Goal: Task Accomplishment & Management: Manage account settings

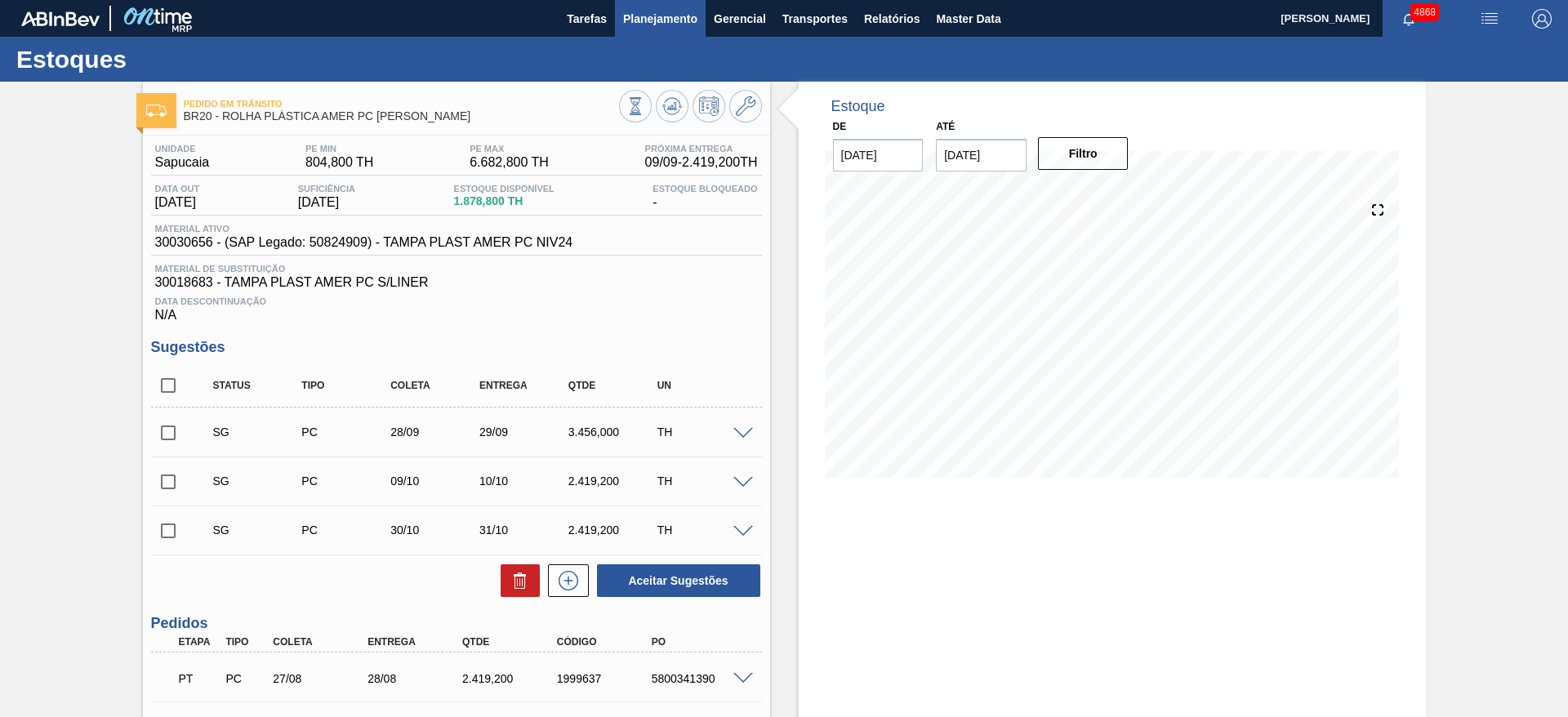
click at [684, 18] on span "Planejamento" at bounding box center [660, 19] width 74 height 20
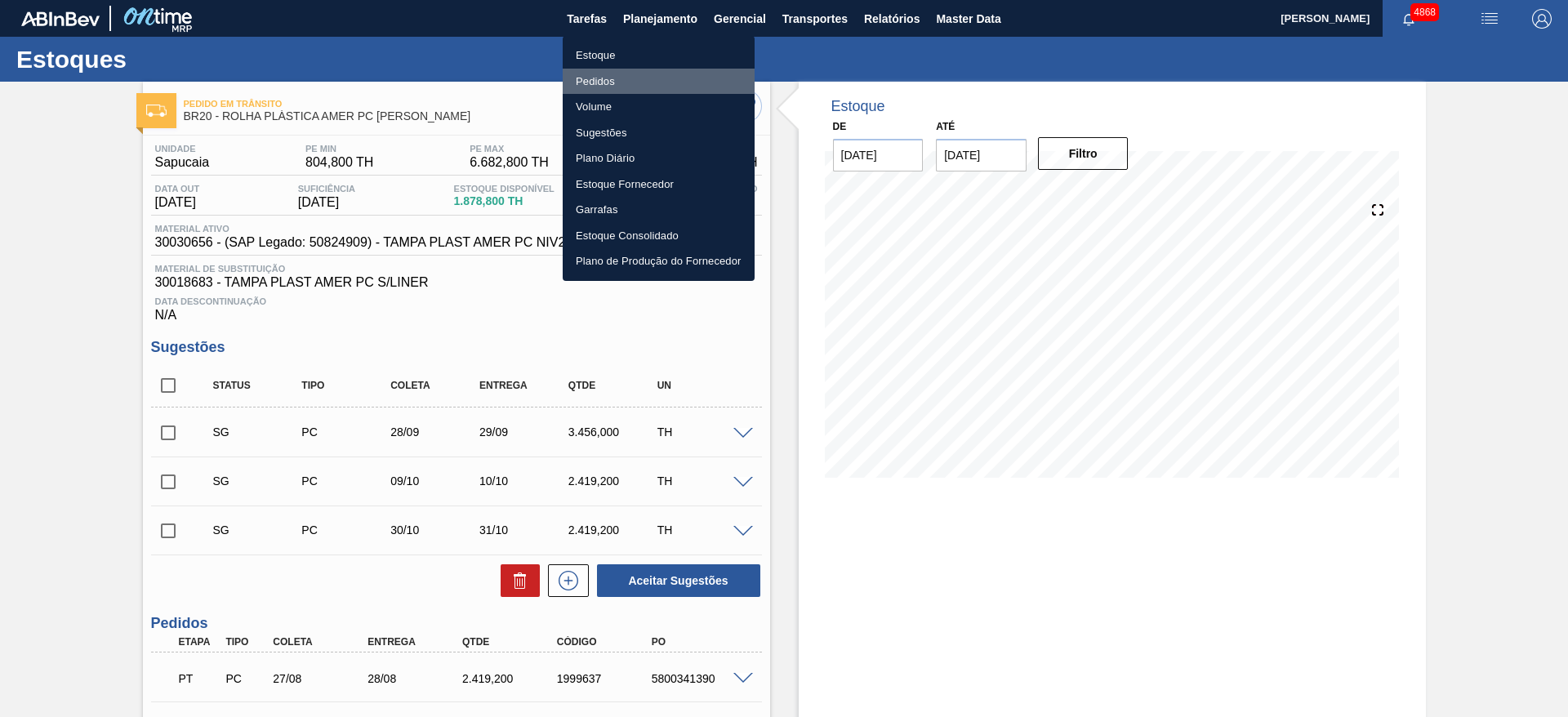
click at [673, 80] on li "Pedidos" at bounding box center [658, 81] width 192 height 26
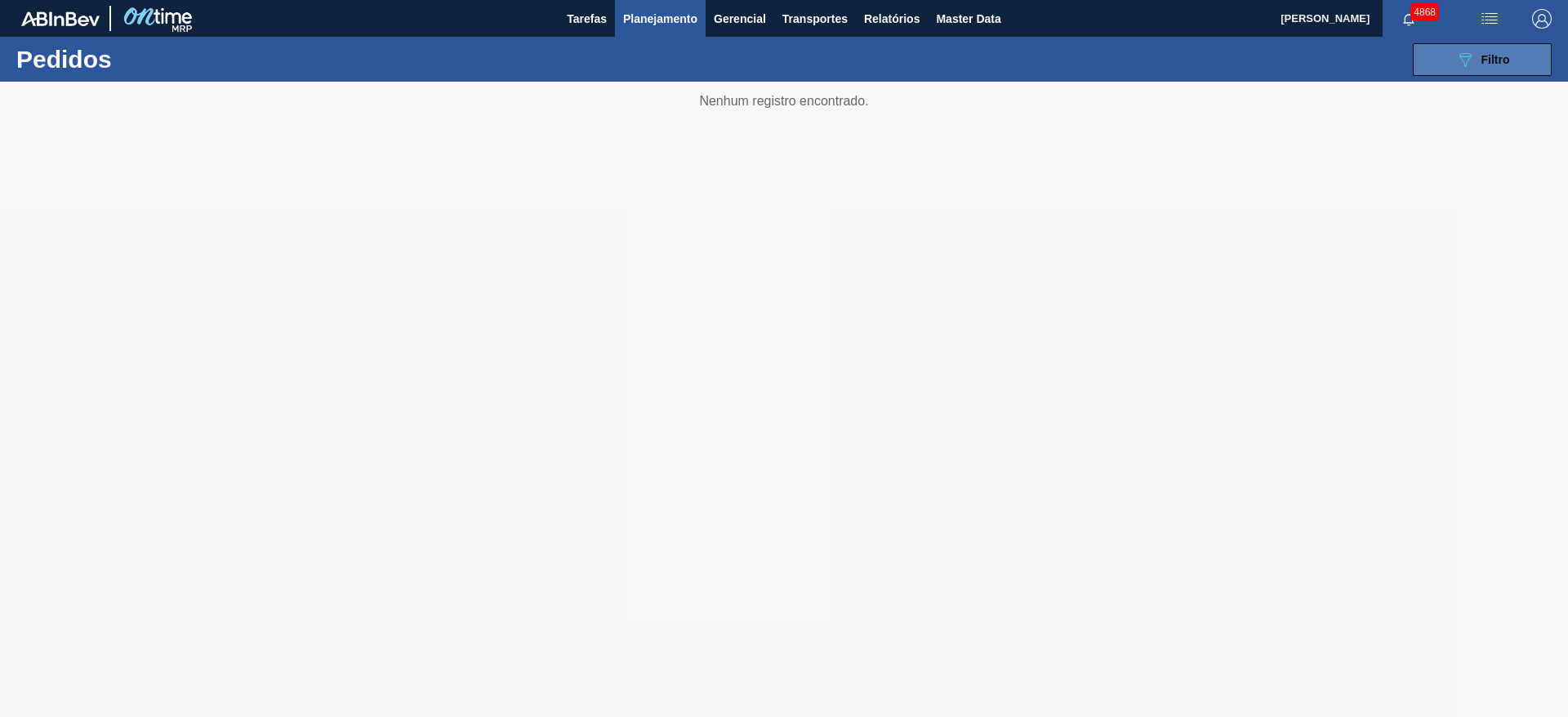
click at [1045, 56] on span "Filtro" at bounding box center [1496, 60] width 29 height 13
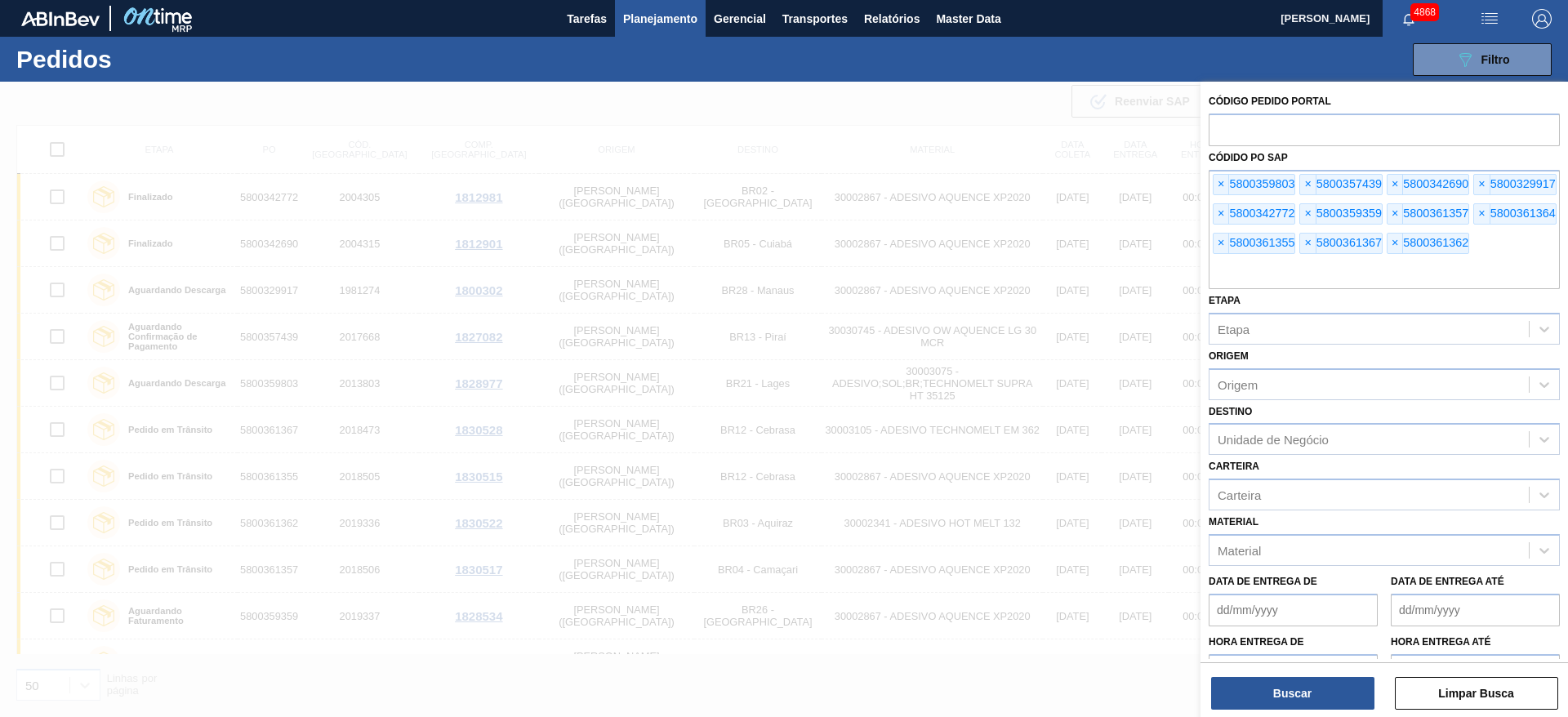
click at [1045, 182] on span "×" at bounding box center [1221, 184] width 15 height 20
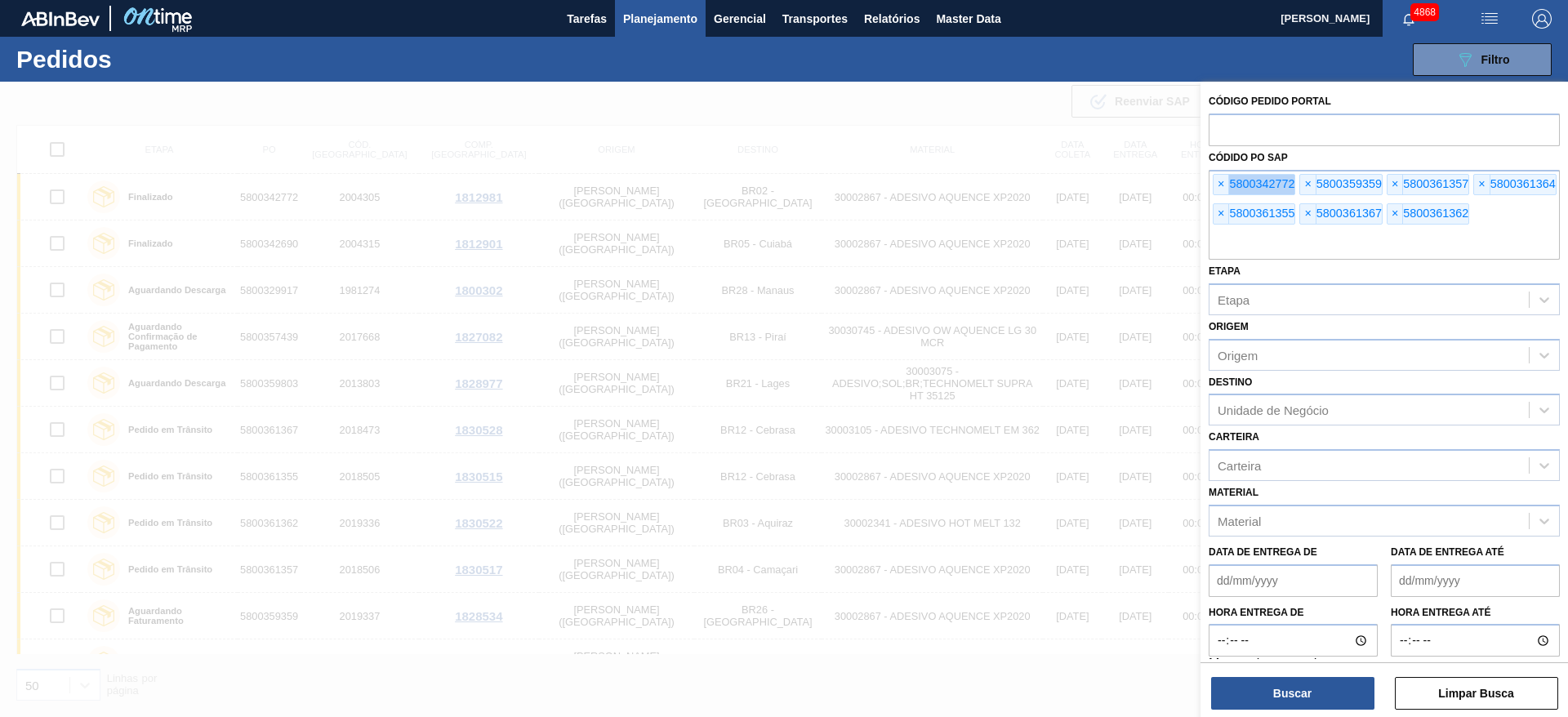
click at [1045, 182] on span "×" at bounding box center [1221, 184] width 15 height 20
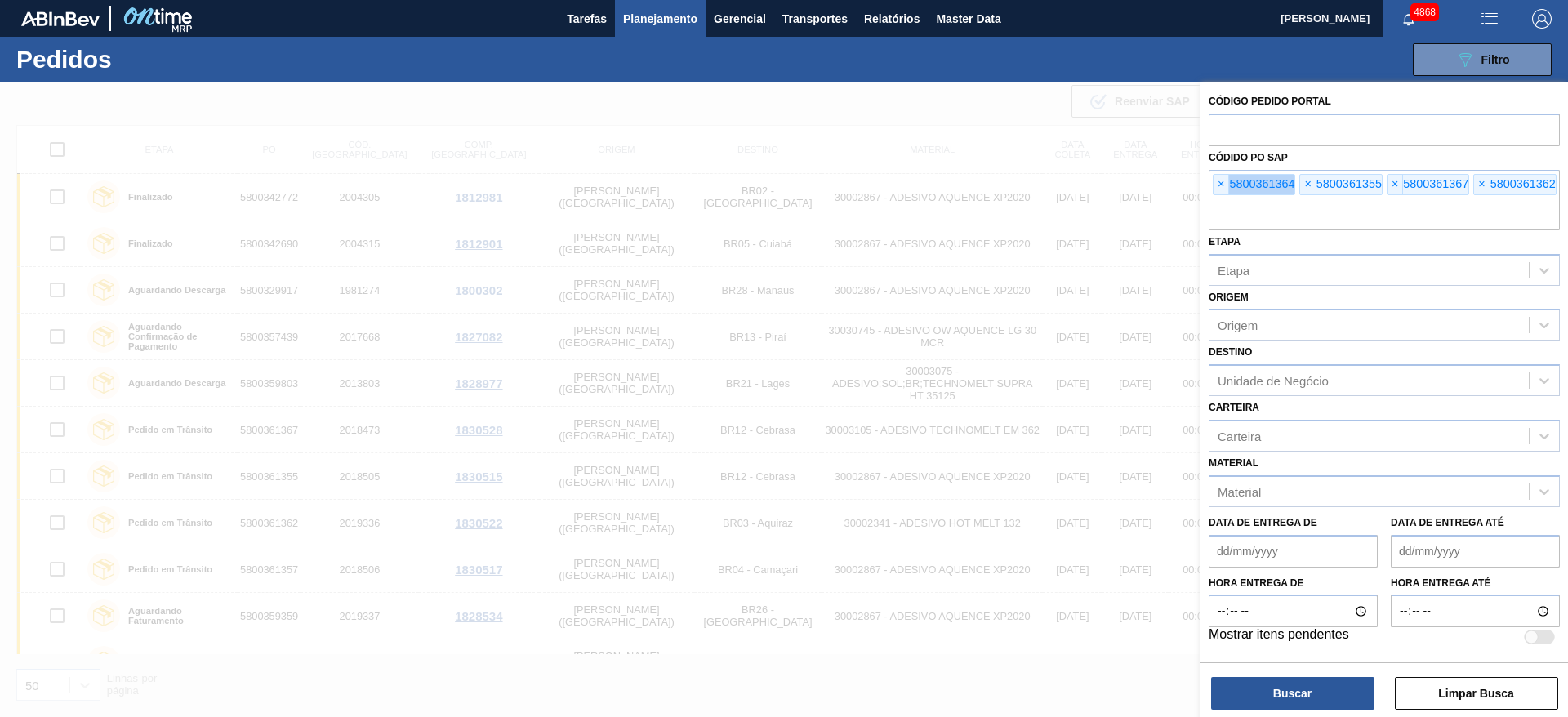
click at [1045, 182] on span "×" at bounding box center [1221, 184] width 15 height 20
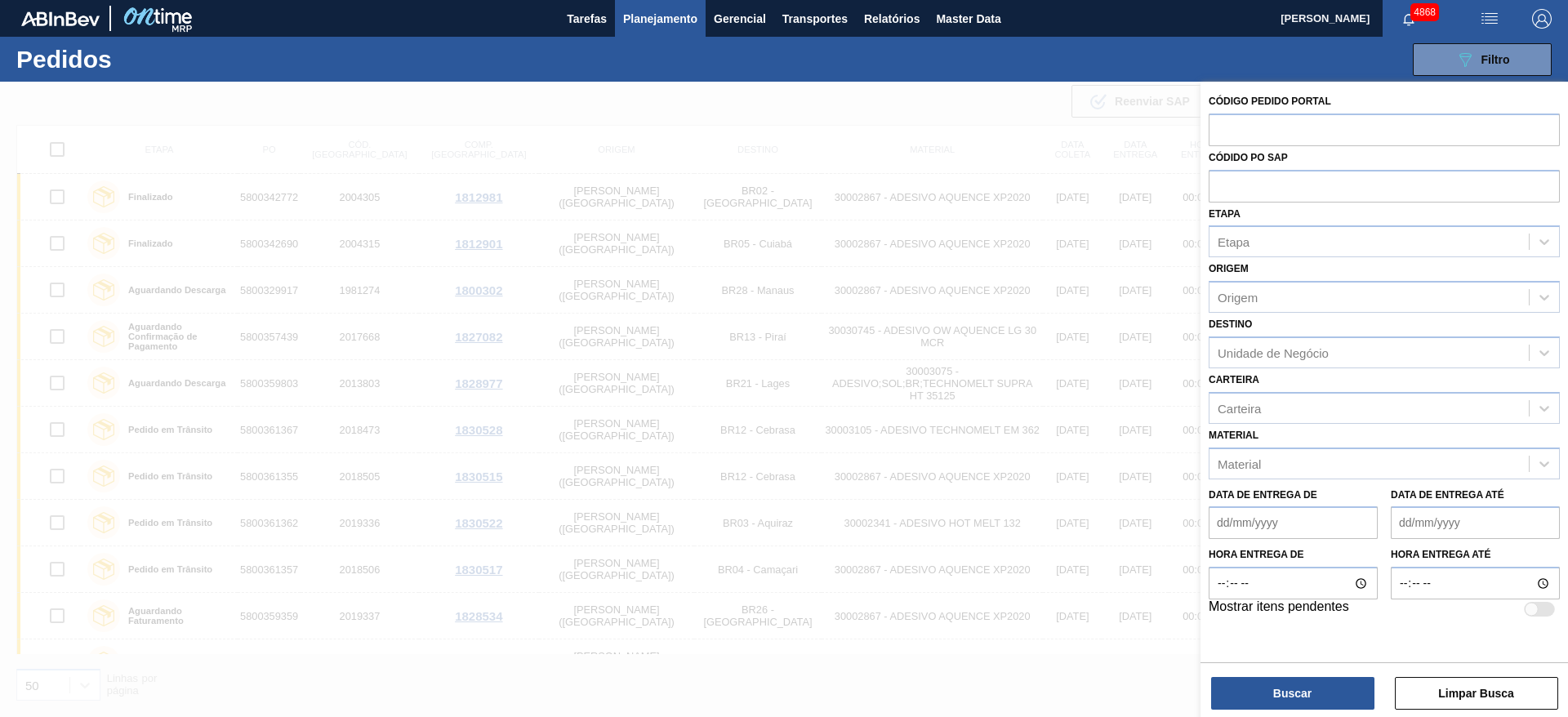
paste input "text"
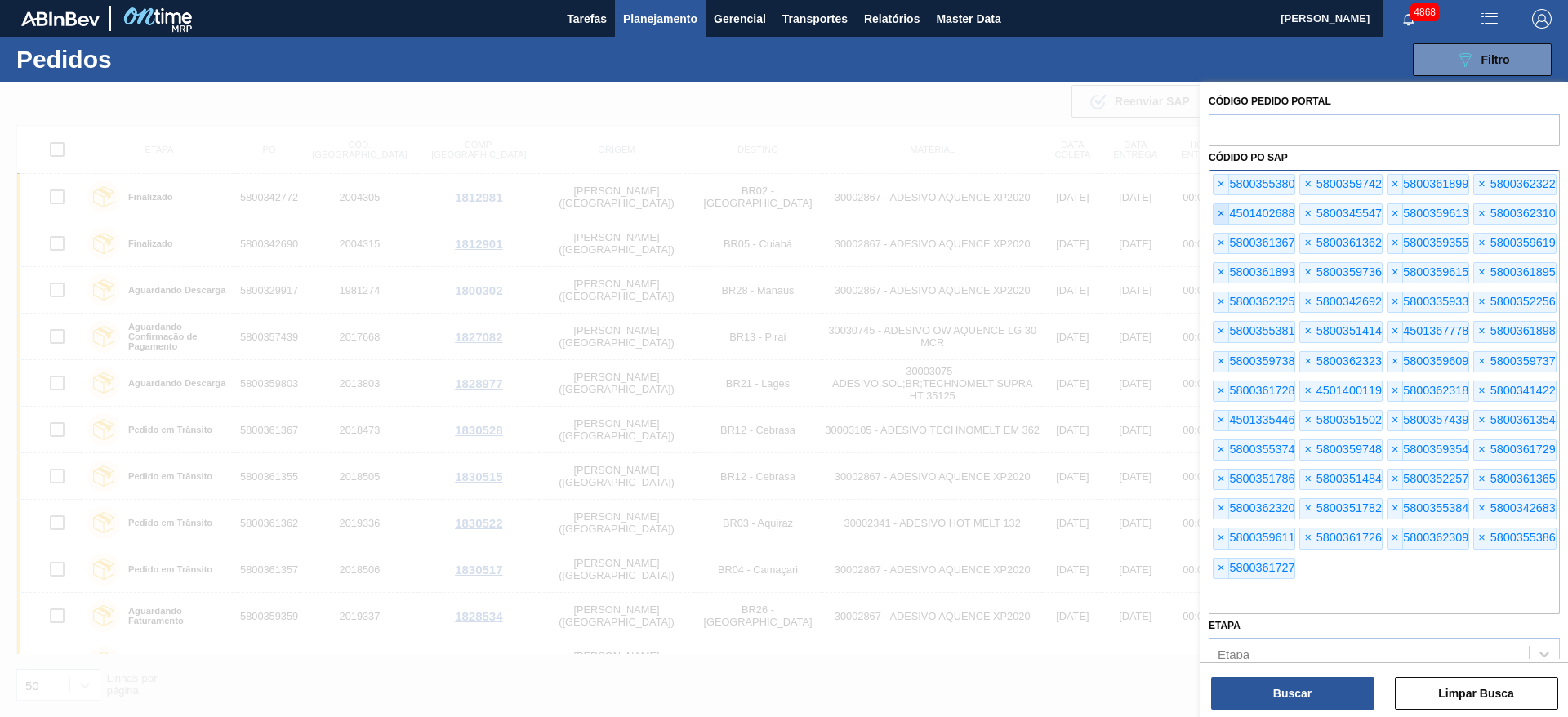
click at [1045, 218] on span "×" at bounding box center [1221, 214] width 15 height 20
click at [1045, 383] on span "×" at bounding box center [1221, 391] width 15 height 20
click at [1045, 392] on span "×" at bounding box center [1395, 391] width 15 height 20
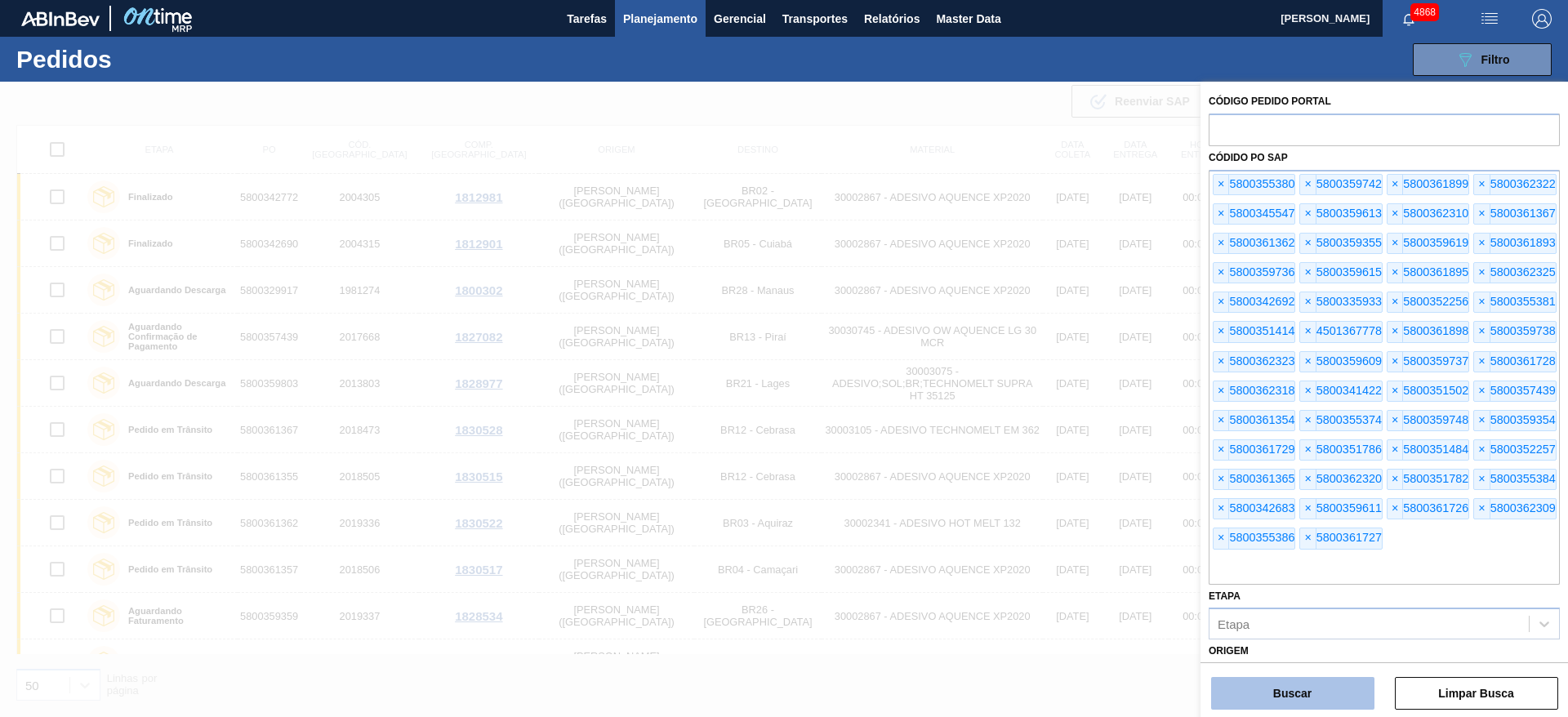
click at [1045, 477] on button "Buscar" at bounding box center [1293, 693] width 163 height 33
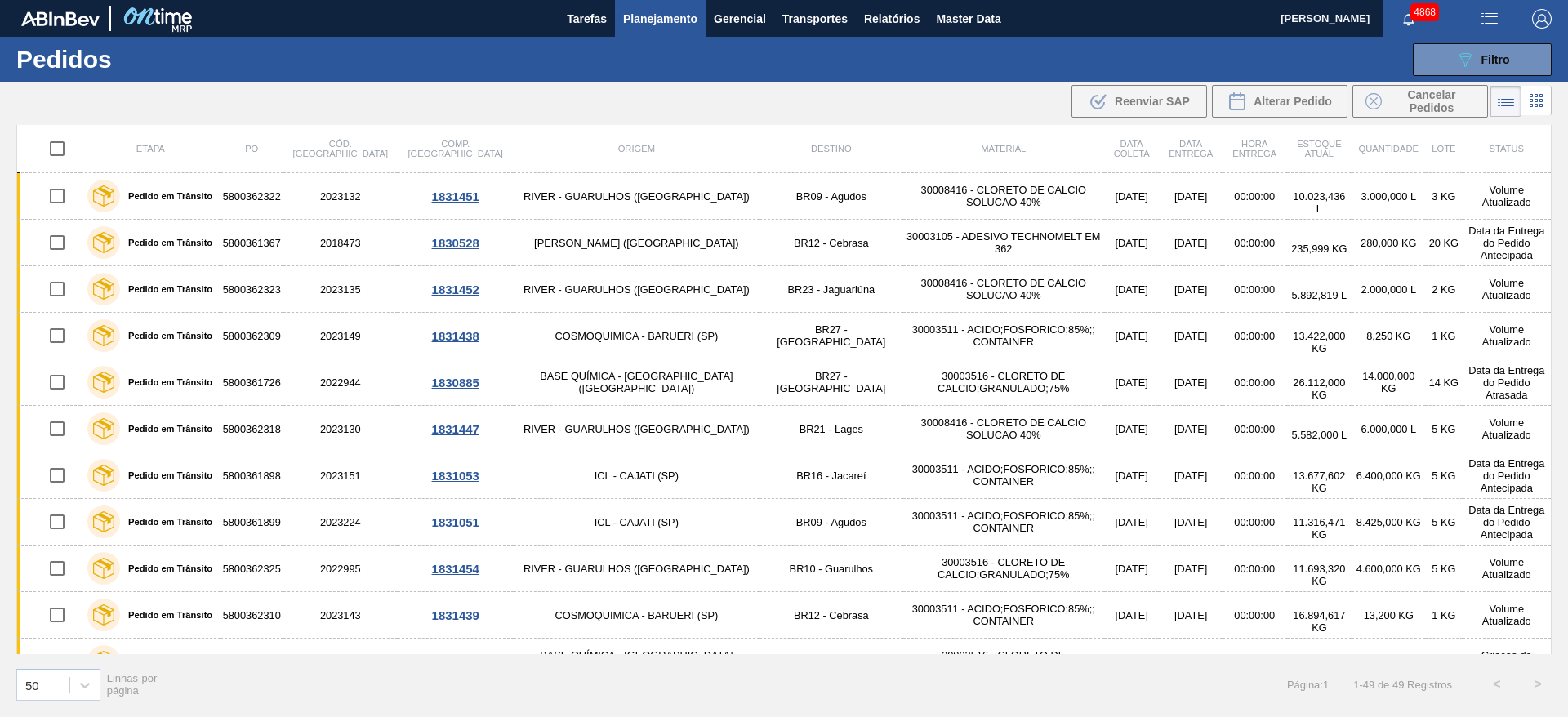
scroll to position [1337, 0]
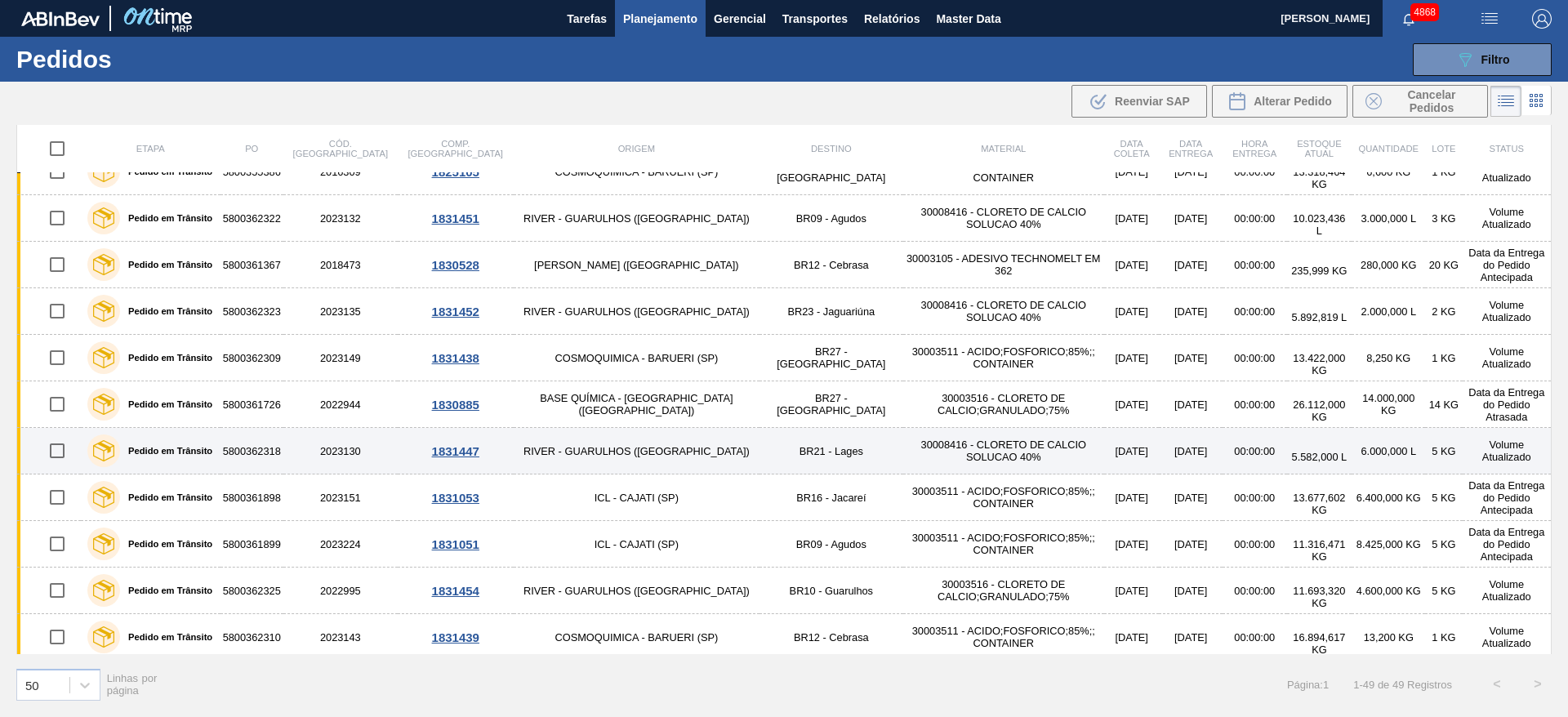
click at [1045, 448] on td "Volume Atualizado" at bounding box center [1507, 451] width 89 height 46
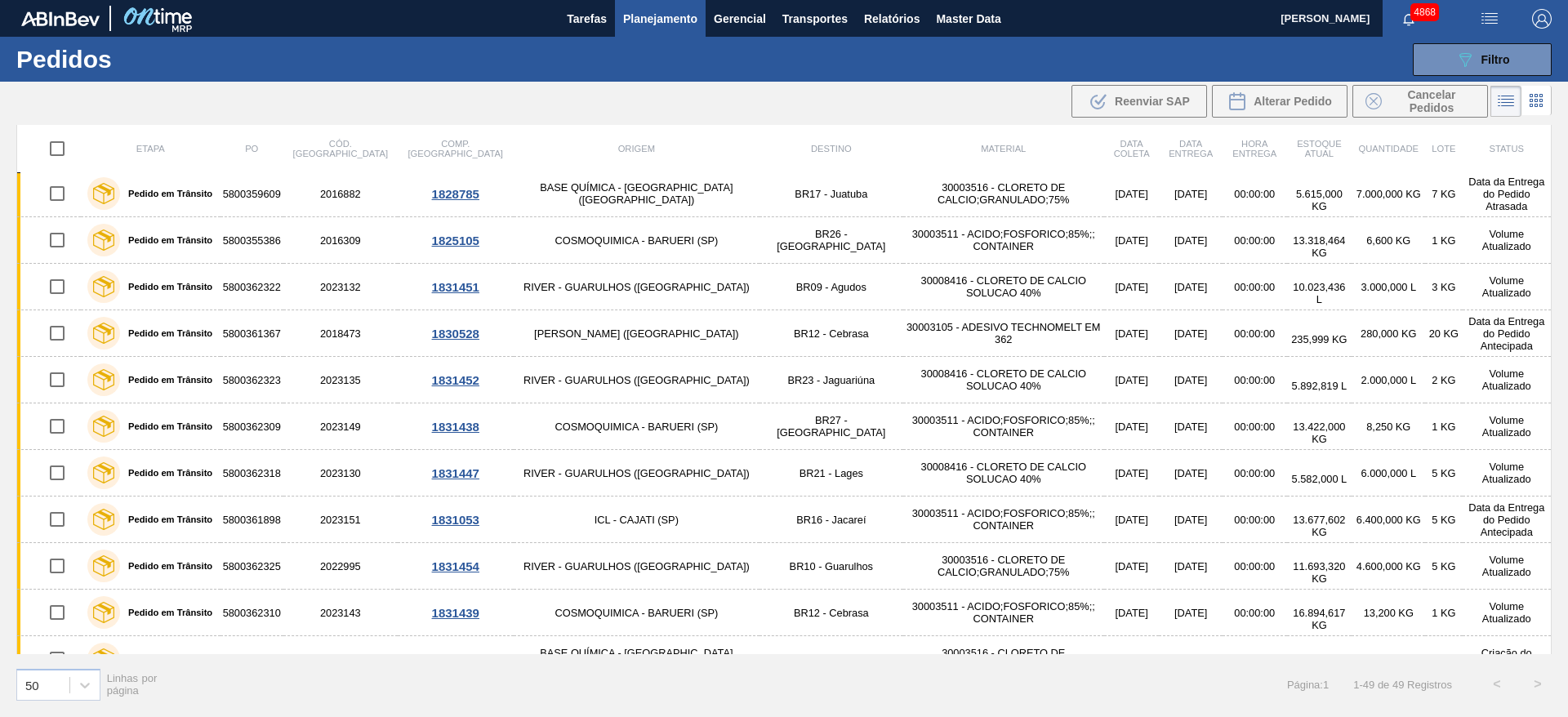
scroll to position [1251, 0]
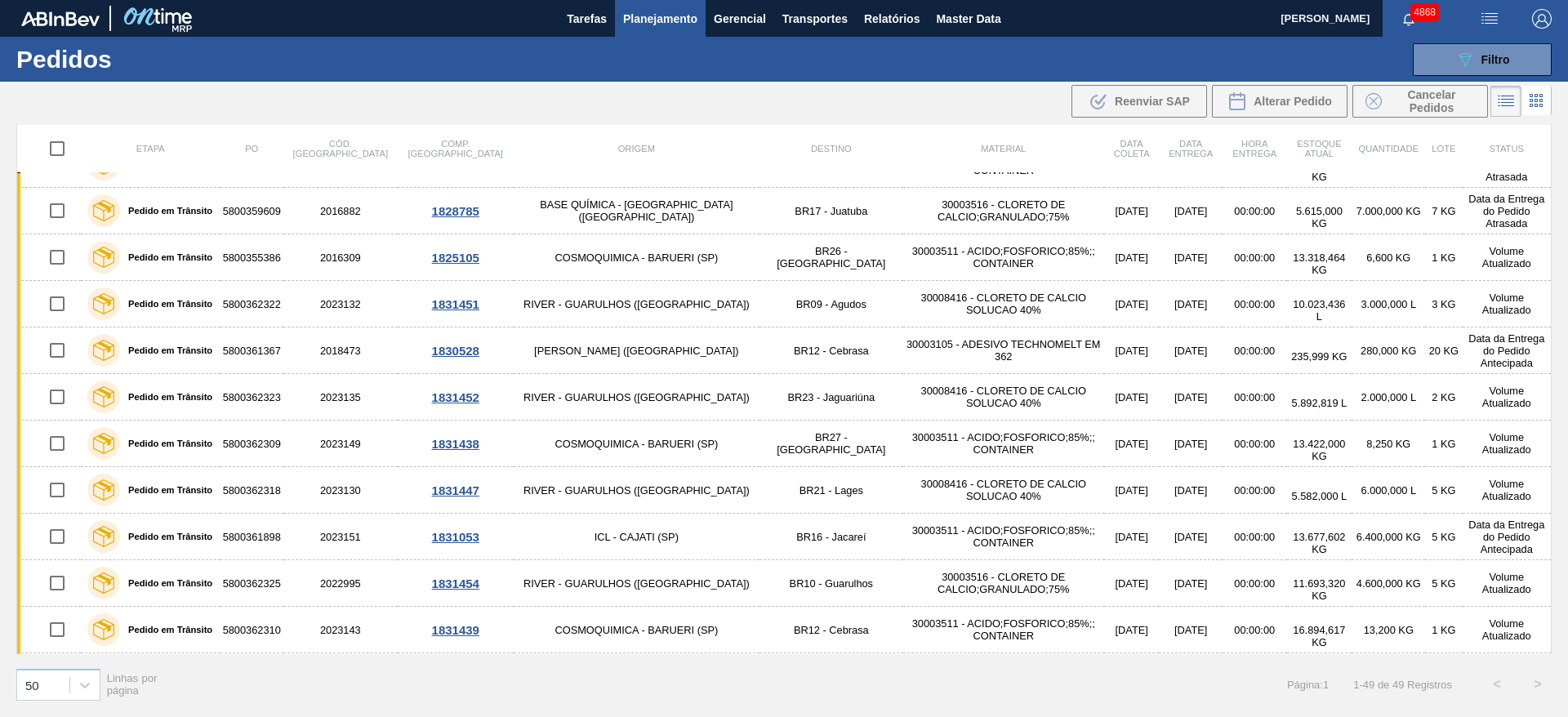
drag, startPoint x: 1552, startPoint y: 436, endPoint x: 1561, endPoint y: 420, distance: 18.4
click at [1045, 420] on div "Etapa PO Cód. Pedido Comp. Carga Origem Destino Material Data coleta Data entre…" at bounding box center [784, 420] width 1568 height 590
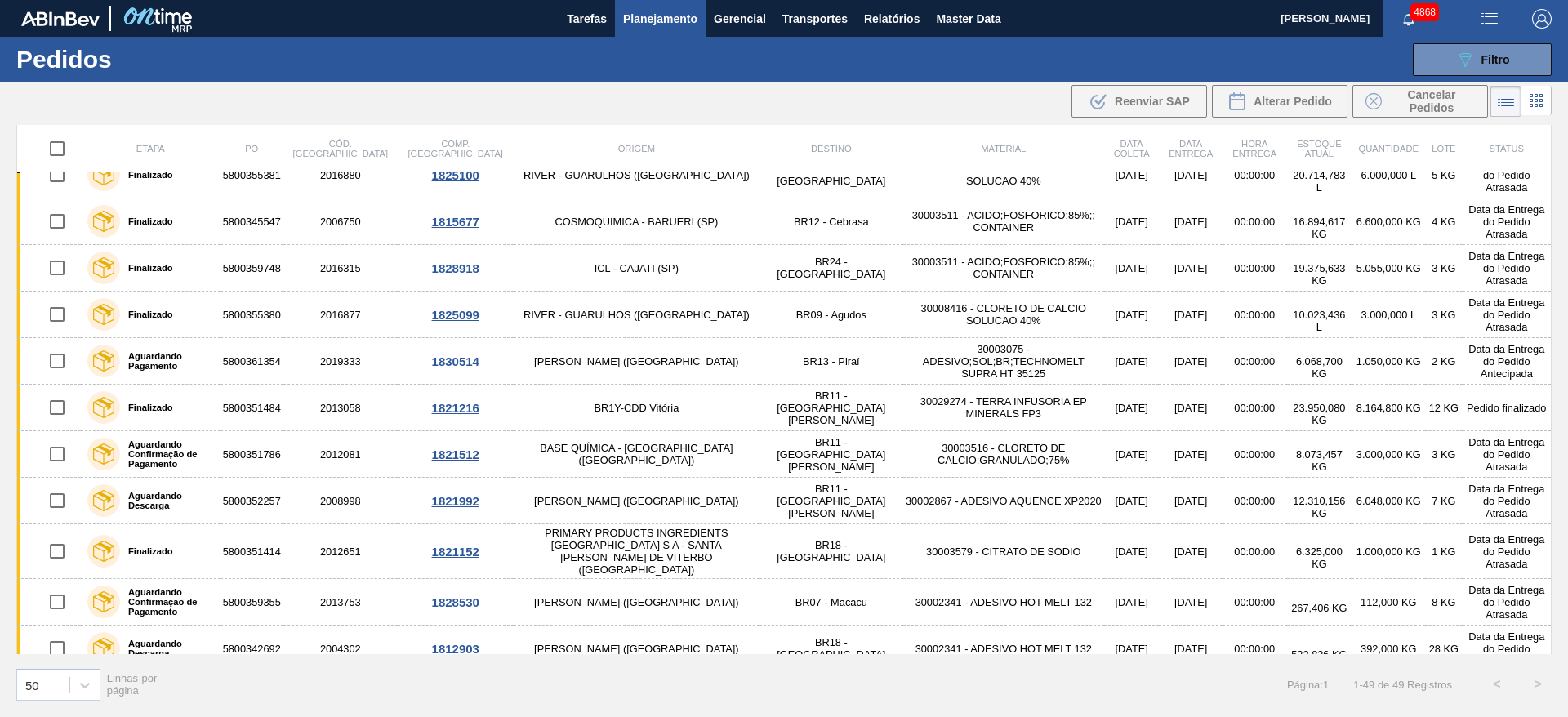
scroll to position [0, 0]
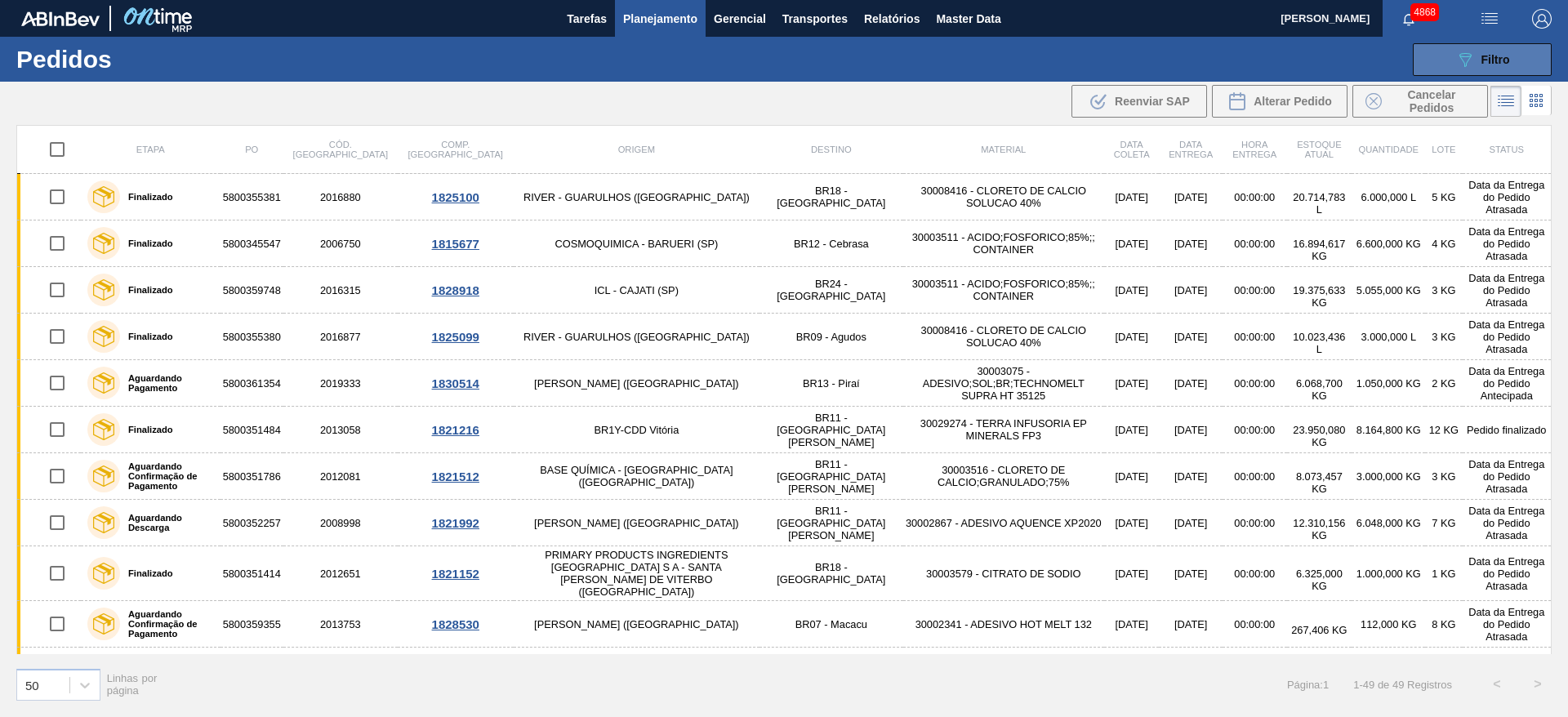
click at [1045, 51] on button "089F7B8B-B2A5-4AFE-B5C0-19BA573D28AC Filtro" at bounding box center [1482, 60] width 139 height 33
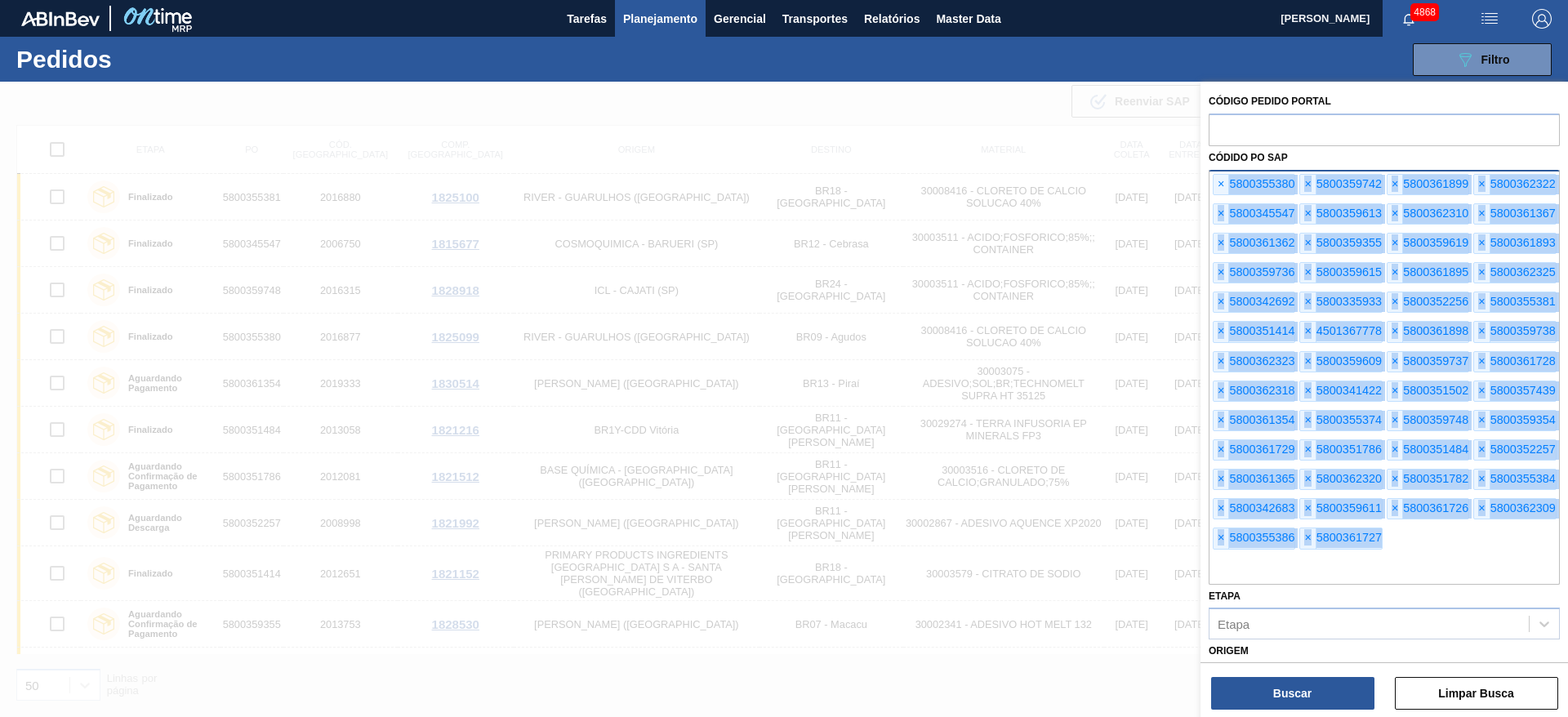
drag, startPoint x: 1224, startPoint y: 187, endPoint x: 1438, endPoint y: 538, distance: 411.1
click at [1045, 477] on div "× 5800355380 × 5800359742 × 5800361899 × 5800362322 × 5800345547 × 5800359613 ×…" at bounding box center [1384, 378] width 351 height 415
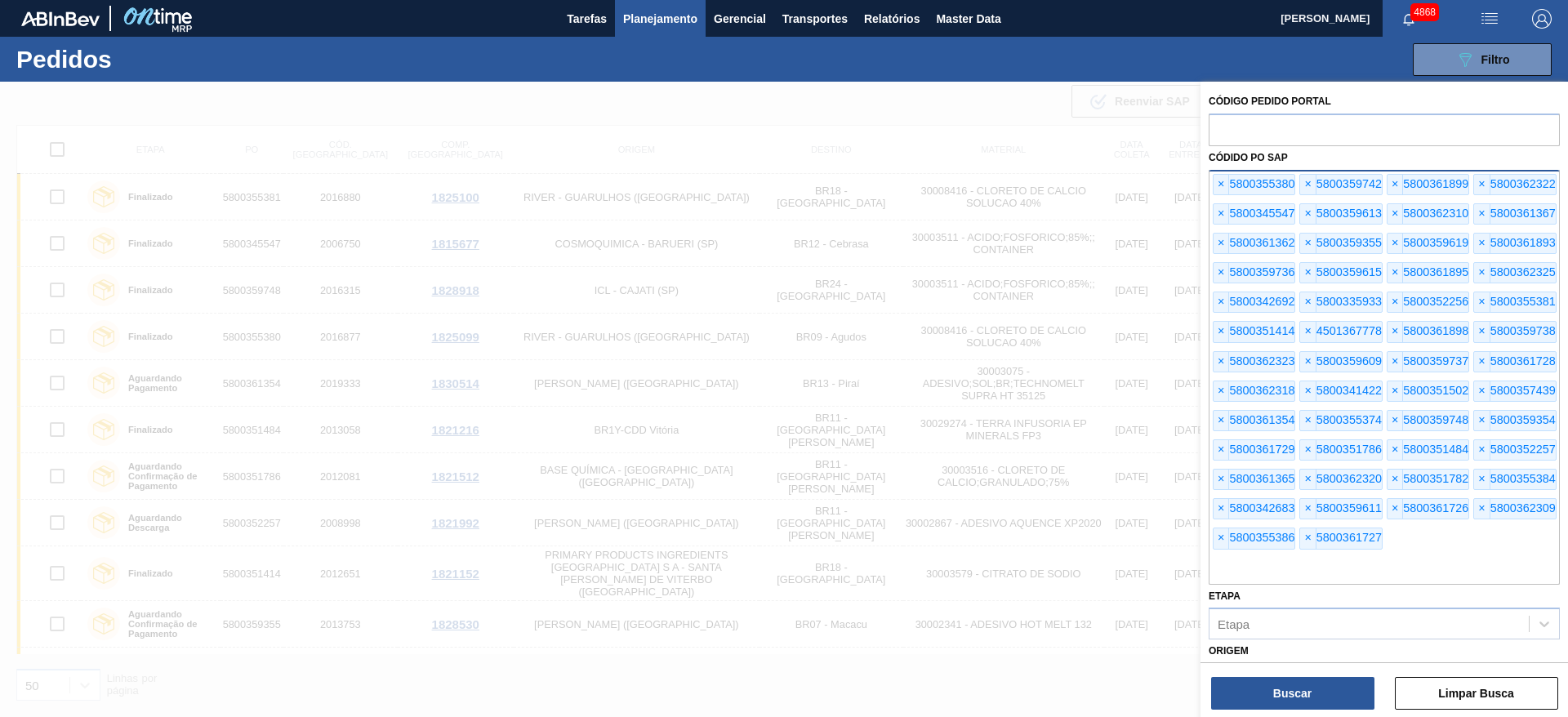
drag, startPoint x: 1393, startPoint y: 570, endPoint x: 1357, endPoint y: 509, distance: 70.8
click at [1045, 320] on div "× 5800355380 × 5800359742 × 5800361899 × 5800362322 × 5800345547 × 5800359613 ×…" at bounding box center [1384, 378] width 351 height 415
drag, startPoint x: 1387, startPoint y: 542, endPoint x: 1269, endPoint y: 323, distance: 248.8
click at [1045, 373] on div "× 5800355380 × 5800359742 × 5800361899 × 5800362322 × 5800345547 × 5800359613 ×…" at bounding box center [1384, 378] width 351 height 415
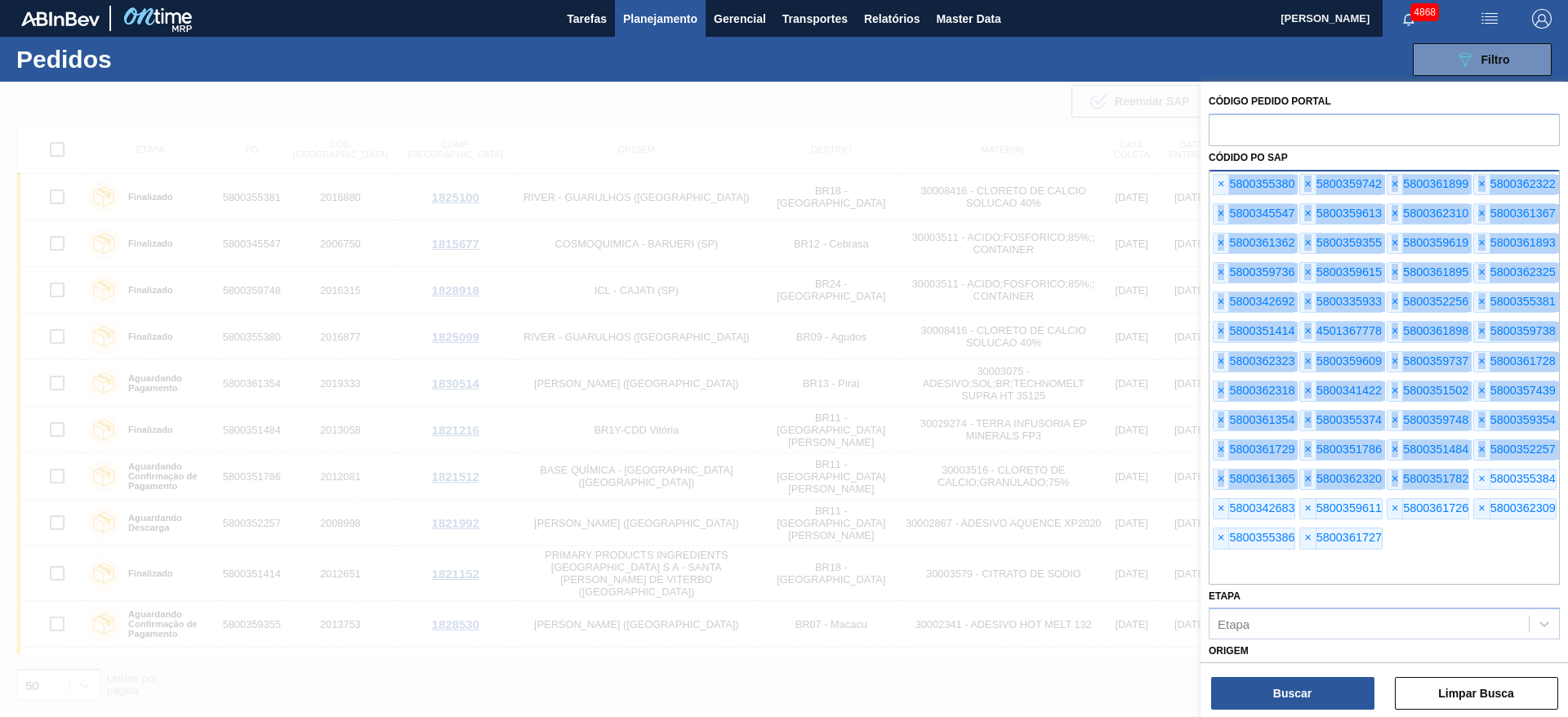
drag, startPoint x: 1232, startPoint y: 196, endPoint x: 1472, endPoint y: 483, distance: 374.1
click at [1045, 477] on div "× 5800355380 × 5800359742 × 5800361899 × 5800362322 × 5800345547 × 5800359613 ×…" at bounding box center [1384, 378] width 351 height 415
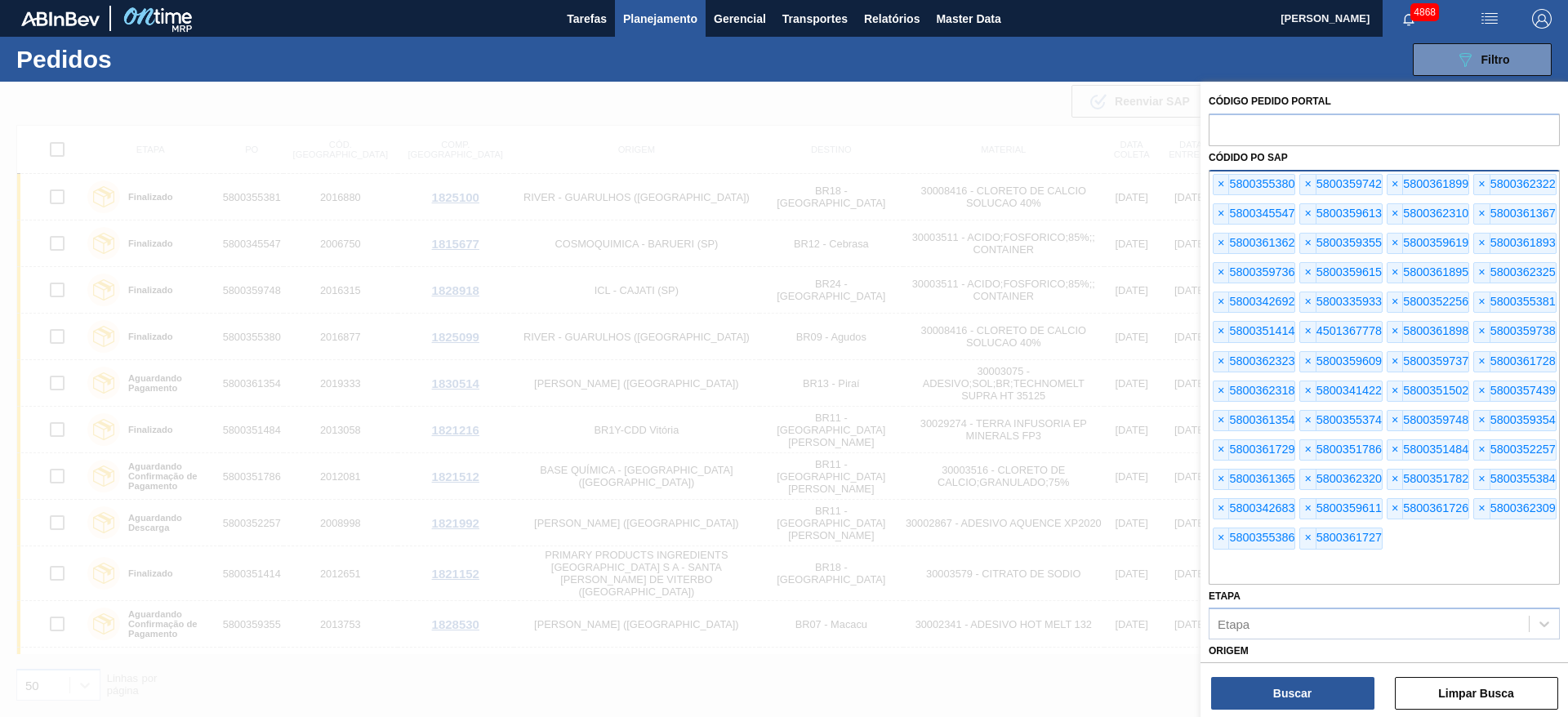
click at [1045, 477] on input "text" at bounding box center [1384, 569] width 351 height 31
drag, startPoint x: 1400, startPoint y: 559, endPoint x: 1245, endPoint y: 201, distance: 390.1
click at [1045, 201] on div "× 5800355380 × 5800359742 × 5800361899 × 5800362322 × 5800345547 × 5800359613 ×…" at bounding box center [1384, 378] width 351 height 415
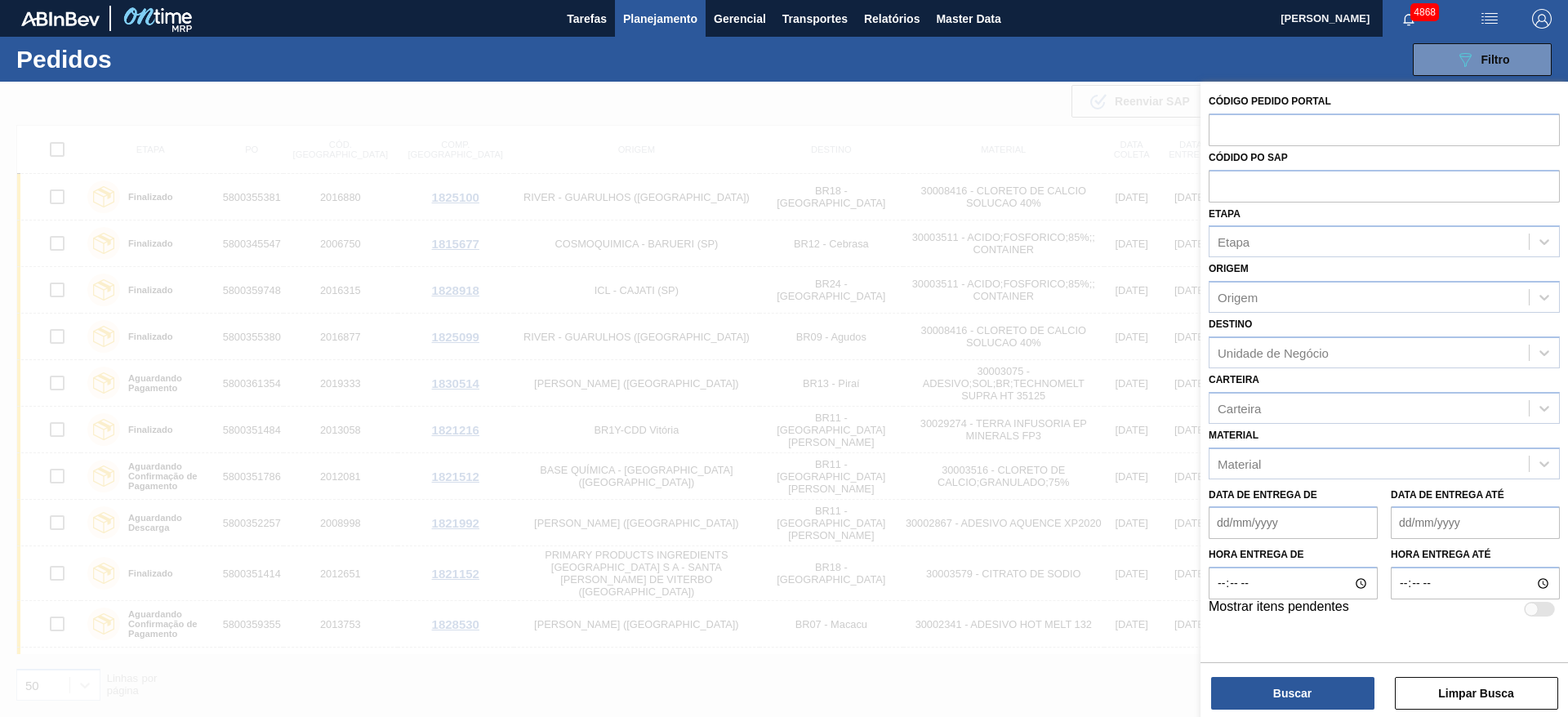
paste input "text"
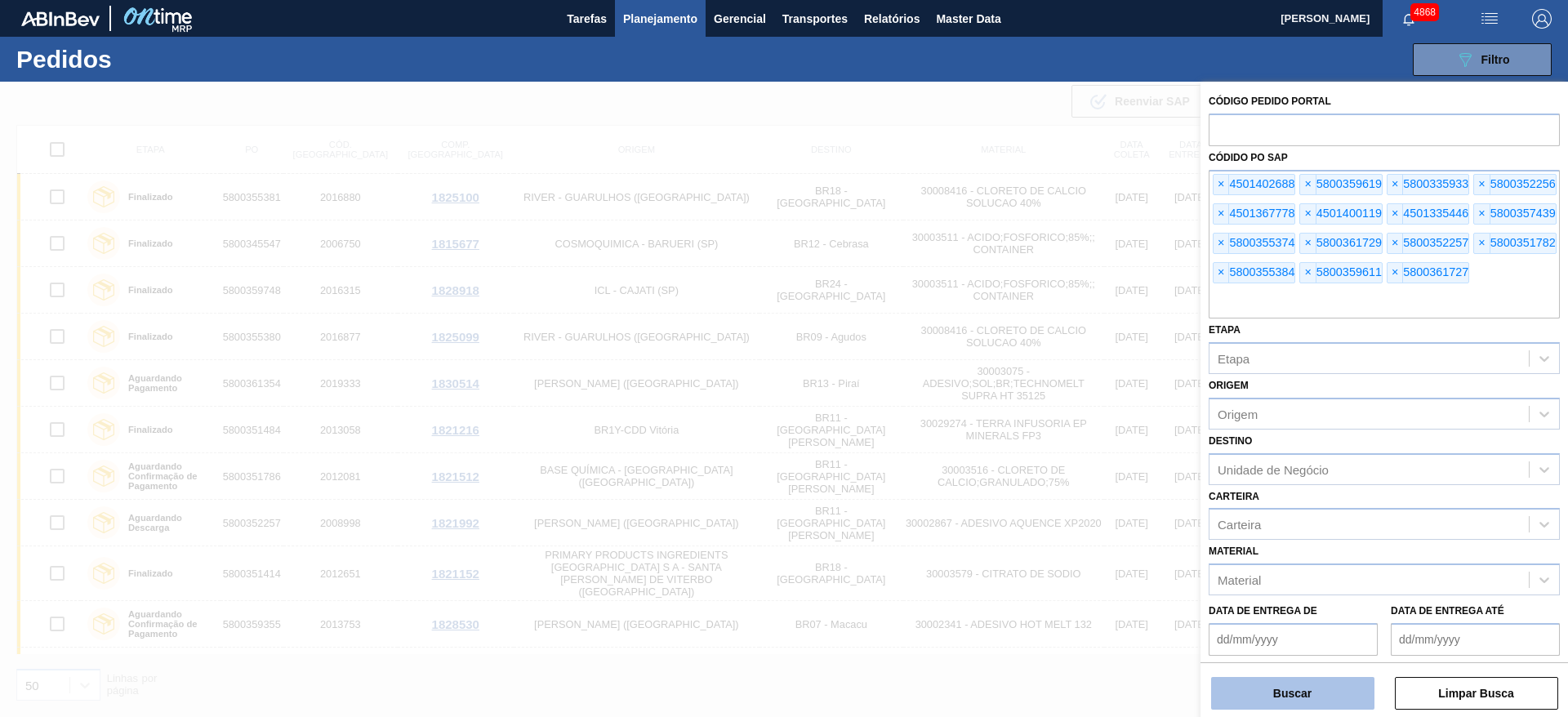
click at [1045, 477] on button "Buscar" at bounding box center [1293, 693] width 163 height 33
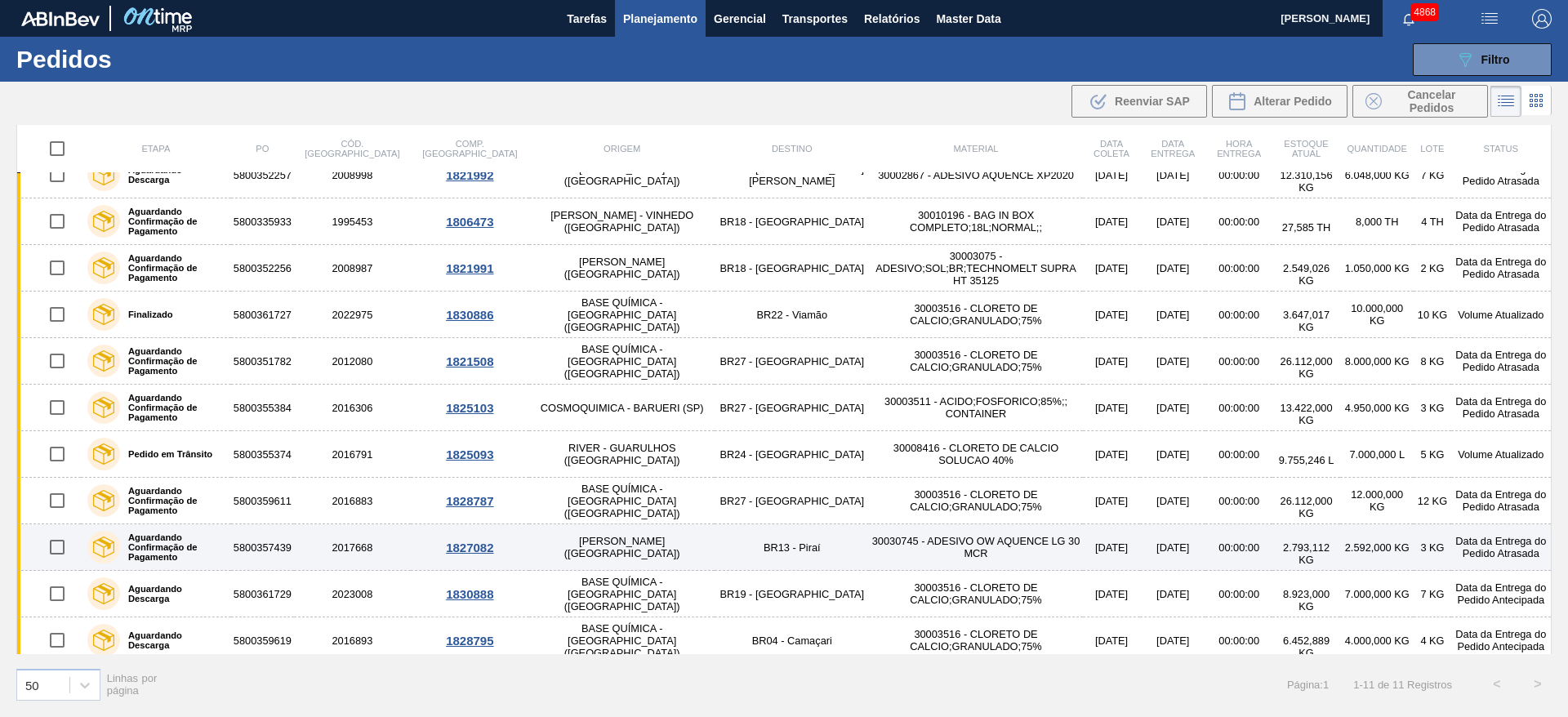
scroll to position [32, 0]
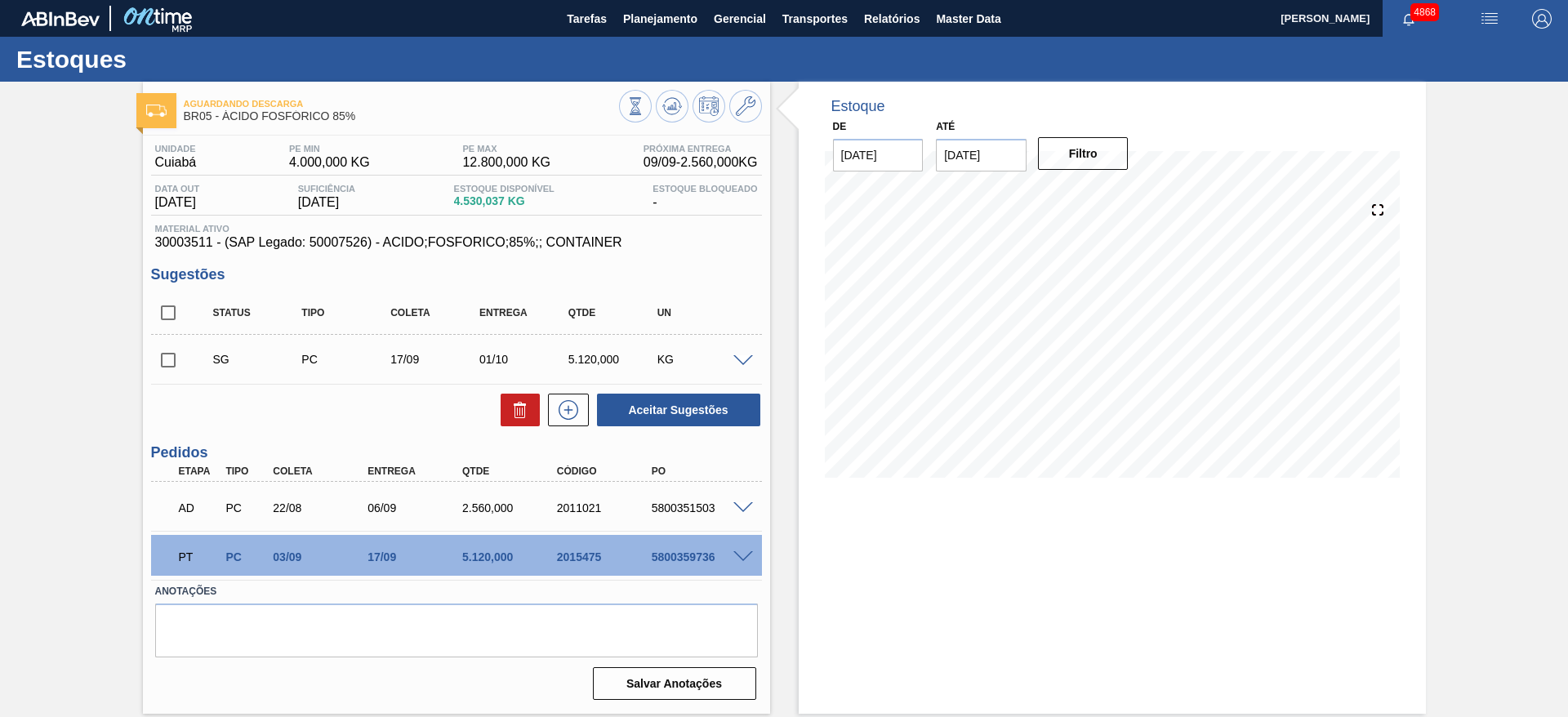
click at [747, 502] on span at bounding box center [743, 509] width 20 height 12
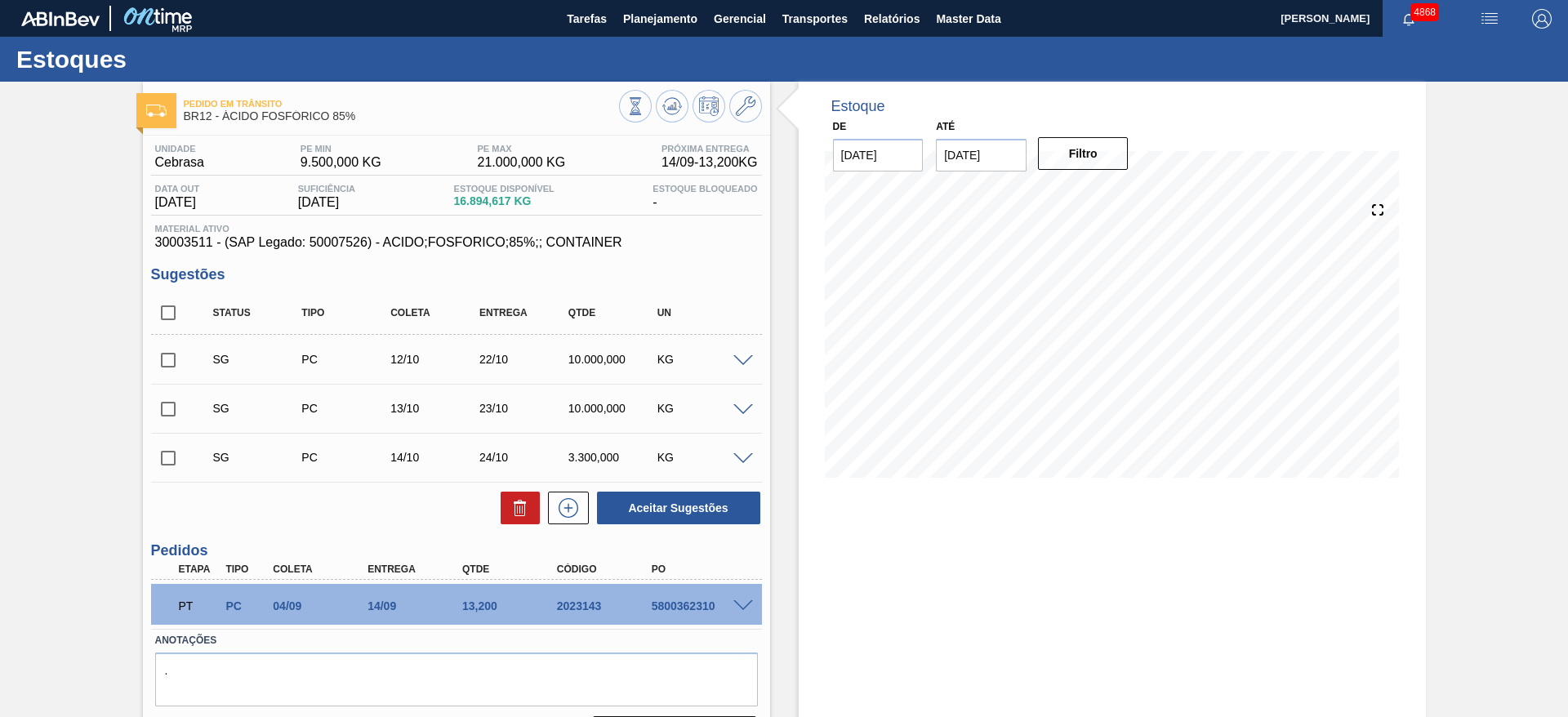
click at [998, 144] on input "[DATE]" at bounding box center [982, 155] width 91 height 33
click at [1111, 200] on div "setembro 2025" at bounding box center [1035, 194] width 196 height 14
click at [1112, 192] on div "setembro 2025" at bounding box center [1035, 194] width 196 height 14
click at [1120, 197] on button "Next Month" at bounding box center [1119, 194] width 12 height 12
click at [1052, 344] on div "30" at bounding box center [1061, 352] width 22 height 22
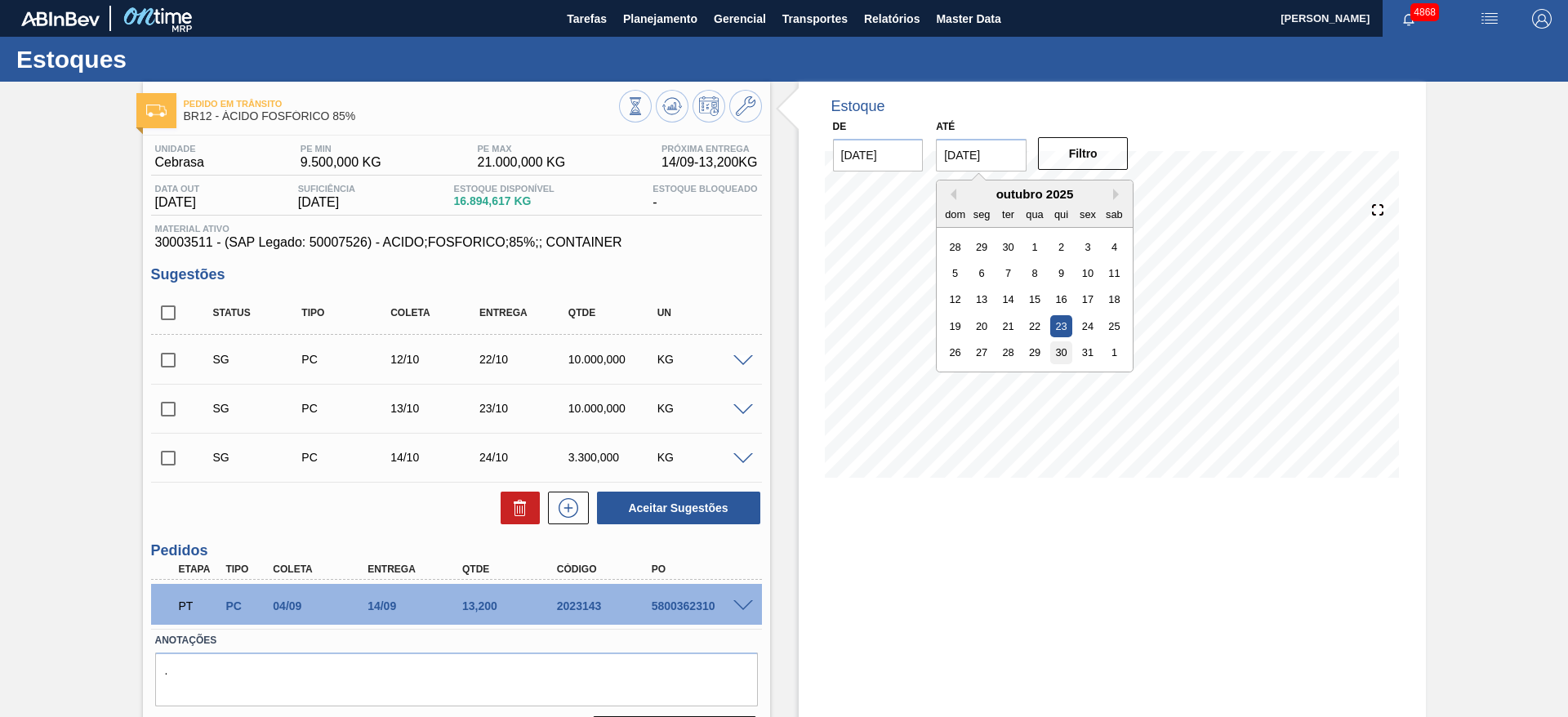
type input "30/10/2025"
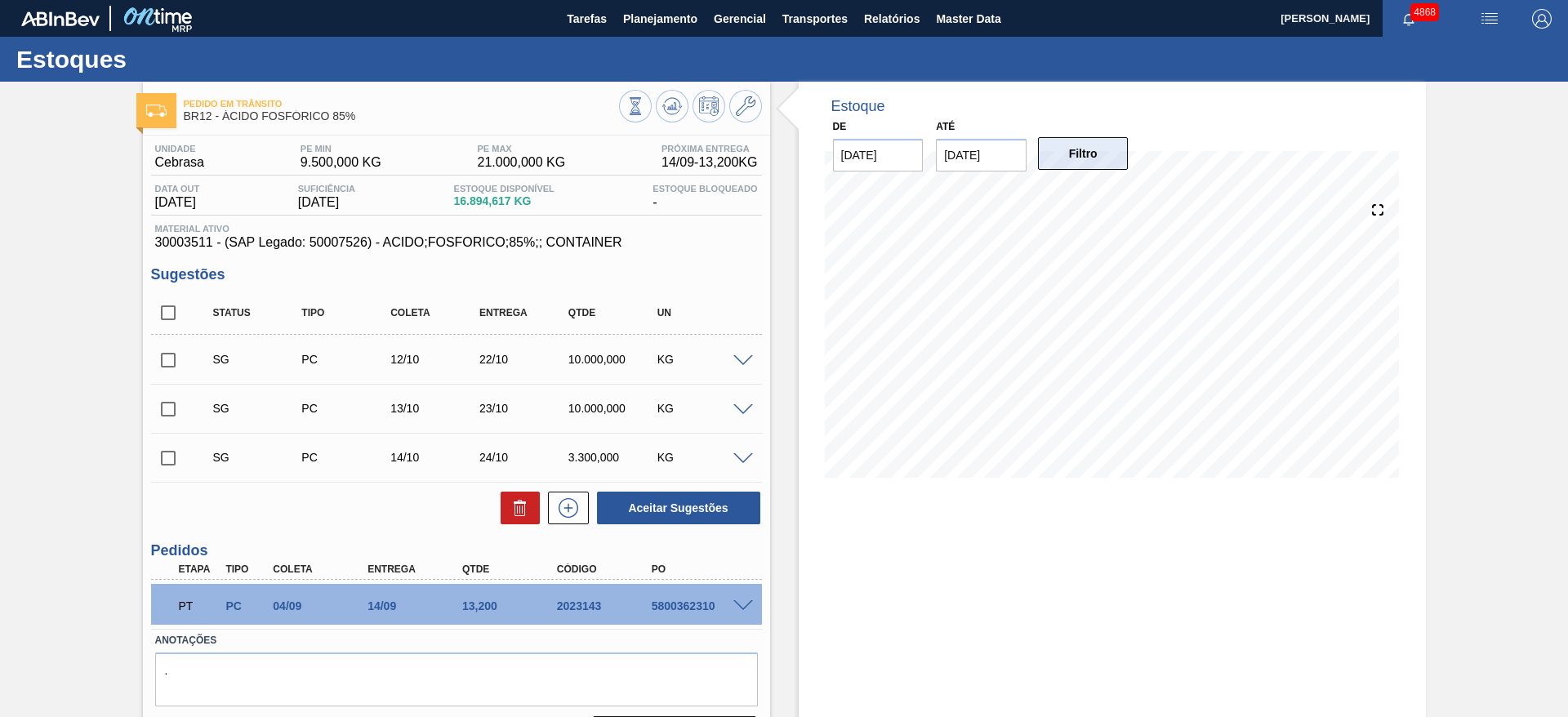
click at [1061, 151] on button "Filtro" at bounding box center [1083, 153] width 91 height 33
click at [739, 600] on span at bounding box center [743, 607] width 20 height 12
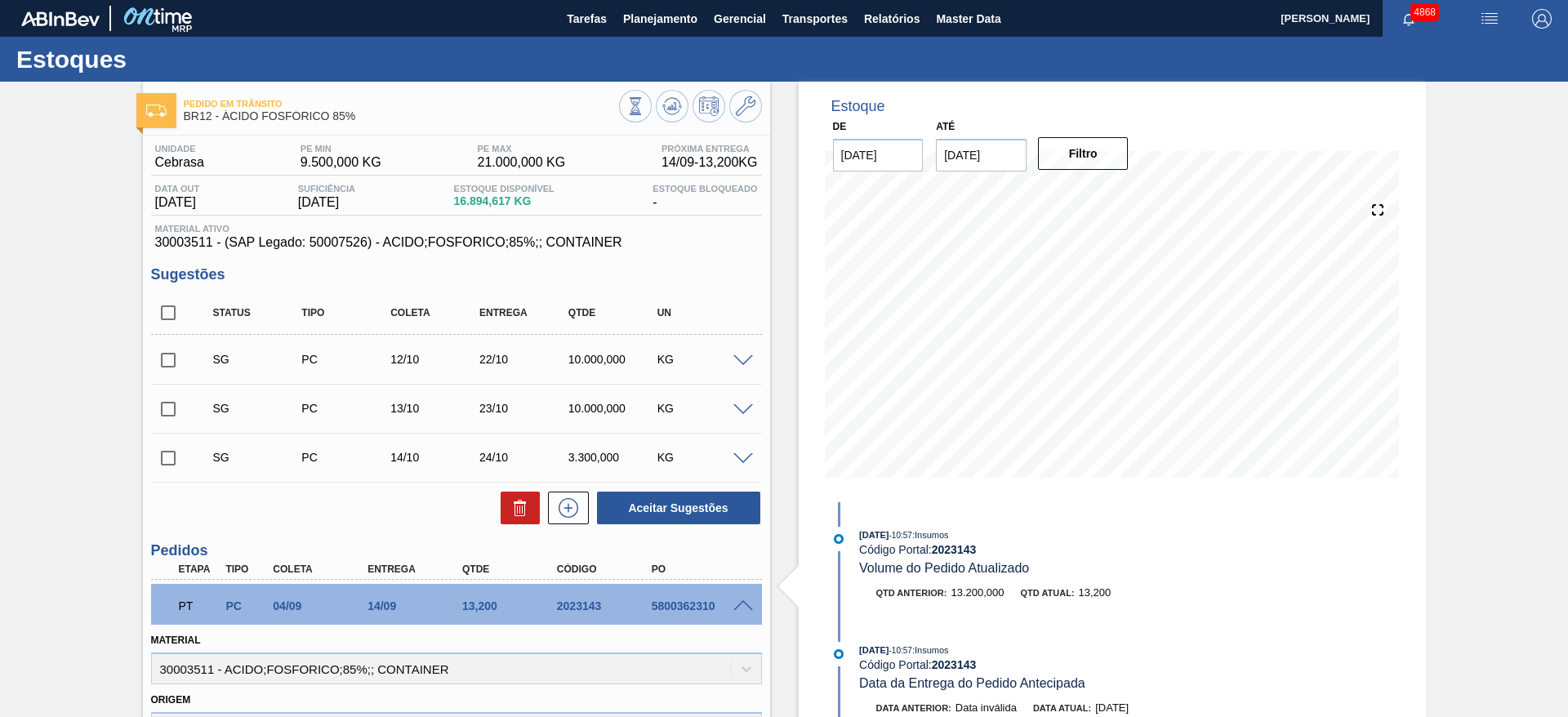
click at [741, 609] on span at bounding box center [743, 607] width 20 height 12
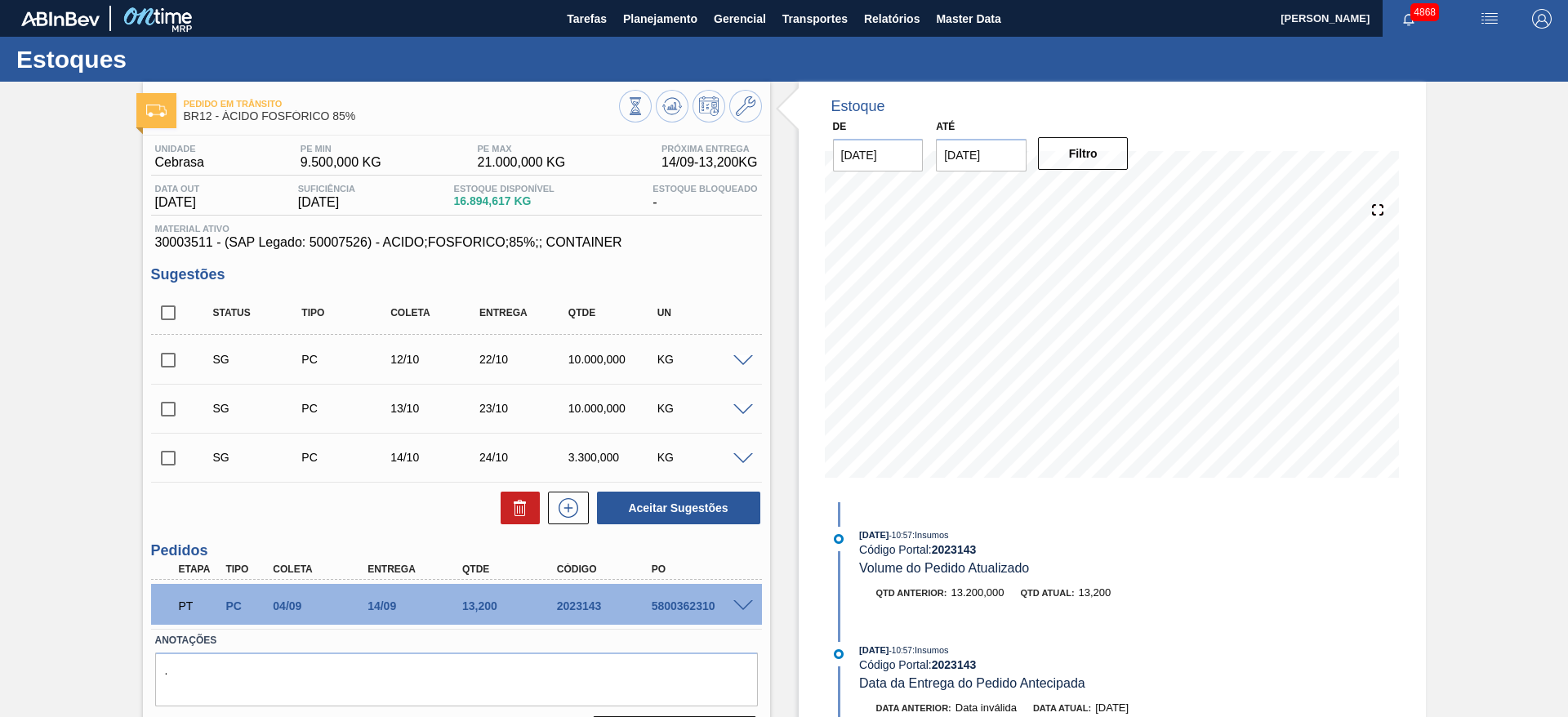
click at [757, 94] on div at bounding box center [690, 108] width 143 height 37
click at [751, 103] on icon at bounding box center [746, 106] width 20 height 20
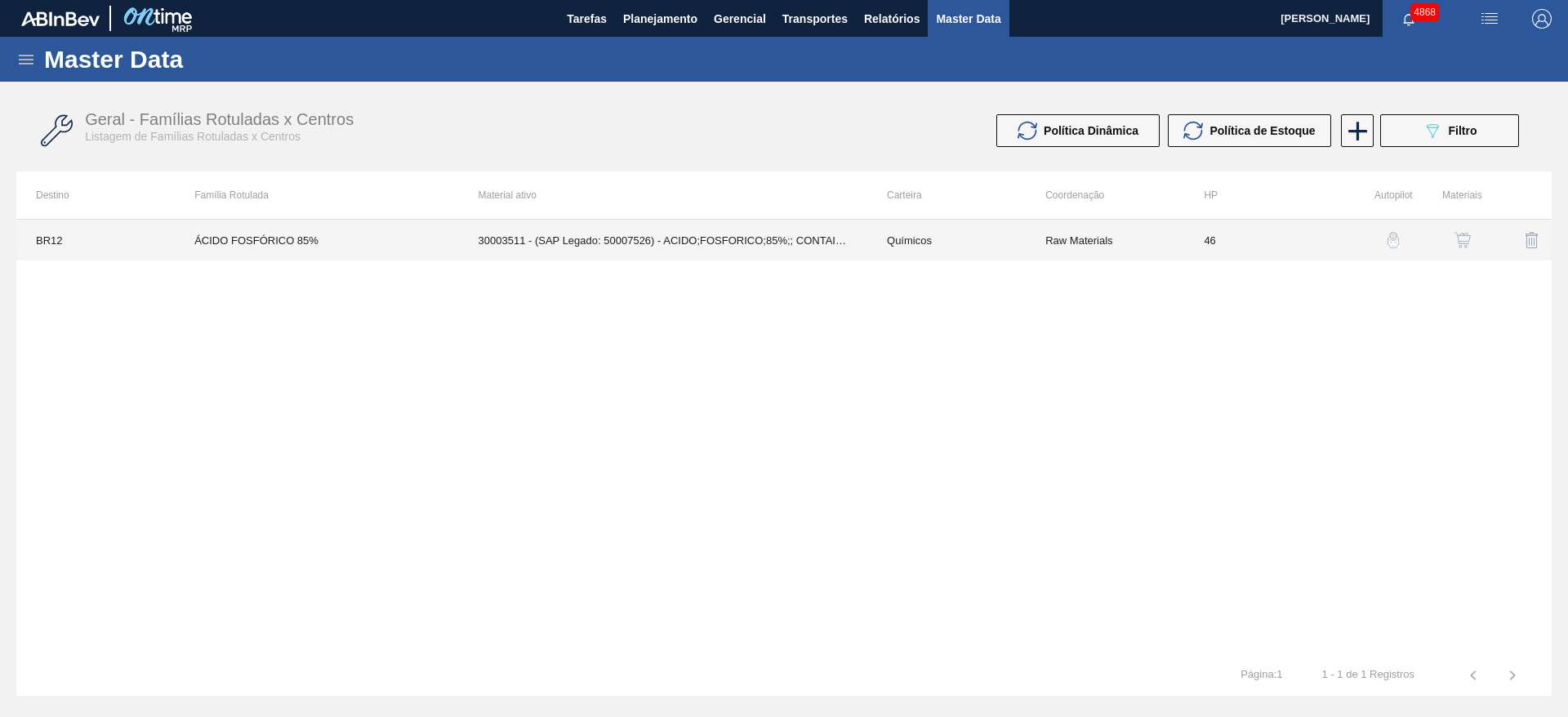
click at [1006, 221] on td "Químicos" at bounding box center [947, 240] width 159 height 41
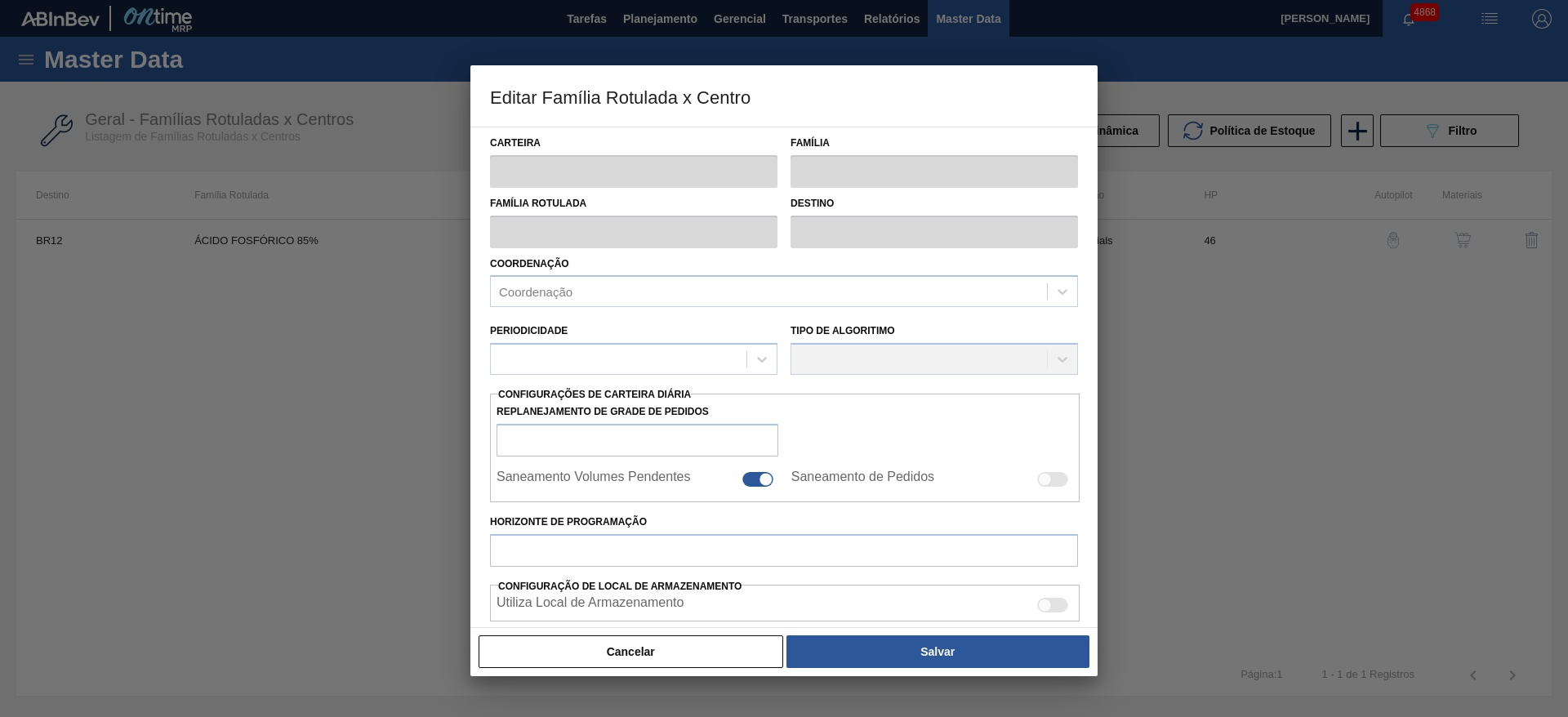
type input "Químicos"
type input "Ácido Fosfórico"
type input "ÁCIDO FOSFÓRICO 85%"
type input "BR12 - Cebrasa"
type input "46"
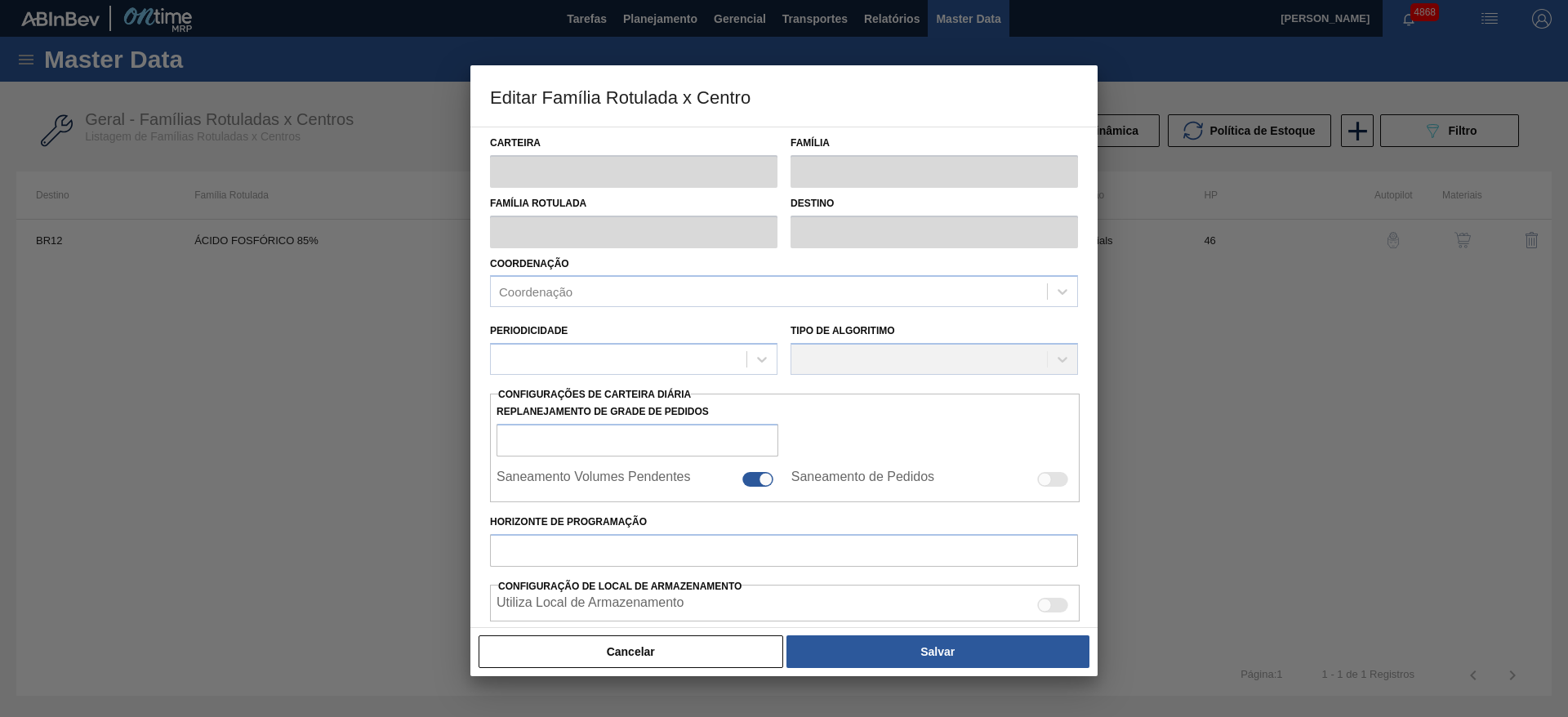
type input "9.500"
type input "21.000"
type input "65"
type input "16.975,000"
checkbox input "true"
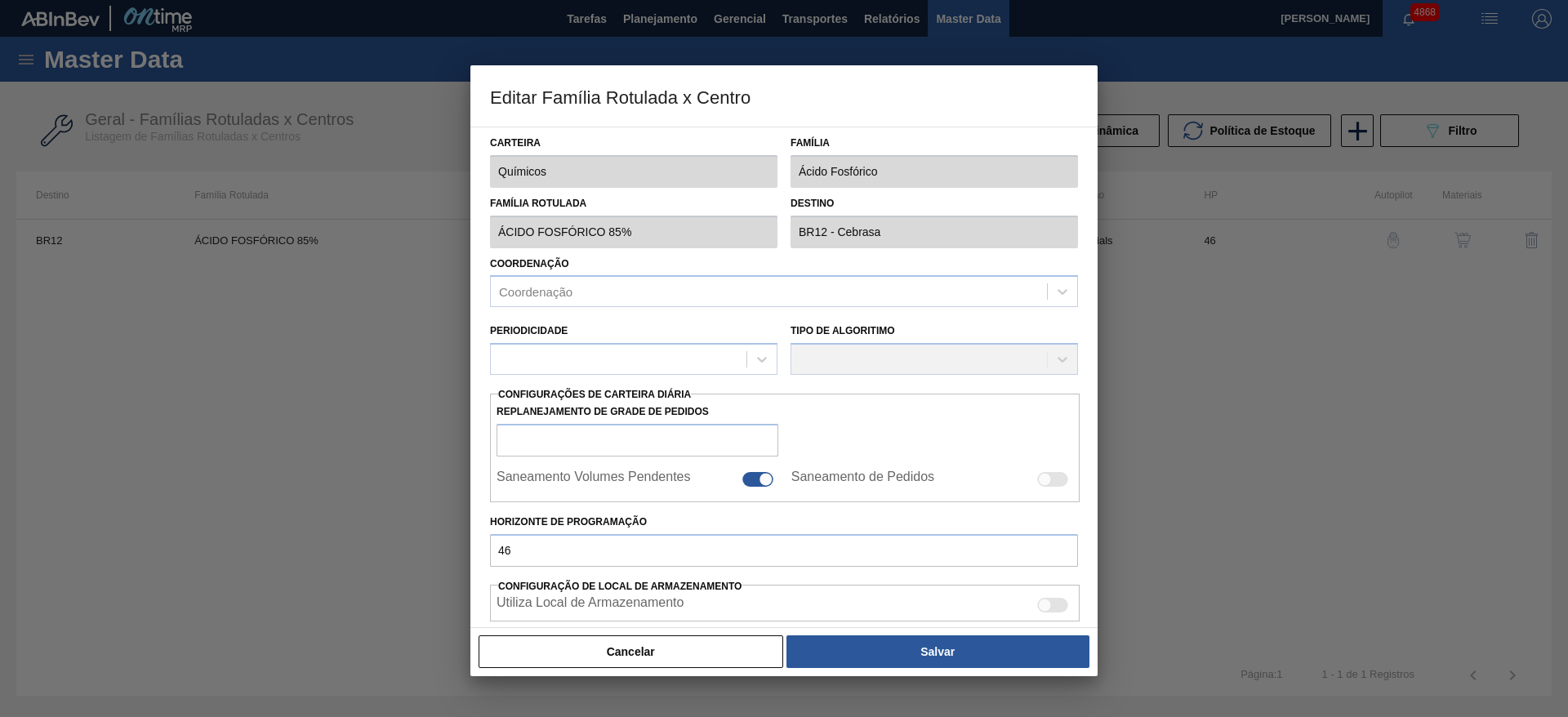
checkbox input "true"
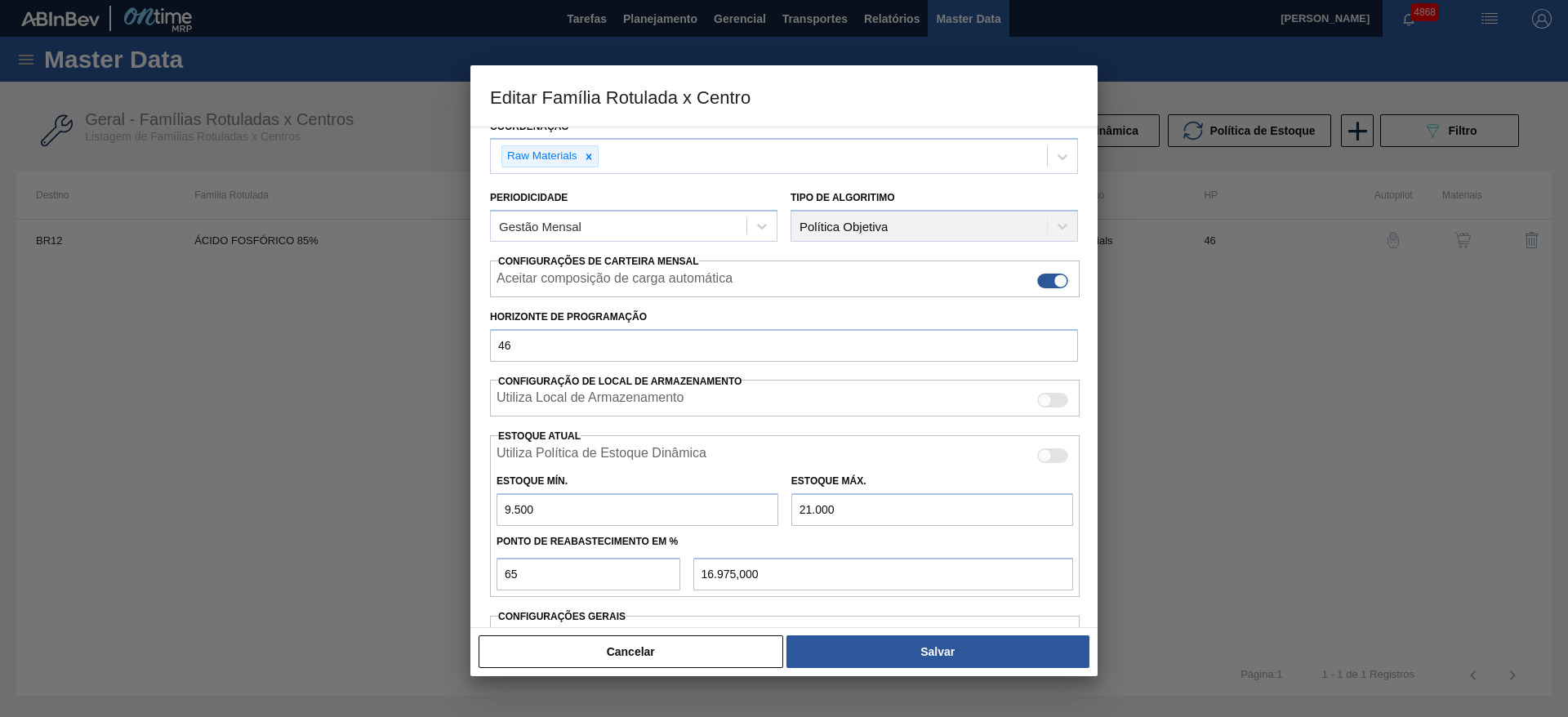
scroll to position [245, 0]
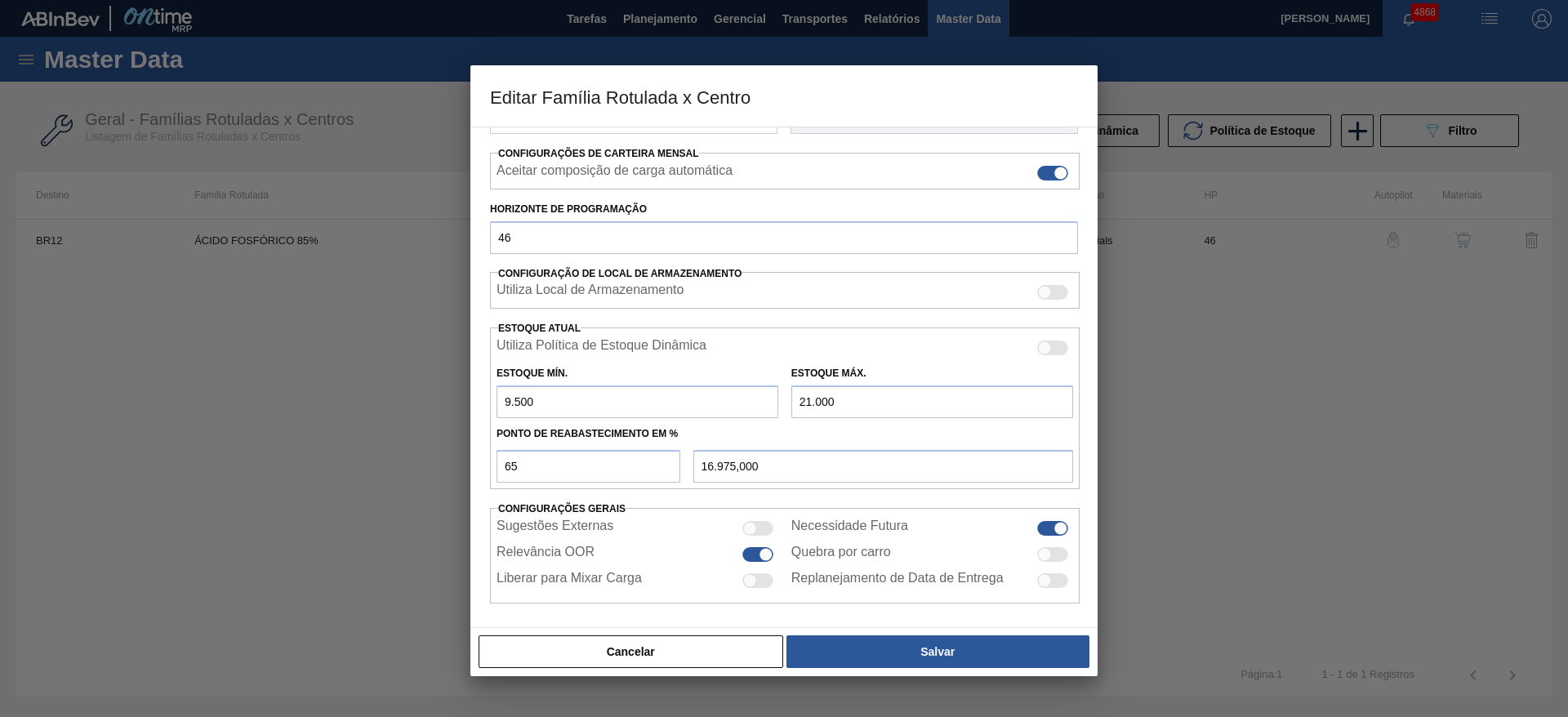
click at [508, 399] on input "9.500" at bounding box center [637, 402] width 282 height 33
type input "1.500"
type input "14.175,000"
type input "15.000"
type input "18.900,000"
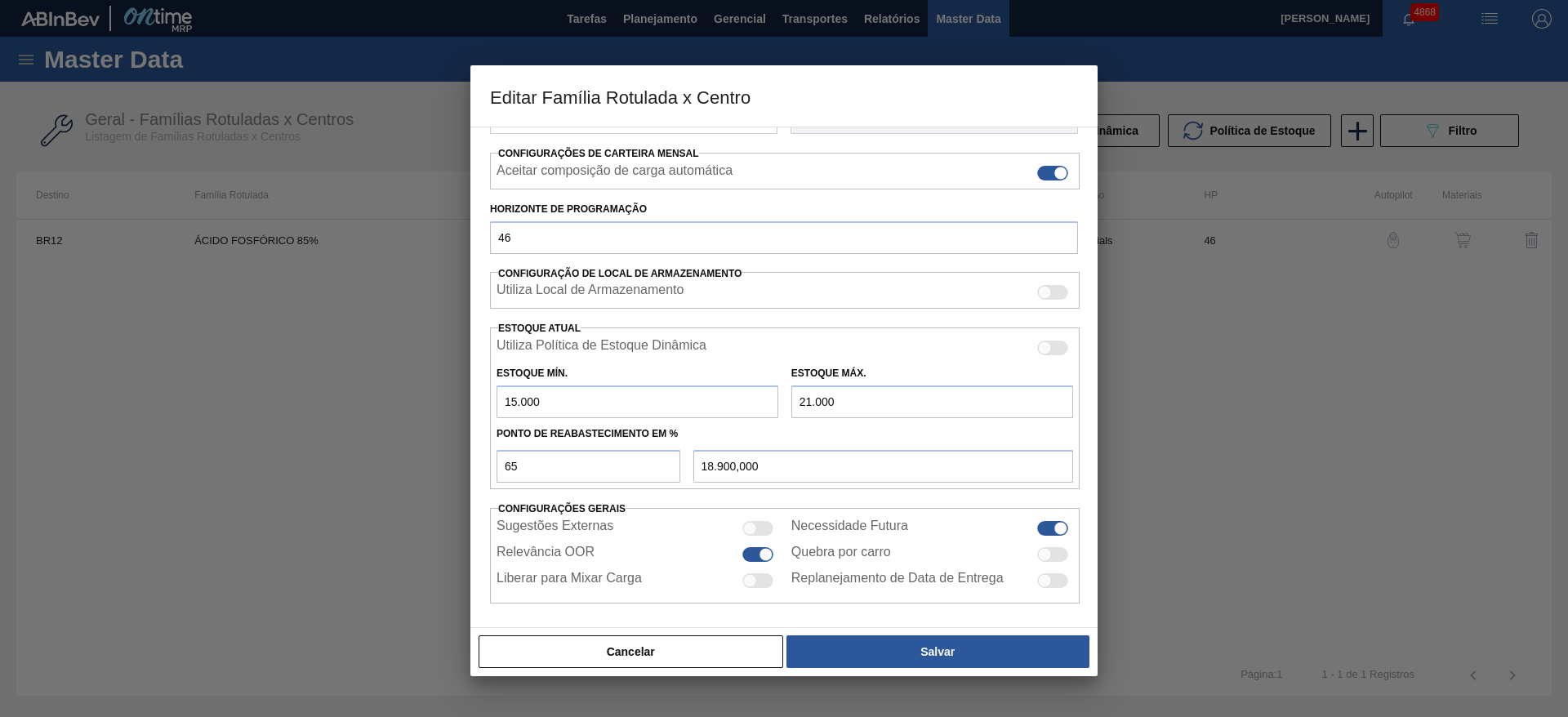
click at [517, 403] on input "15.000" at bounding box center [637, 402] width 282 height 33
type input "10.000"
type input "17.150,000"
click at [527, 397] on input "10.000" at bounding box center [637, 402] width 282 height 33
type input "10.600"
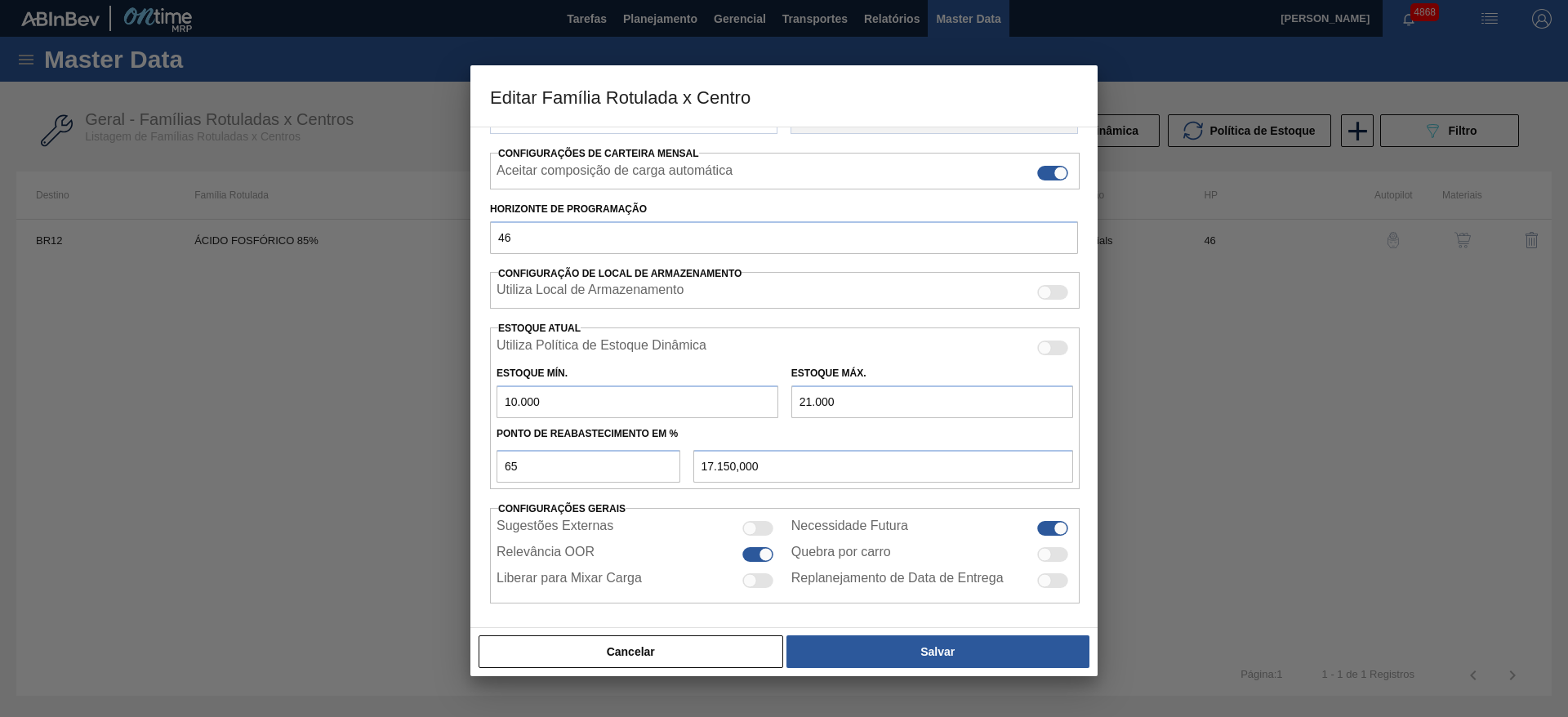
type input "17.360,000"
type input "10.600"
click at [809, 400] on input "21.000" at bounding box center [932, 402] width 282 height 33
type input "24.000"
type input "19.310,000"
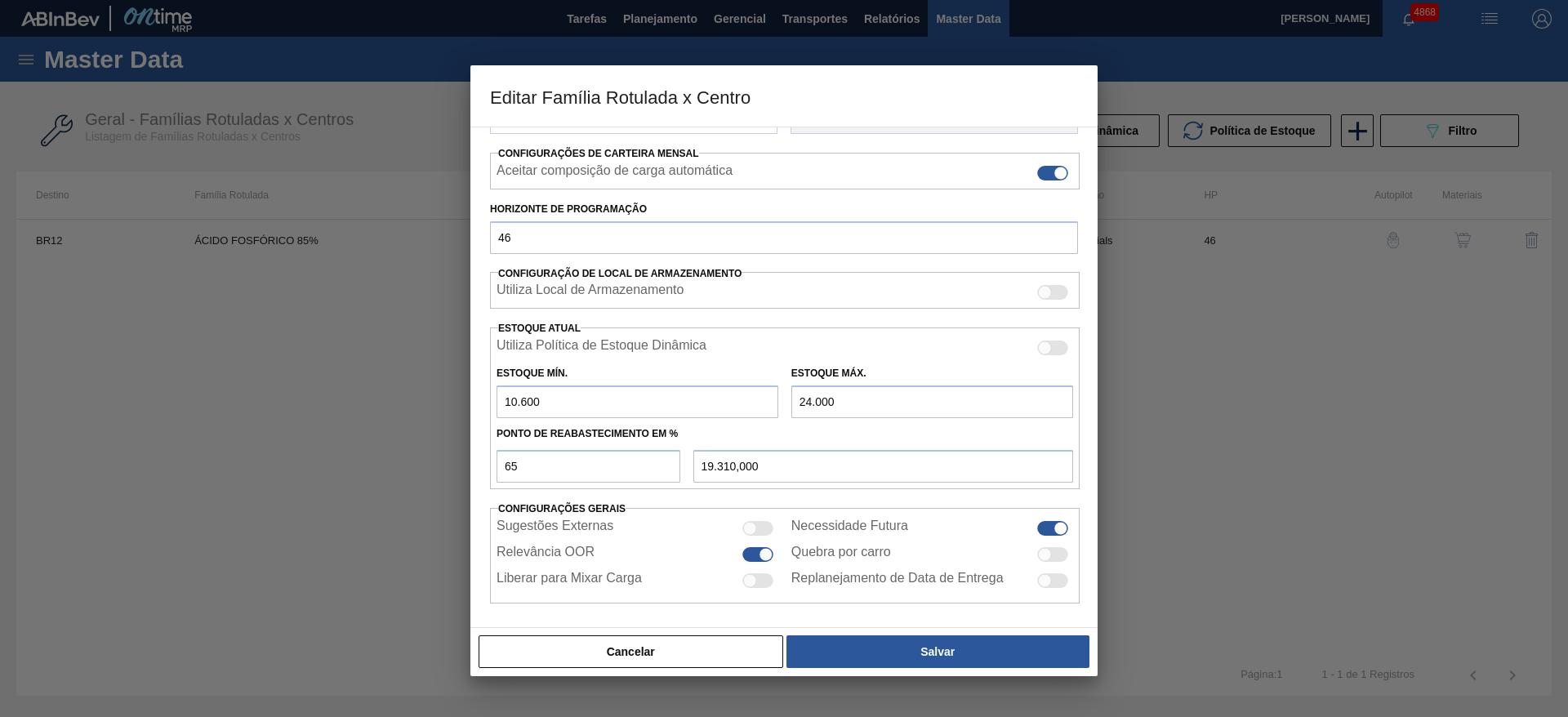
type input "24.000"
click at [513, 463] on input "65" at bounding box center [588, 466] width 184 height 33
type input "60"
type input "18.640,000"
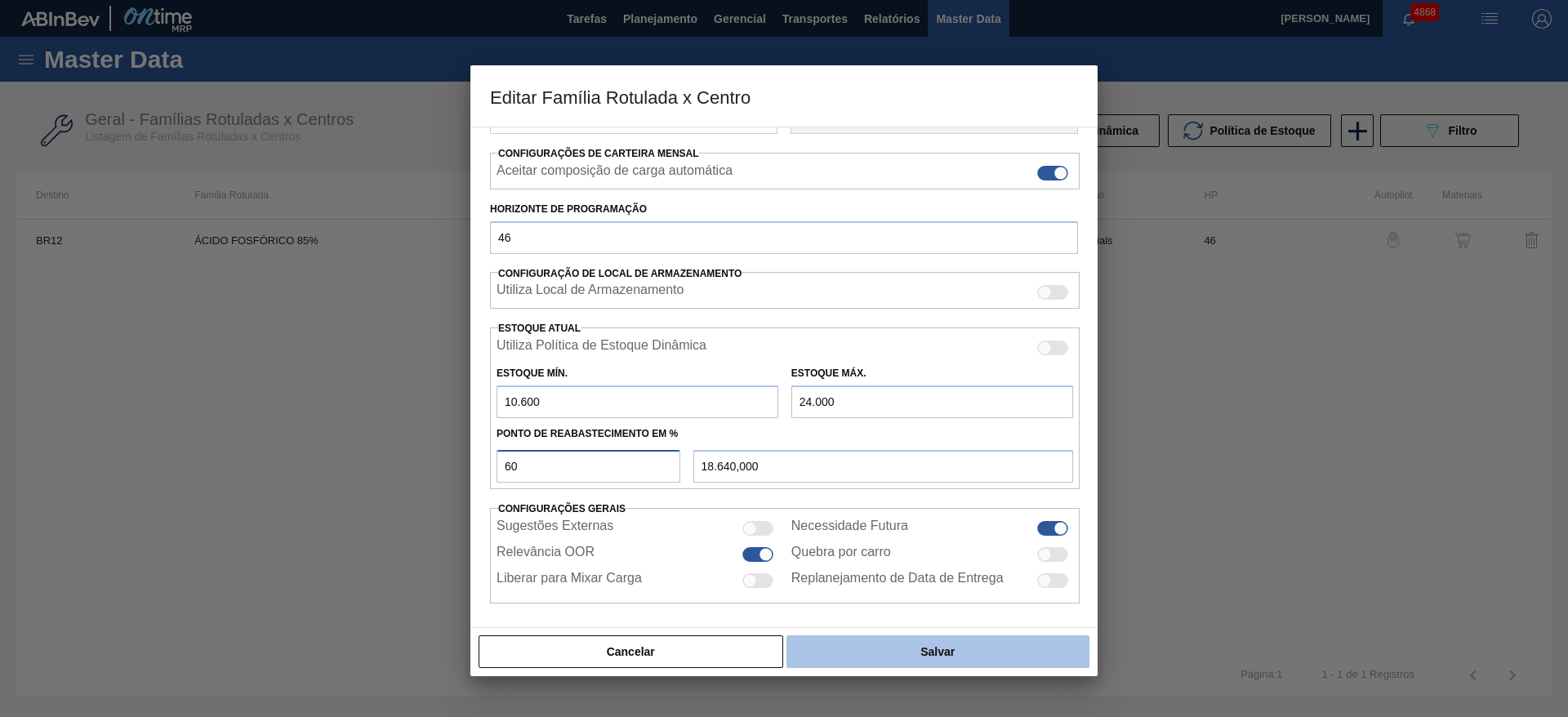
type input "60"
click at [878, 642] on button "Salvar" at bounding box center [938, 651] width 303 height 33
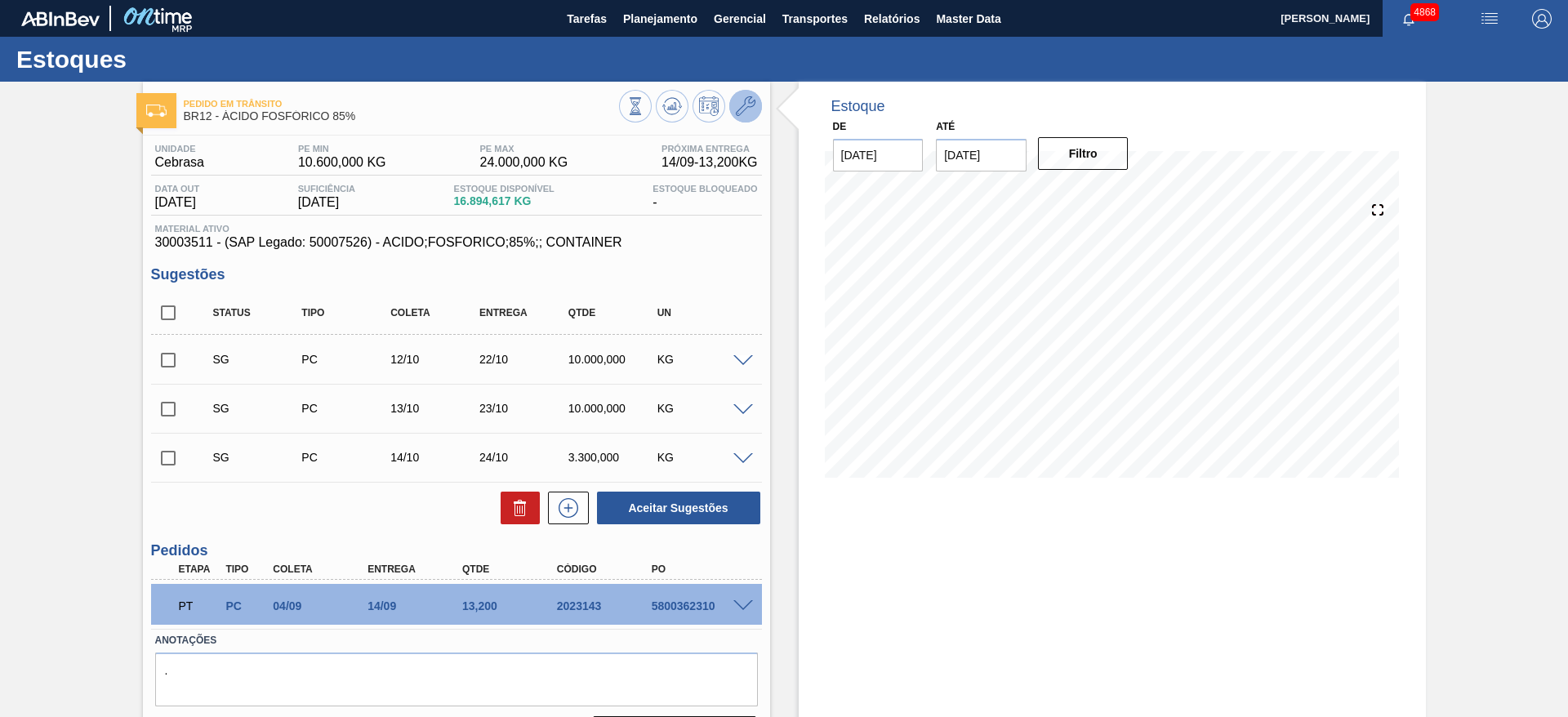
click at [753, 104] on icon at bounding box center [746, 106] width 20 height 20
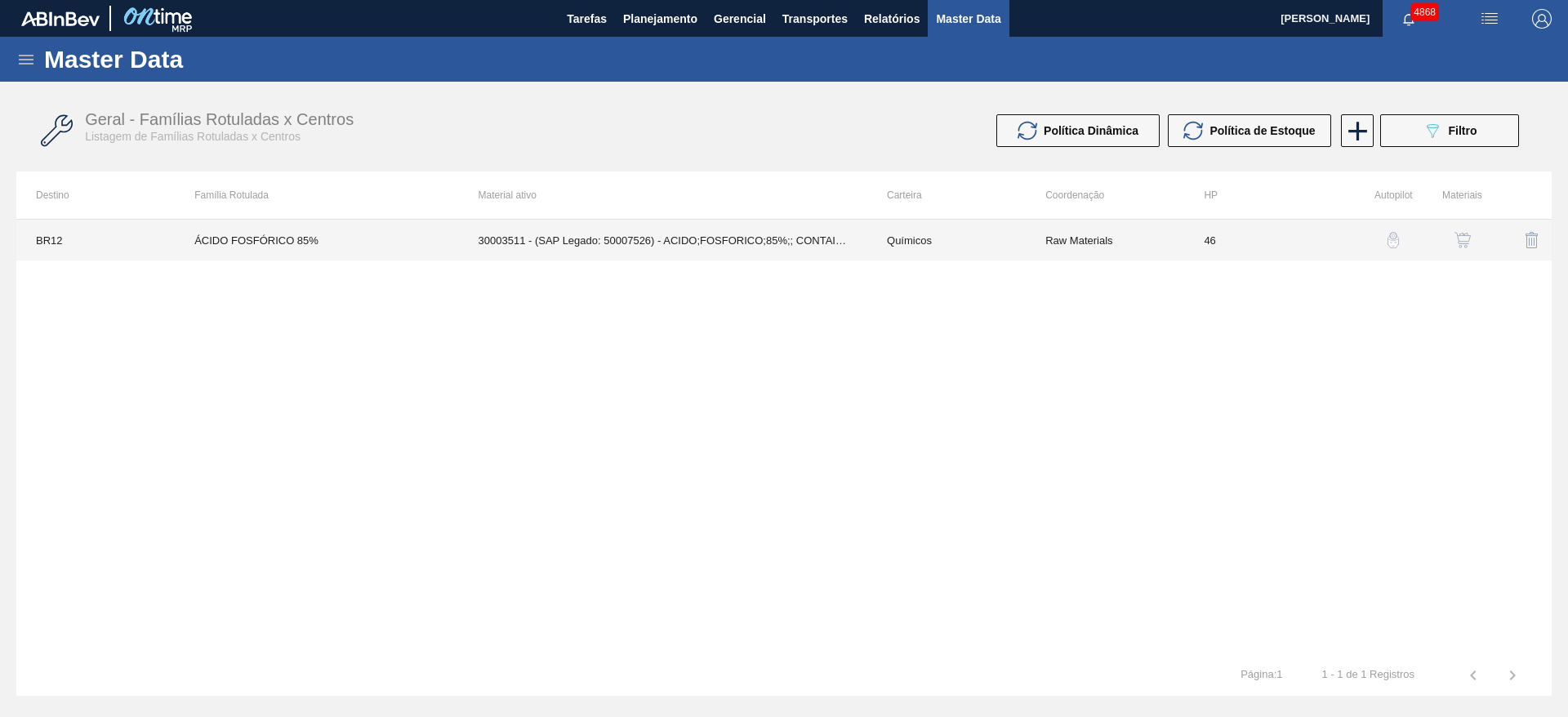
click at [810, 244] on td "30003511 - (SAP Legado: 50007526) - ACIDO;FOSFORICO;85%;; CONTAINER" at bounding box center [663, 240] width 408 height 41
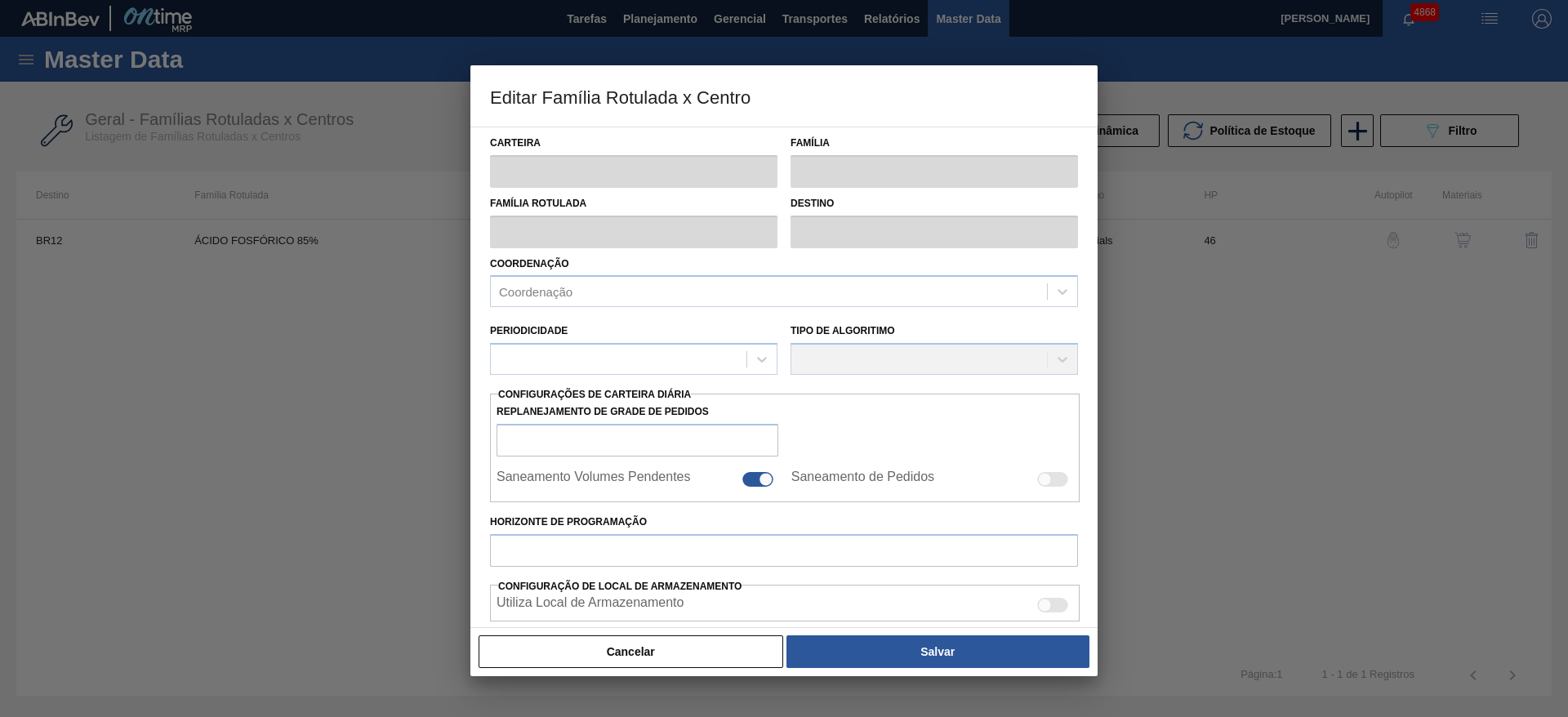
type input "Químicos"
type input "Ácido Fosfórico"
type input "ÁCIDO FOSFÓRICO 85%"
type input "BR12 - Cebrasa"
type input "46"
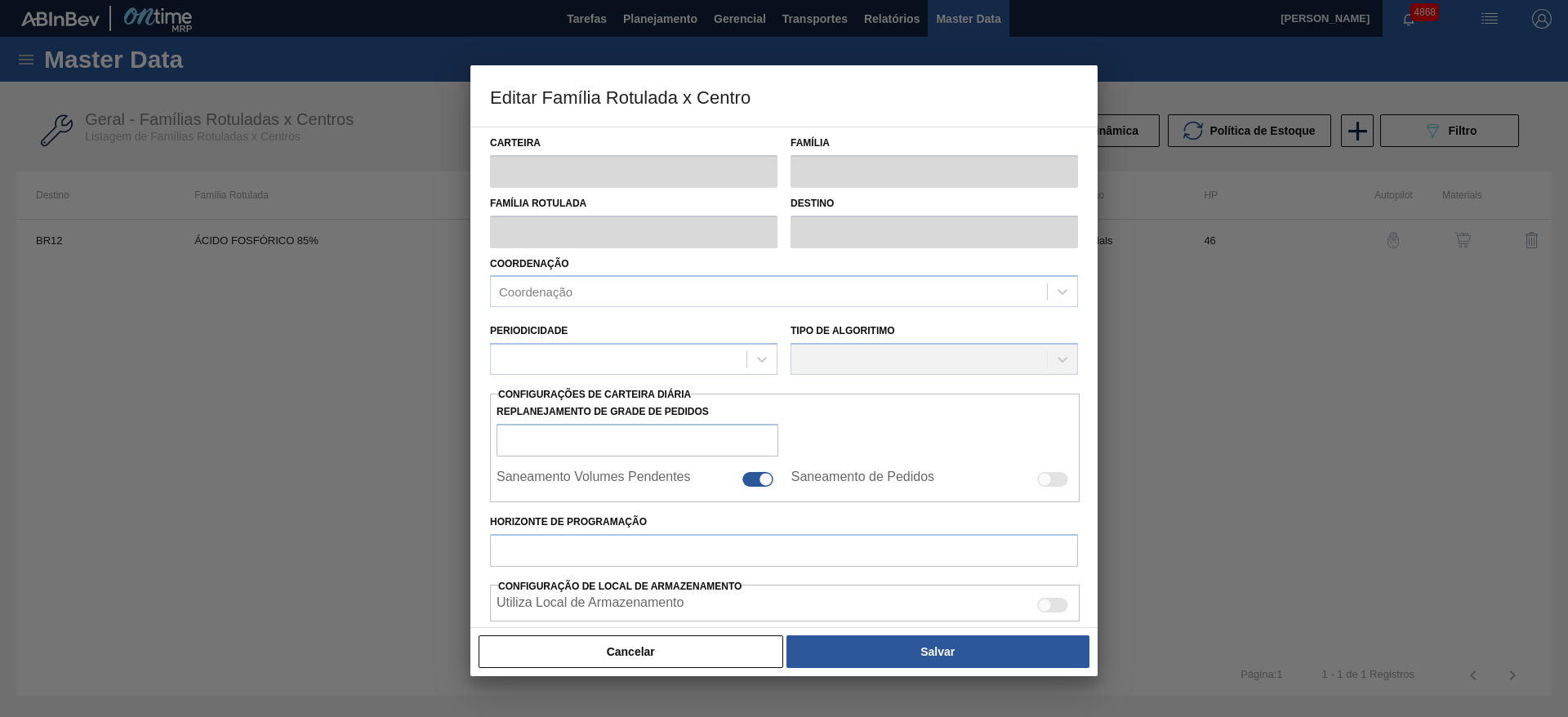
type input "10.600"
type input "24.000"
type input "60"
type input "18.640,000"
checkbox input "true"
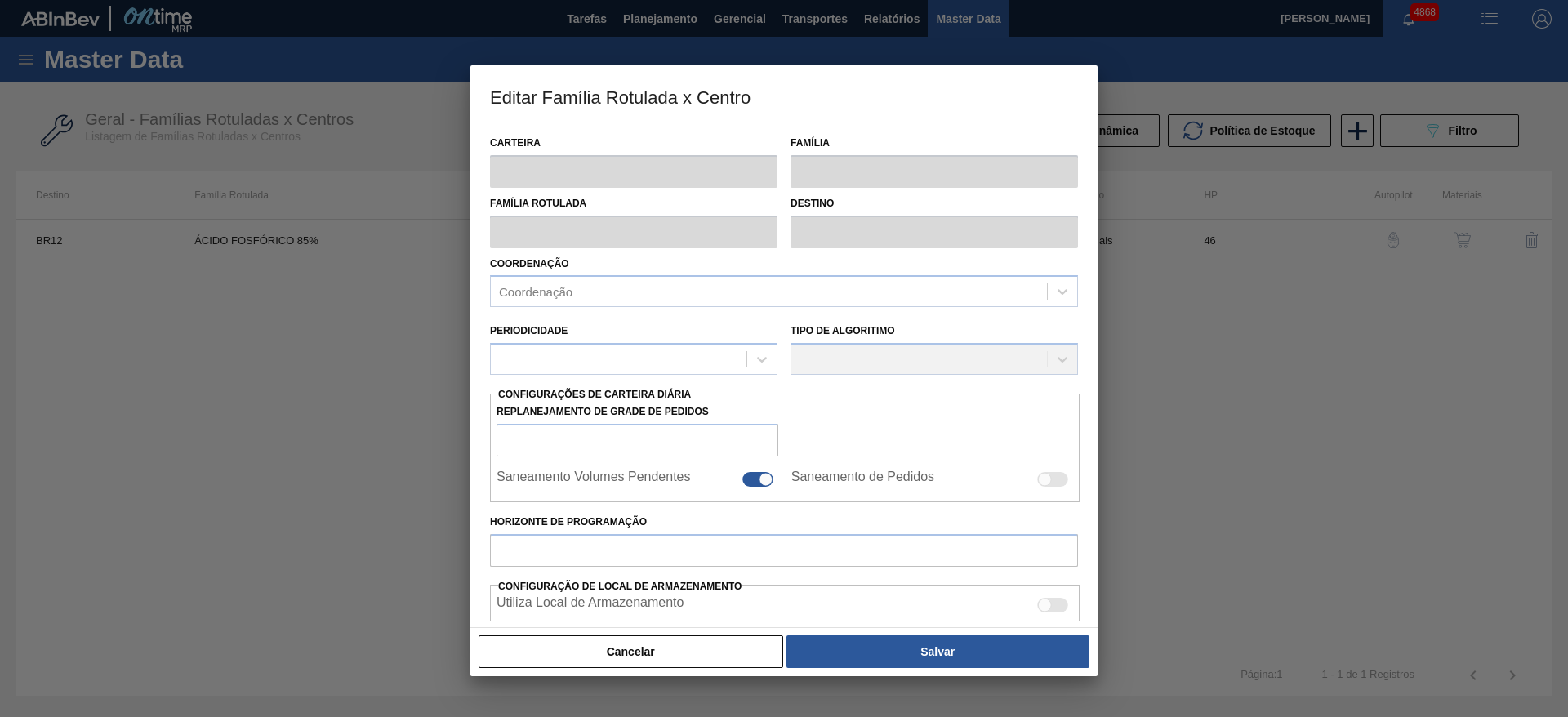
checkbox input "true"
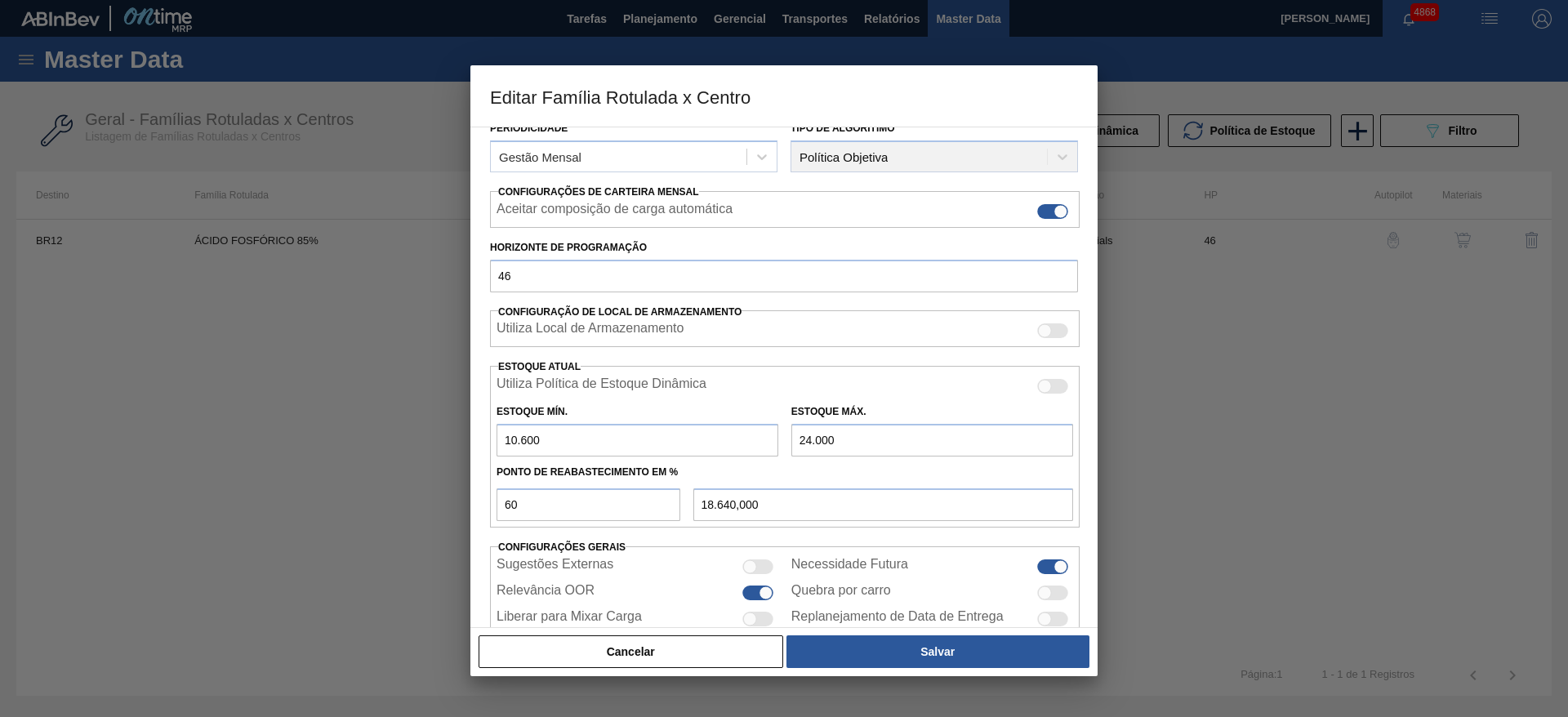
scroll to position [245, 0]
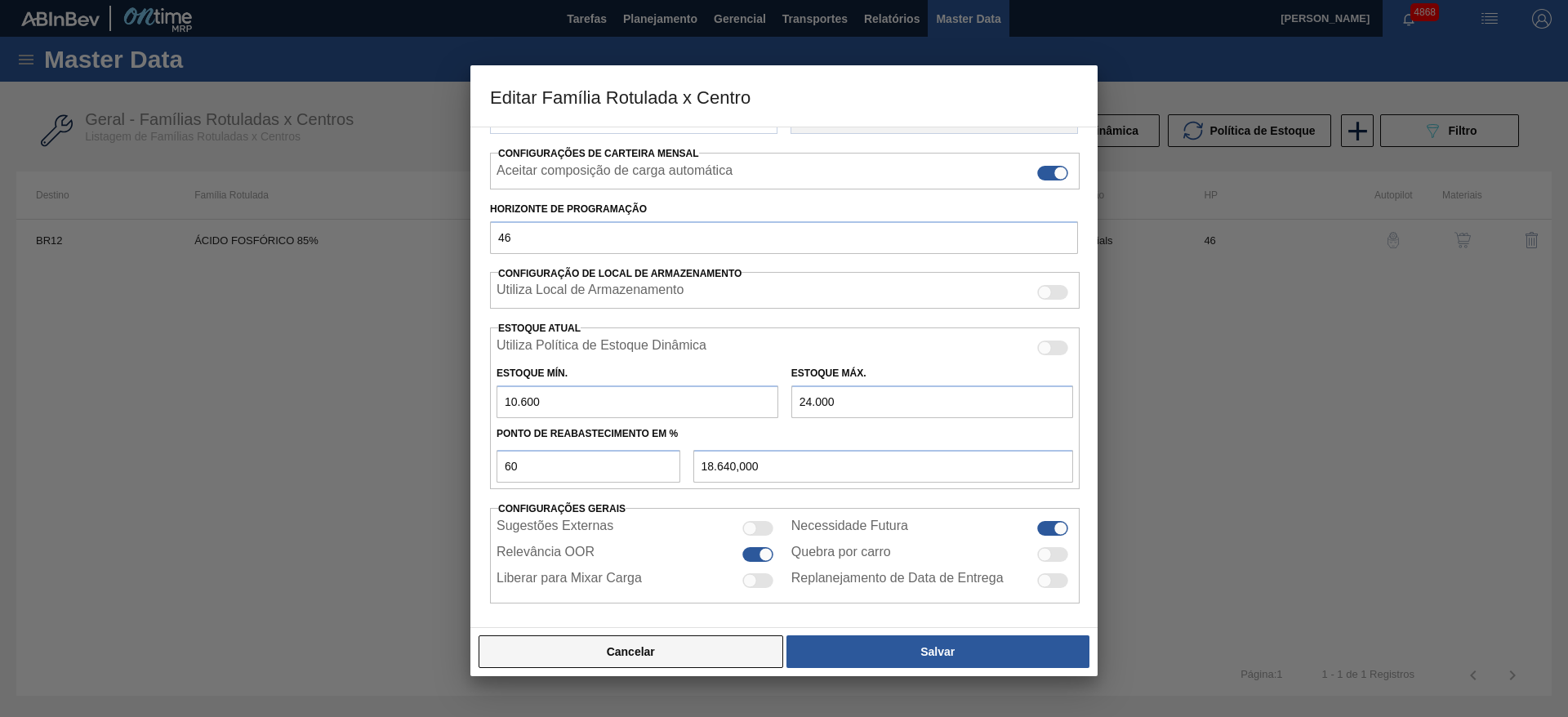
click at [675, 648] on button "Cancelar" at bounding box center [631, 651] width 305 height 33
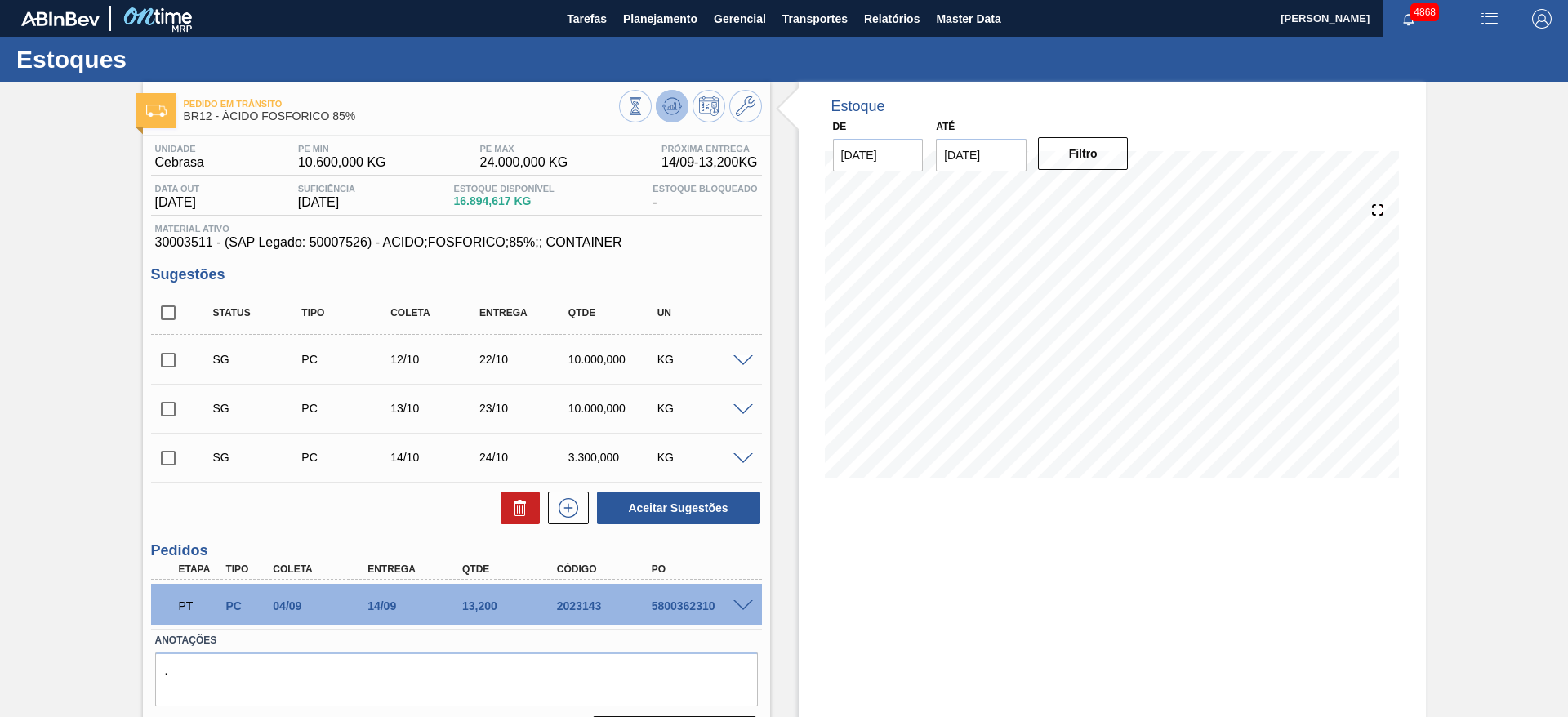
click at [656, 105] on button at bounding box center [672, 106] width 33 height 33
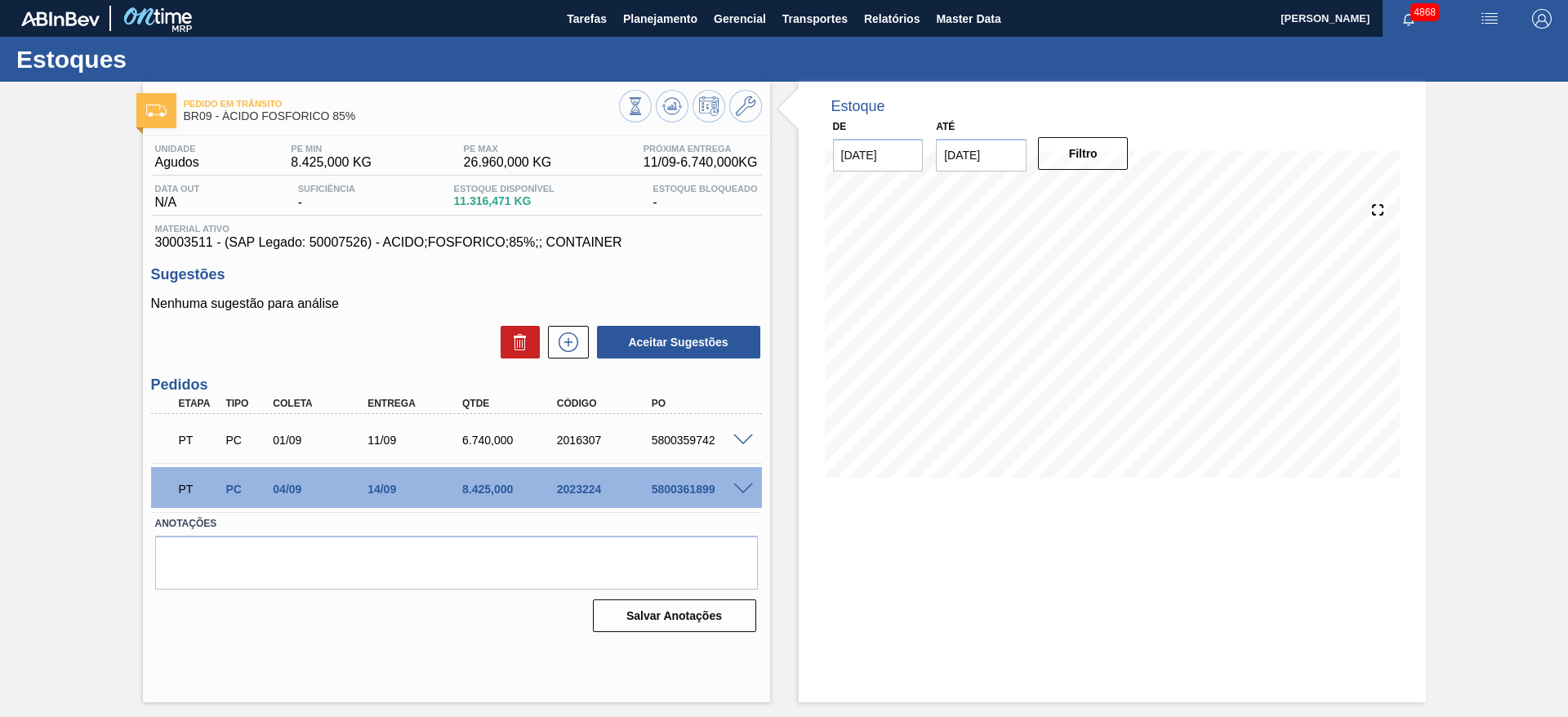
click at [741, 486] on span at bounding box center [743, 490] width 20 height 12
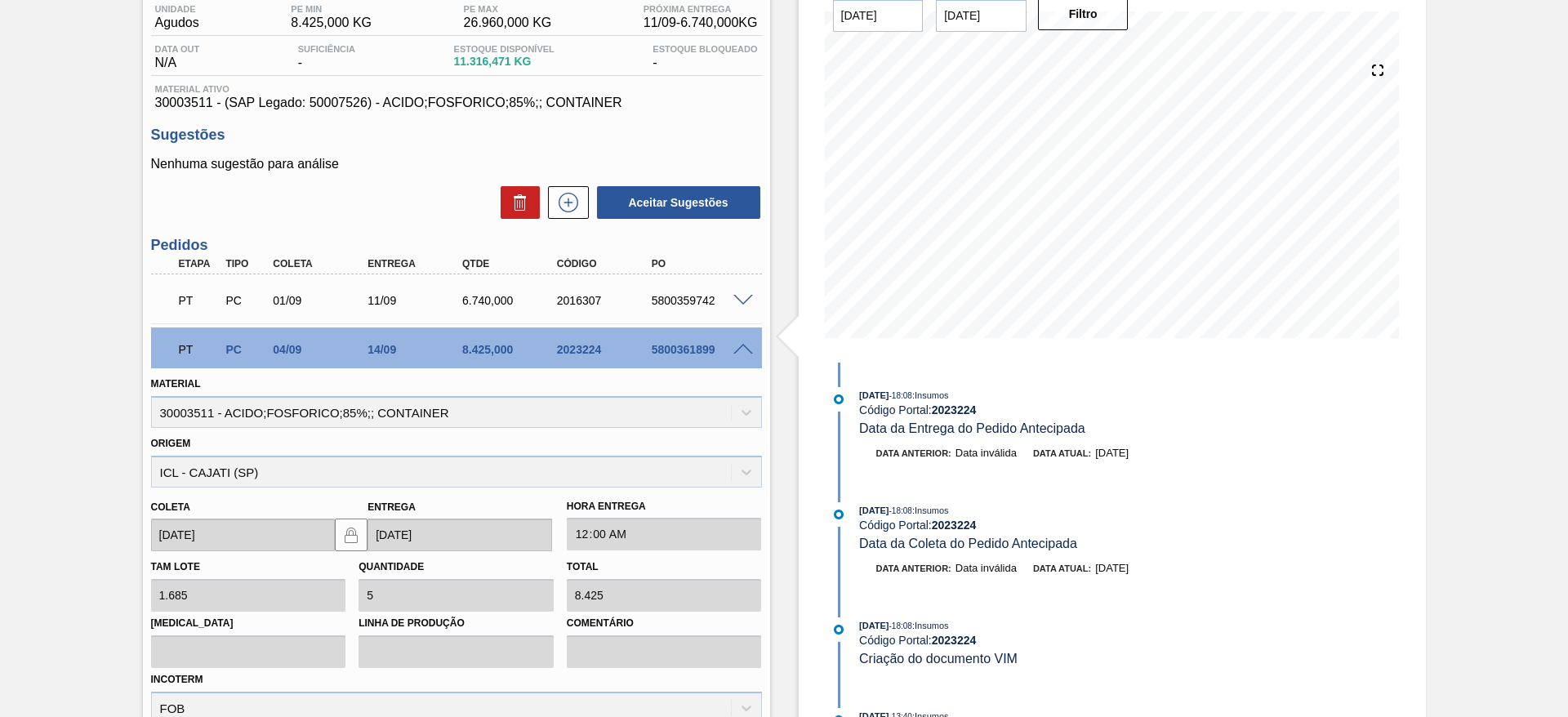
scroll to position [245, 0]
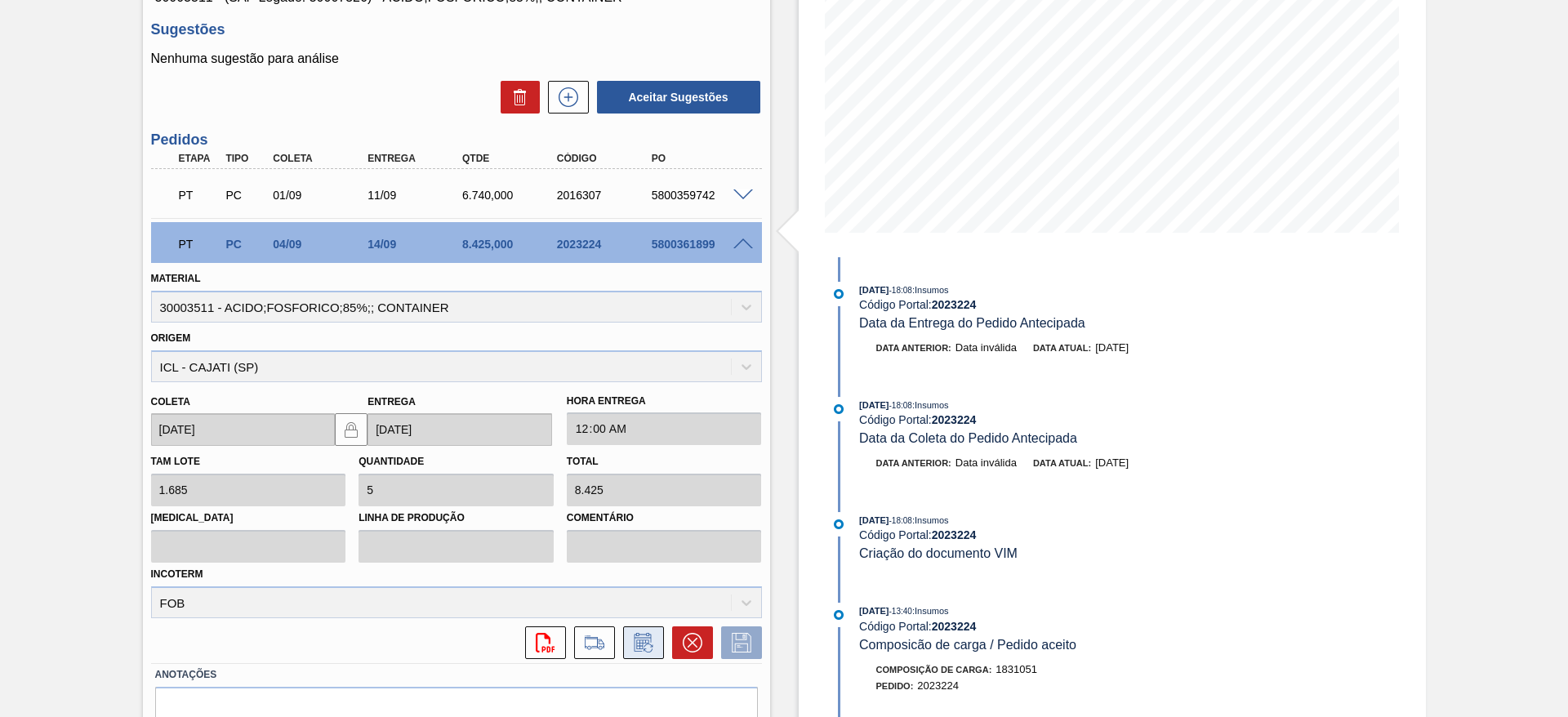
click at [648, 643] on icon at bounding box center [648, 648] width 9 height 9
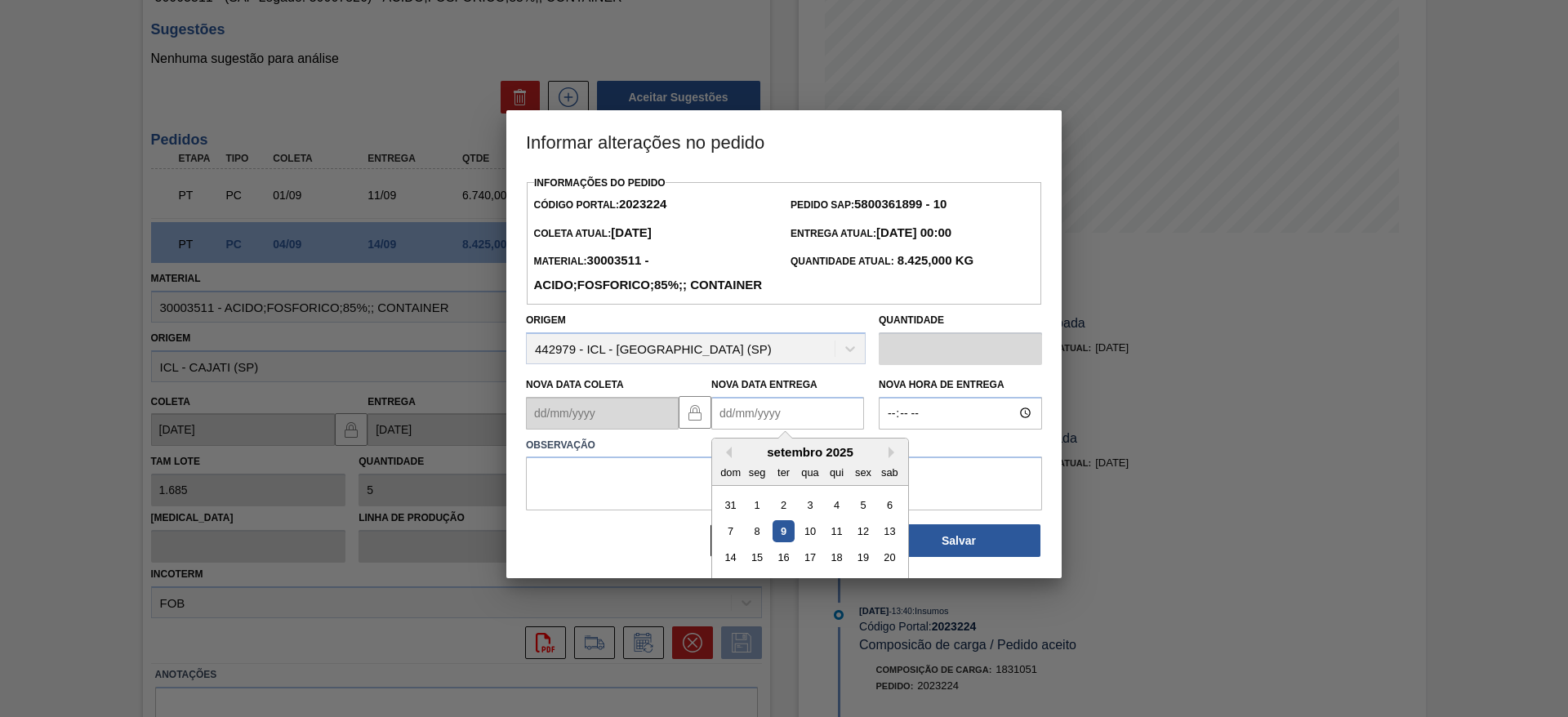
click at [740, 429] on Entrega2023224 "Nova Data Entrega" at bounding box center [788, 413] width 152 height 33
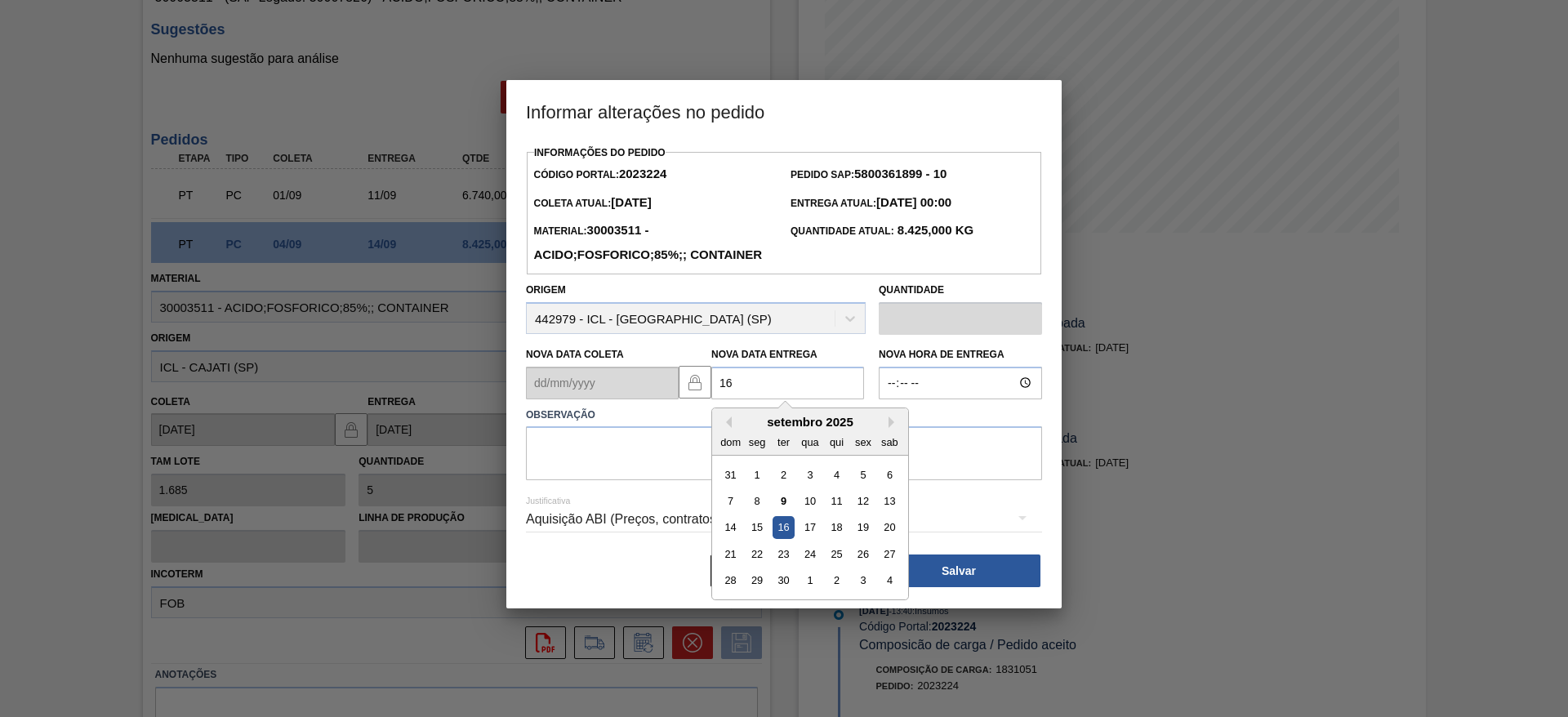
click at [788, 538] on div "16" at bounding box center [783, 526] width 22 height 22
type Entrega2023224 "16/09/2025"
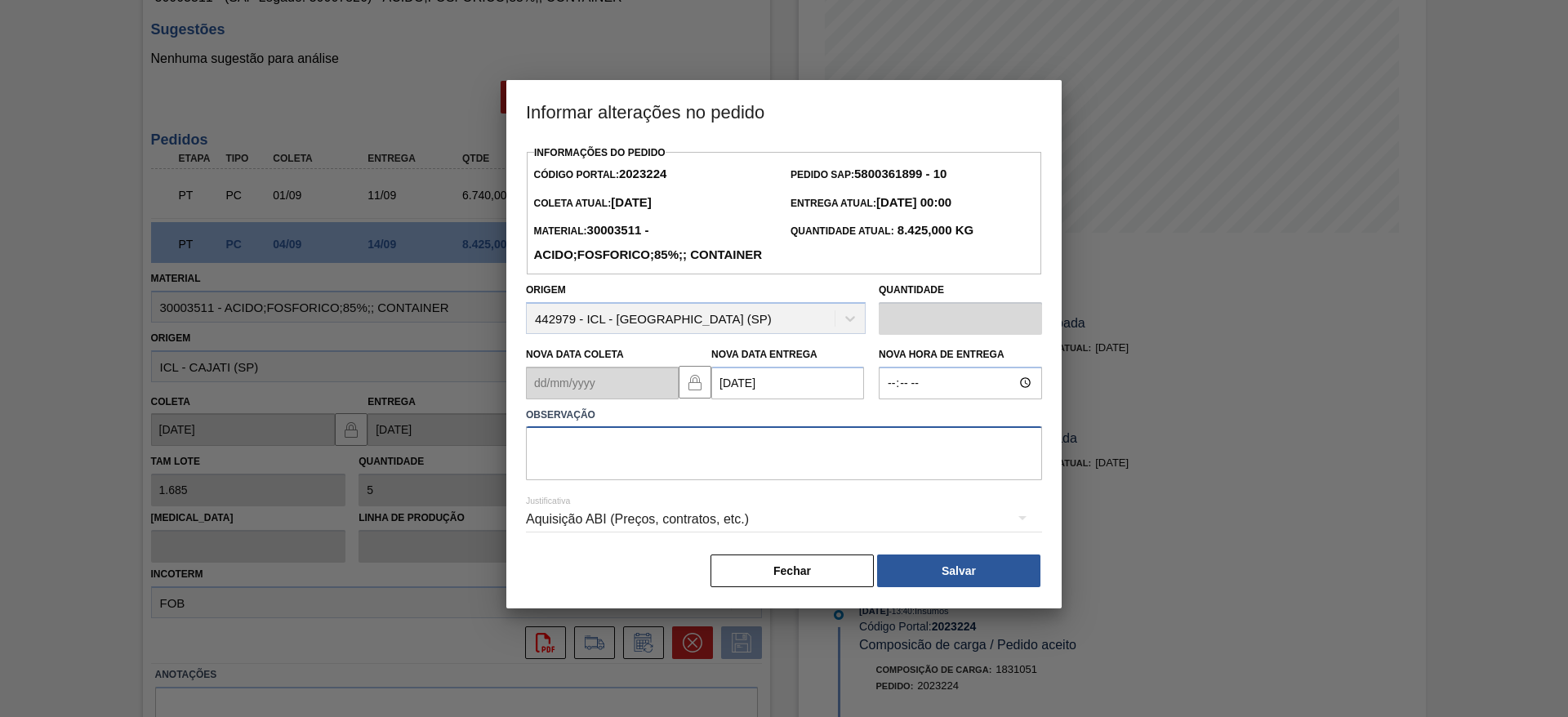
click at [755, 480] on textarea at bounding box center [783, 453] width 516 height 54
type textarea "data"
click at [728, 542] on div "Aquisição ABI (Preços, contratos, etc.)" at bounding box center [783, 518] width 516 height 45
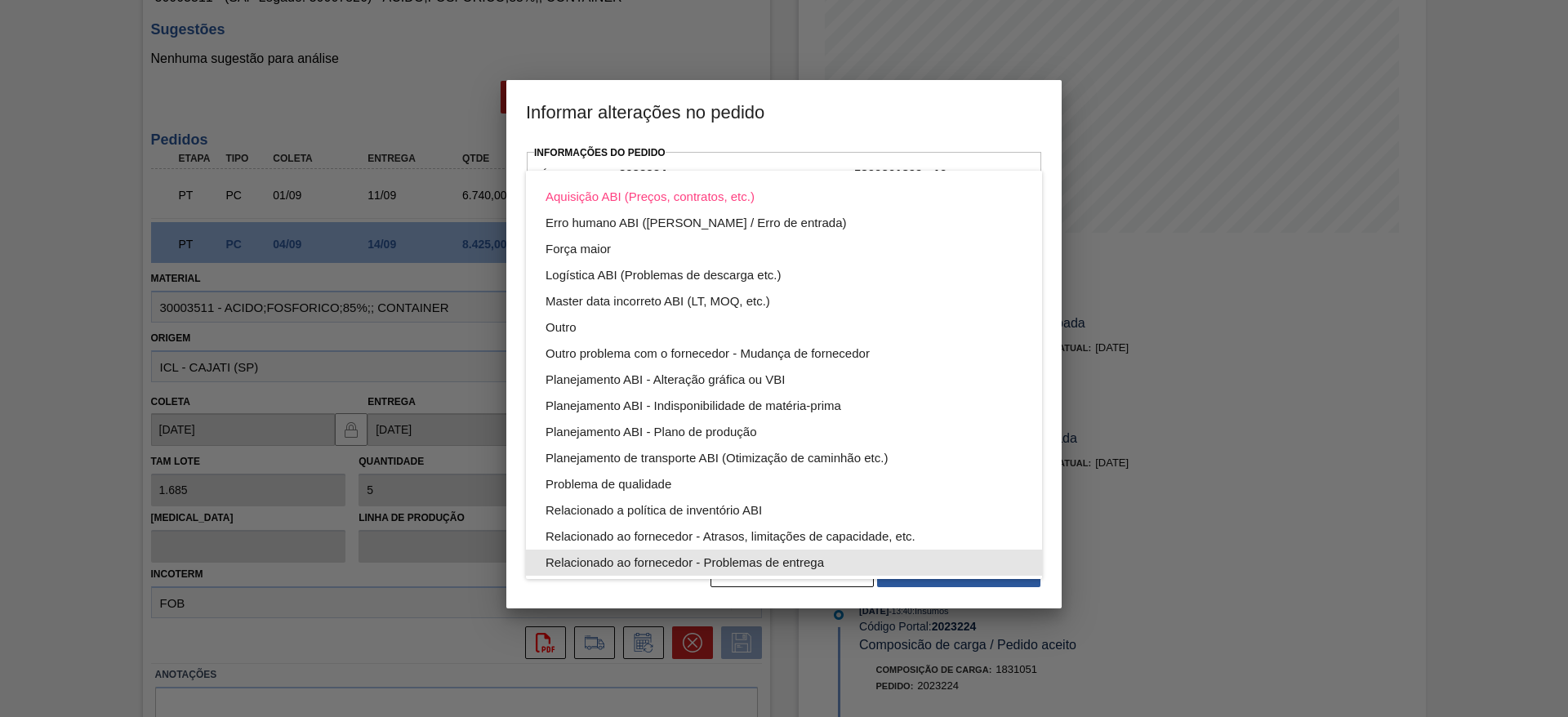
scroll to position [88, 0]
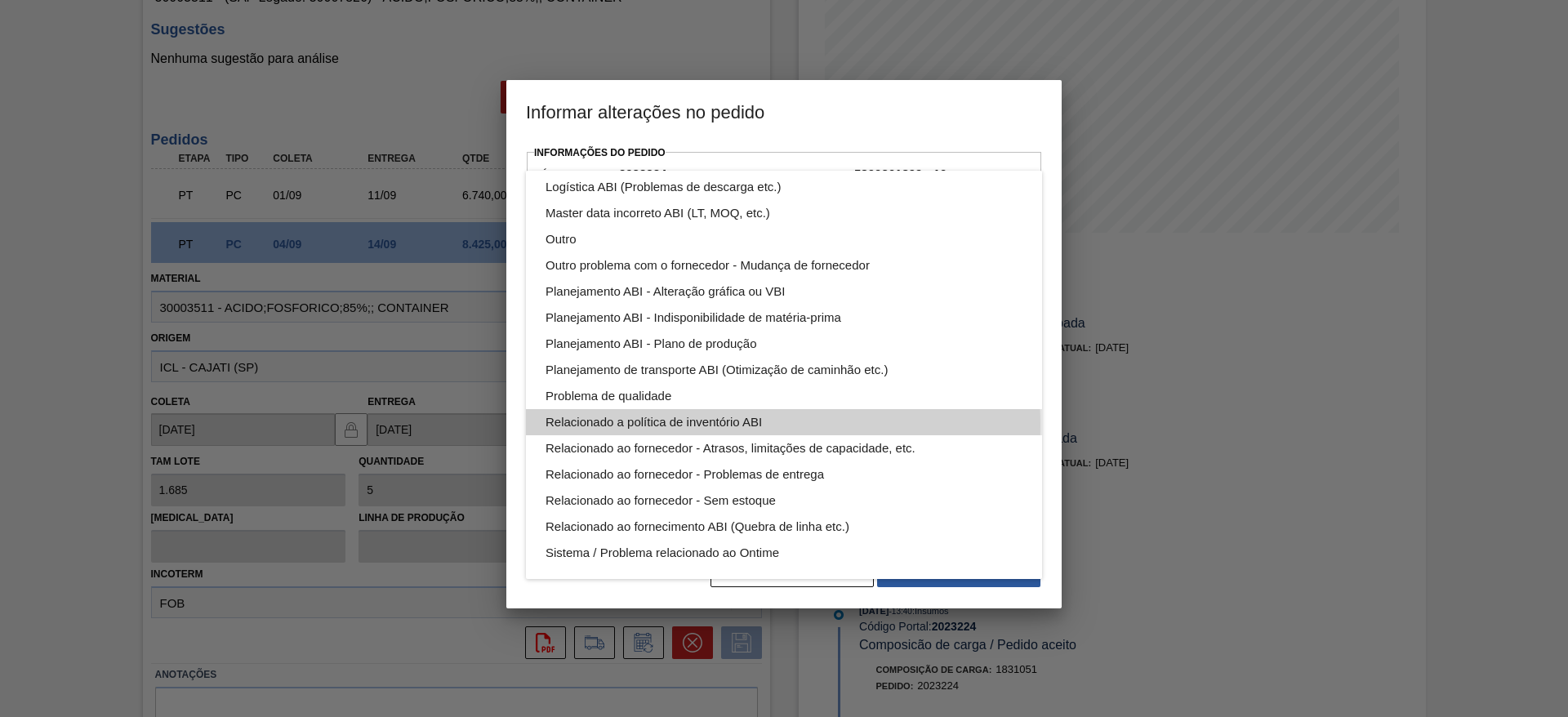
click at [758, 425] on div "Relacionado a política de inventório ABI" at bounding box center [783, 421] width 477 height 26
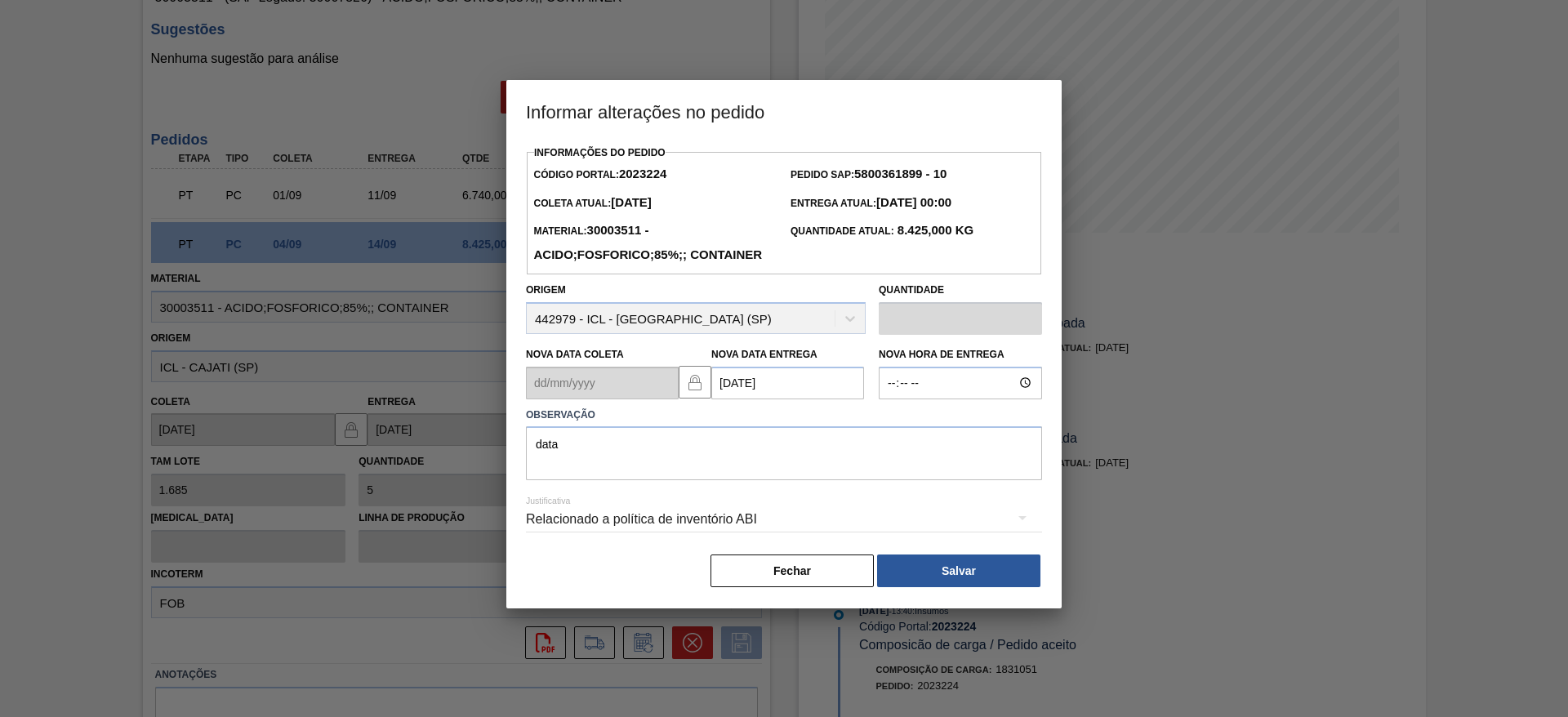
click at [933, 587] on button "Salvar" at bounding box center [959, 571] width 163 height 33
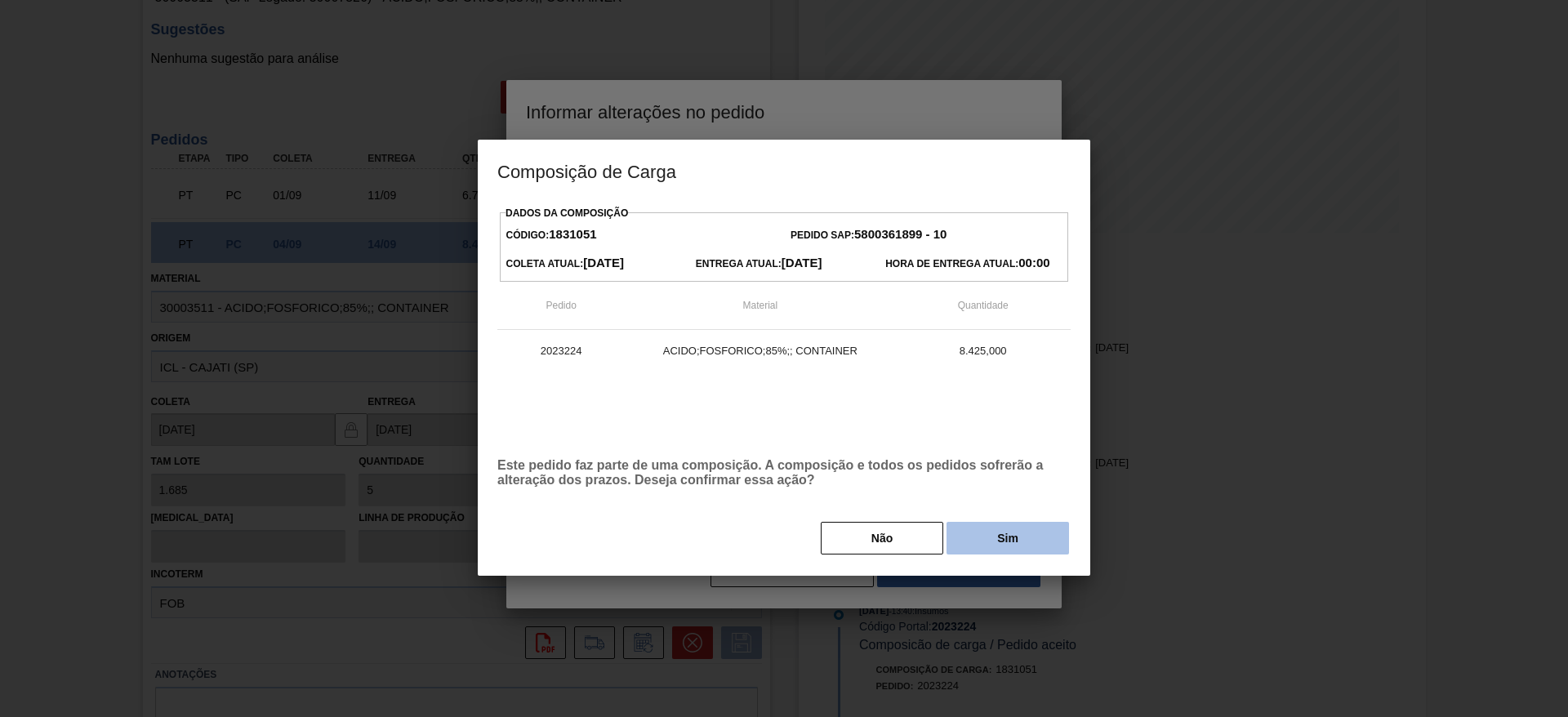
click at [1032, 534] on button "Sim" at bounding box center [1009, 538] width 123 height 33
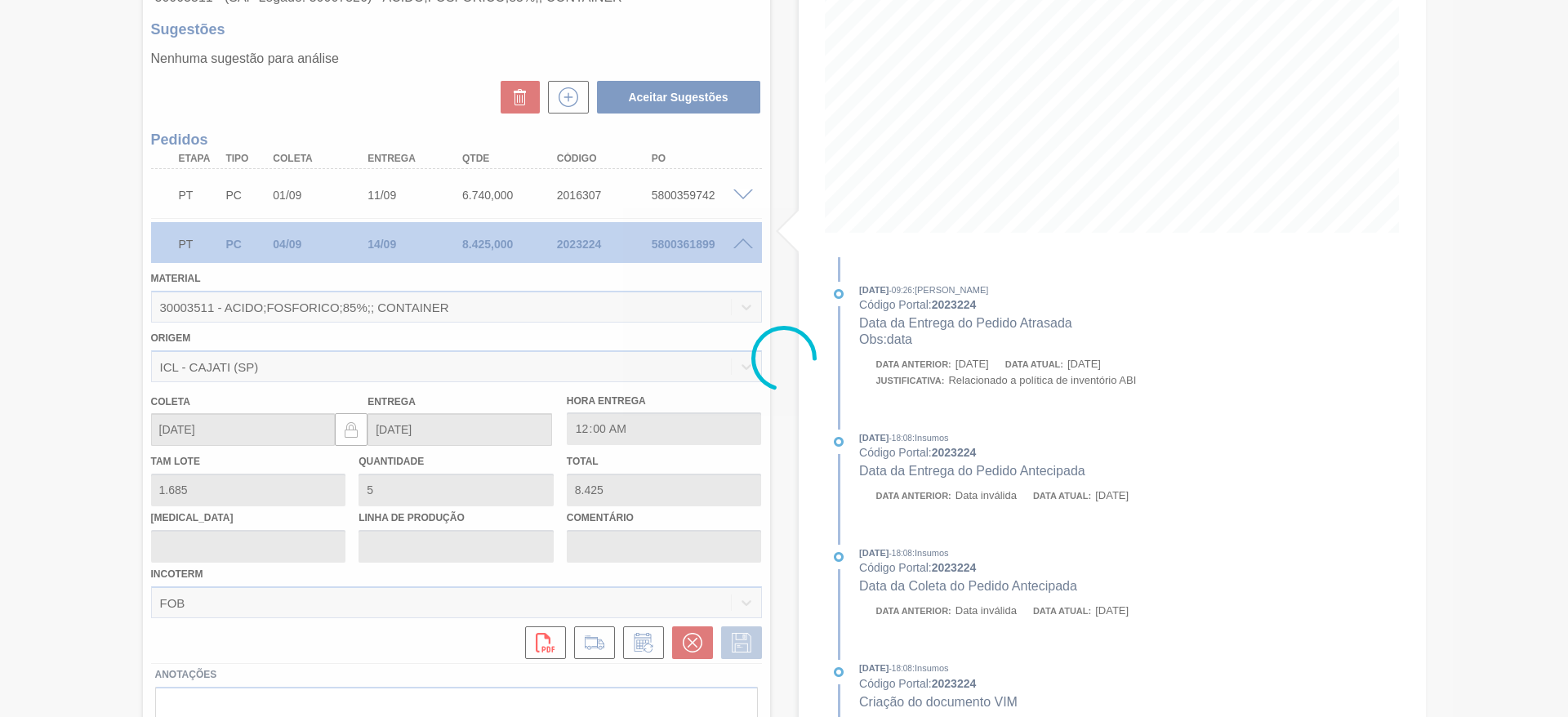
type input "data"
type input "16/09/2025"
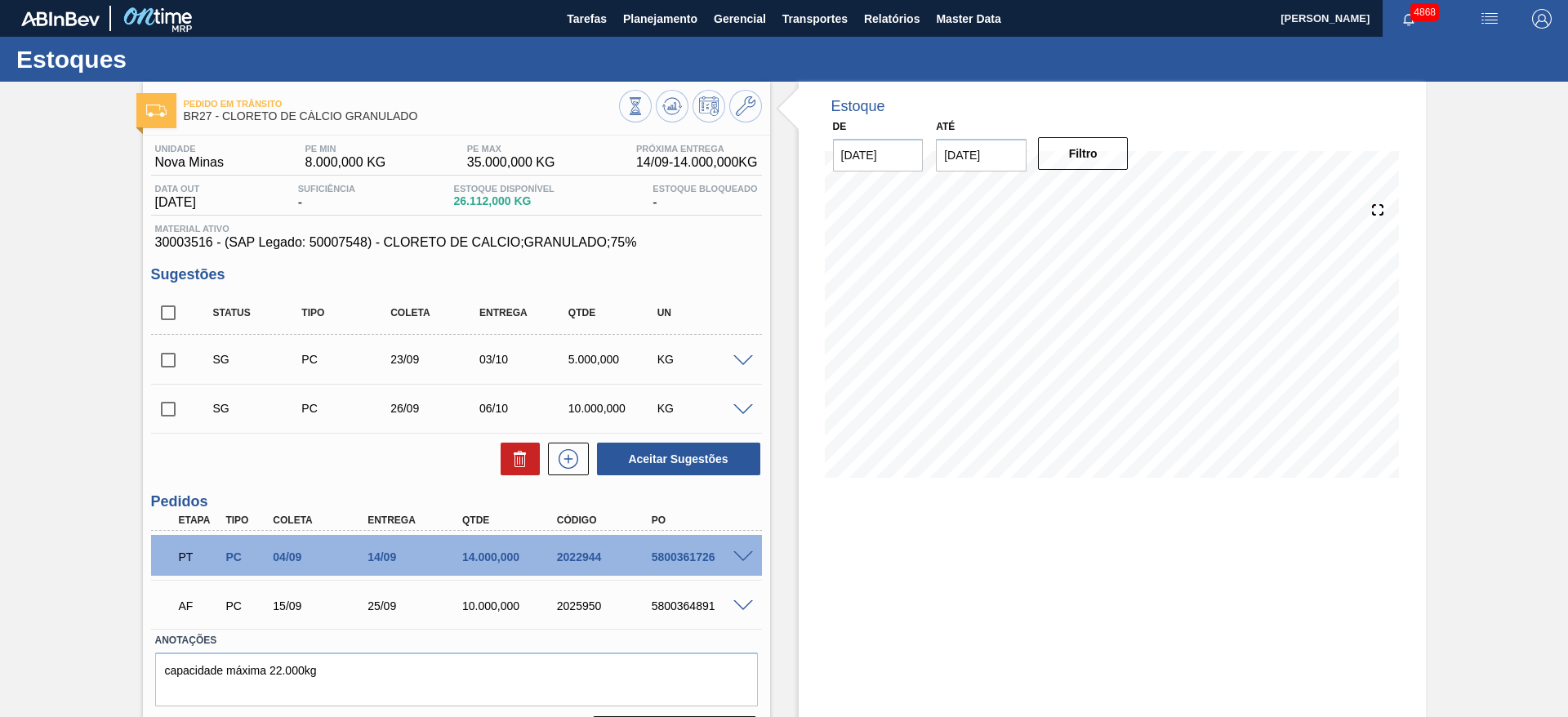
click at [960, 162] on input "23/09/2025" at bounding box center [982, 155] width 91 height 33
click at [1118, 198] on button "Next Month" at bounding box center [1119, 194] width 12 height 12
click at [1031, 319] on div "22" at bounding box center [1035, 326] width 22 height 22
type input "[DATE]"
click at [1056, 152] on button "Filtro" at bounding box center [1083, 153] width 91 height 33
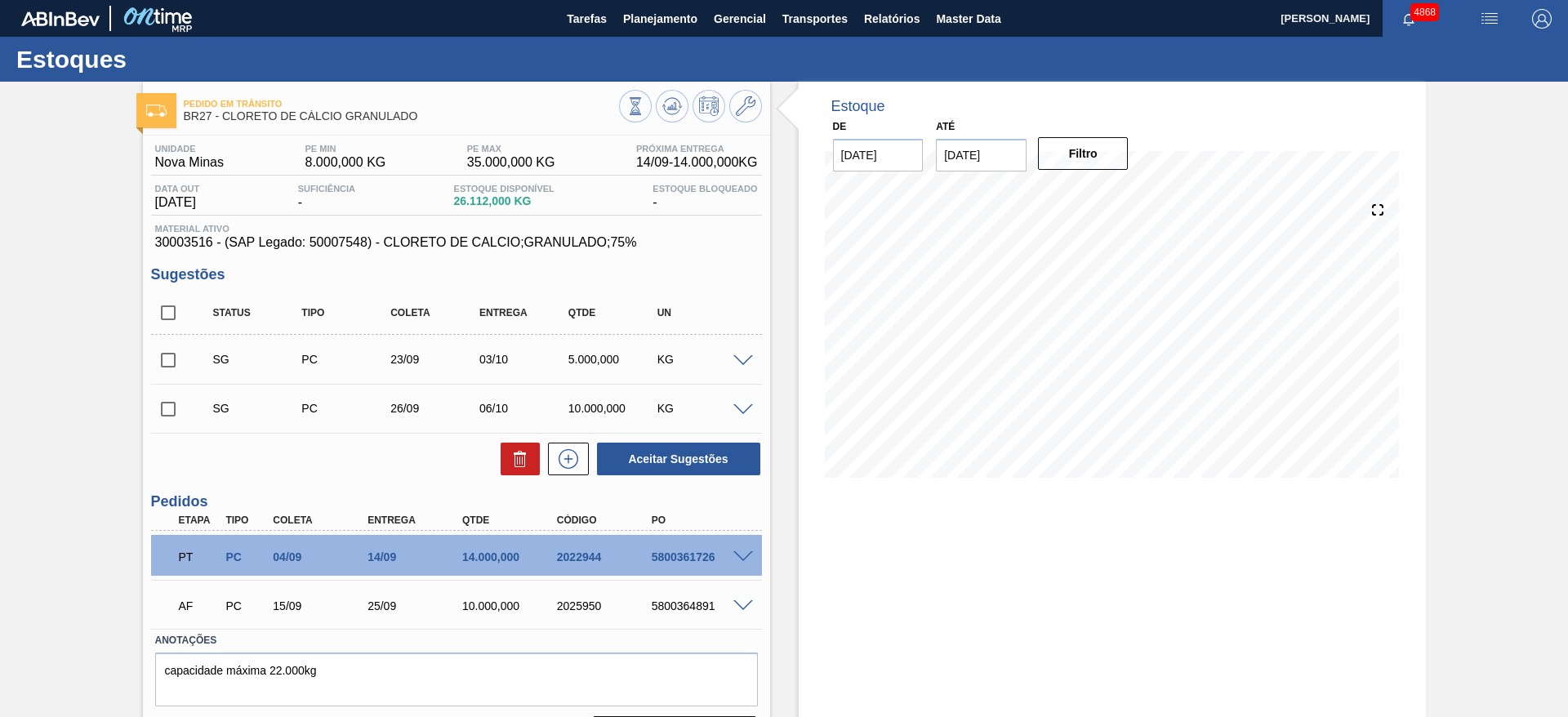
click at [649, 555] on div "5800361726" at bounding box center [700, 557] width 106 height 13
click at [749, 555] on span at bounding box center [743, 558] width 20 height 12
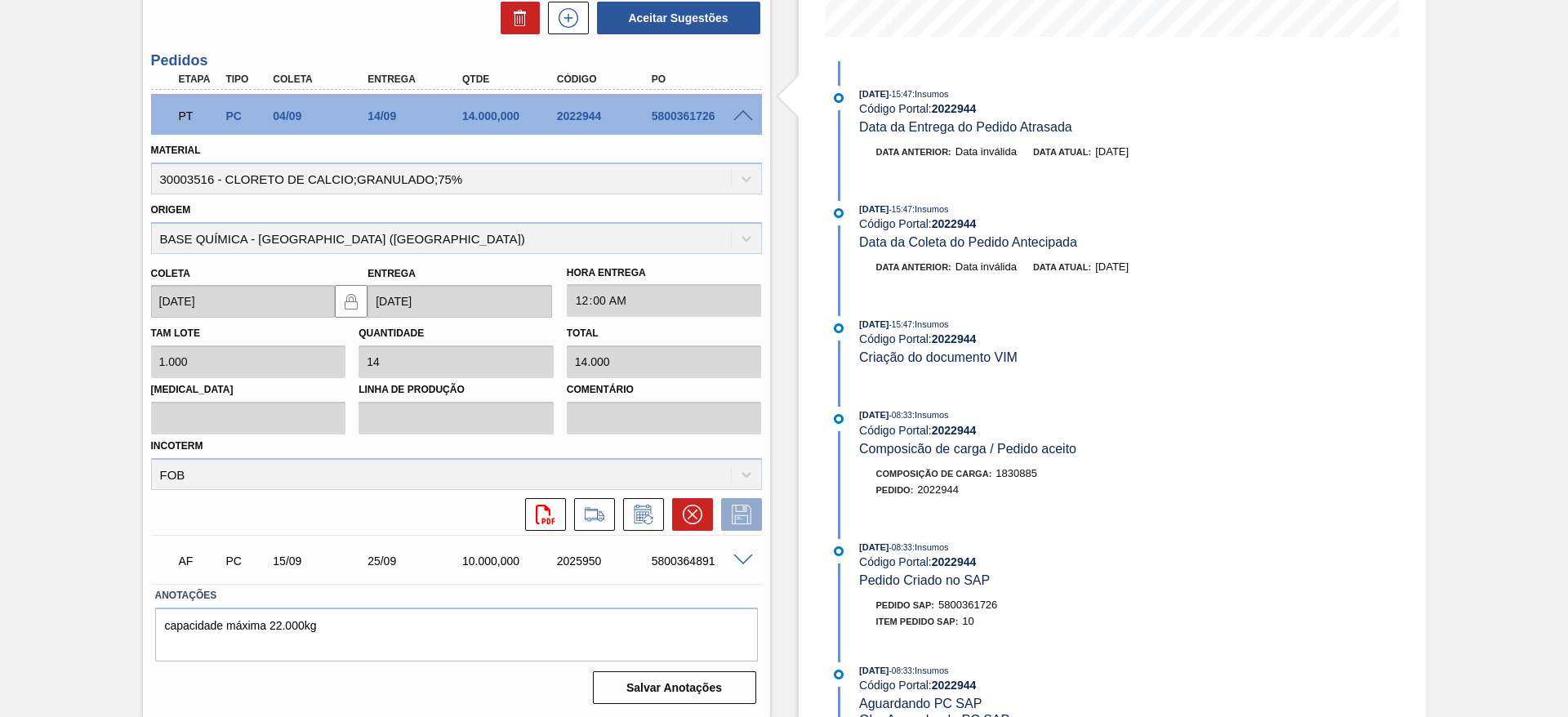
scroll to position [442, 0]
click at [647, 516] on icon at bounding box center [643, 514] width 26 height 20
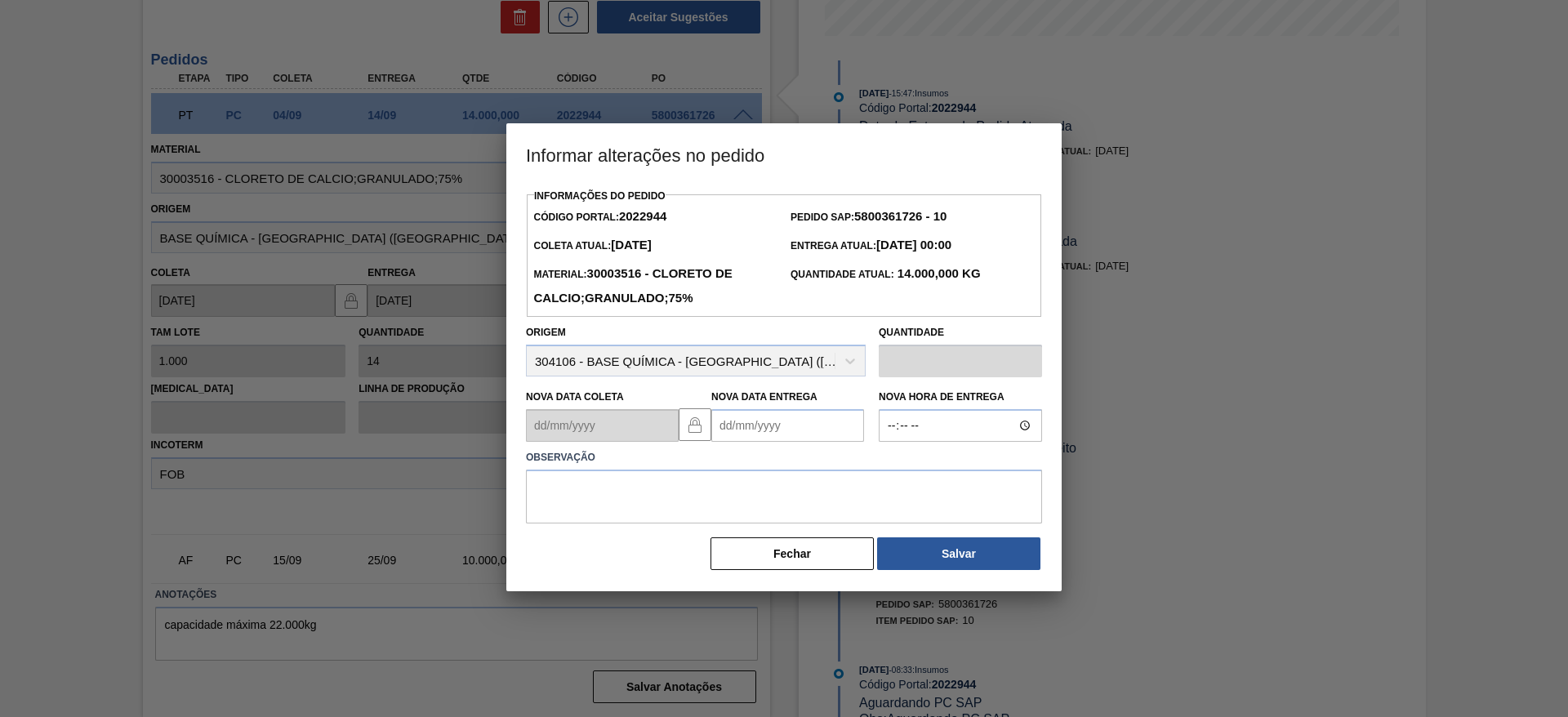
click at [743, 429] on Entrega2022944 "Nova Data Entrega" at bounding box center [788, 425] width 152 height 33
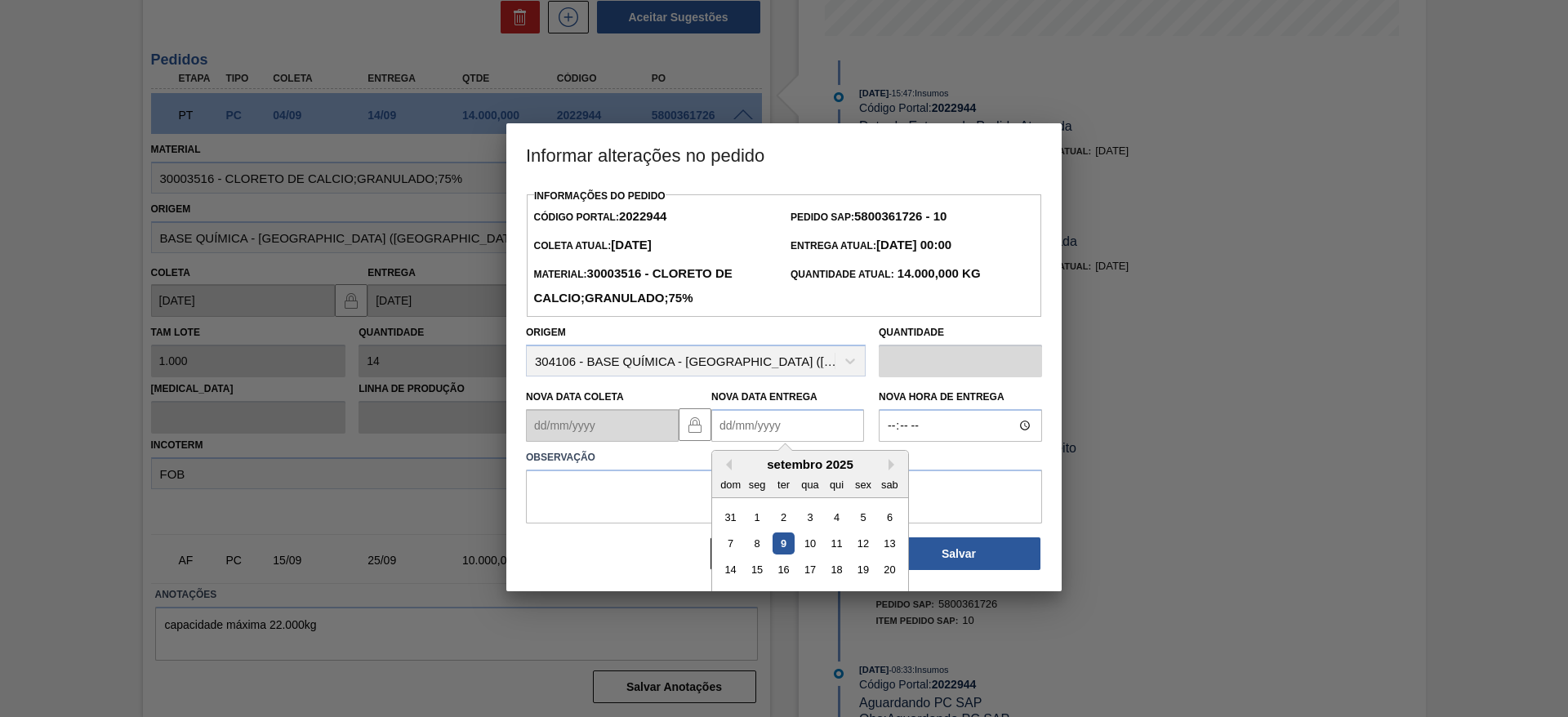
scroll to position [54, 0]
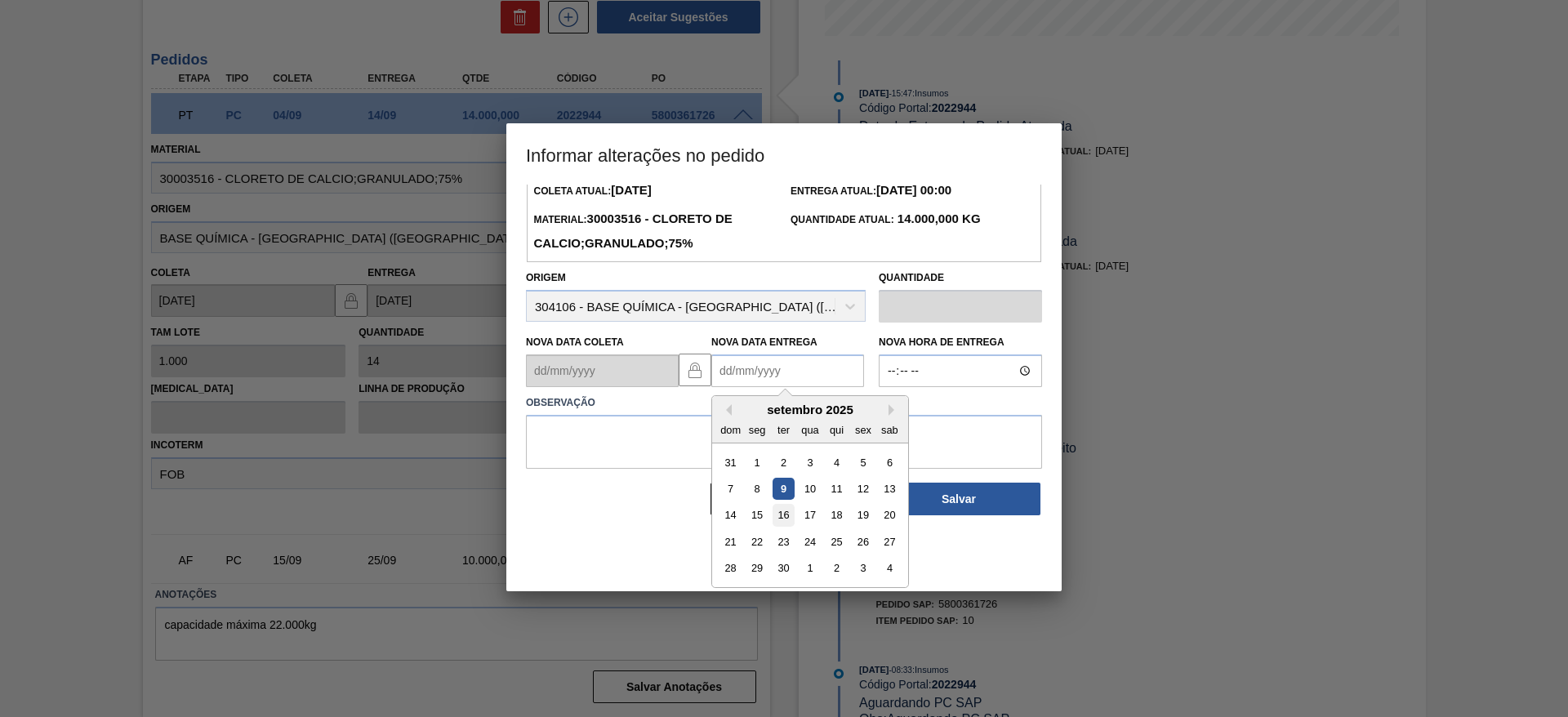
click at [780, 512] on div "16" at bounding box center [783, 516] width 22 height 22
type Entrega2022944 "16/09/2025"
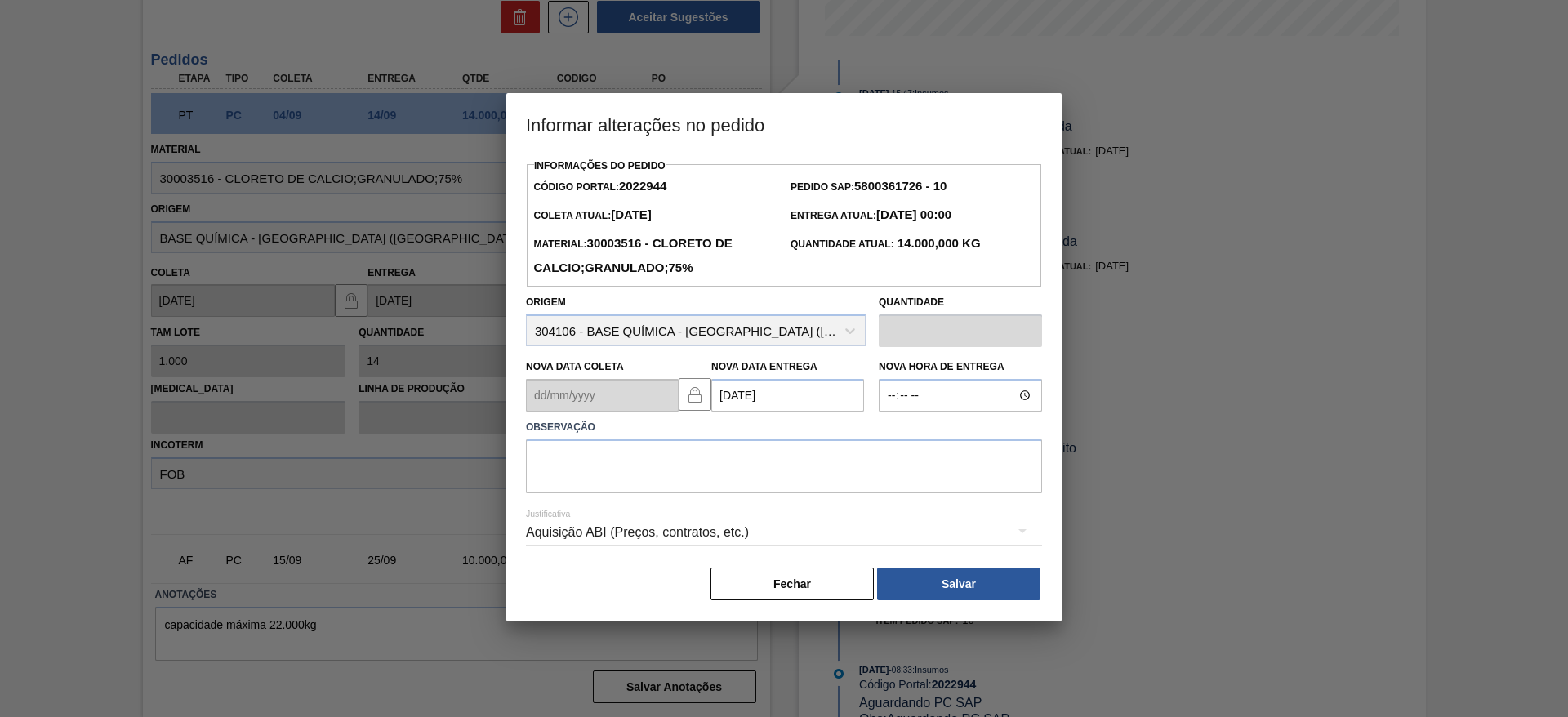
scroll to position [0, 0]
click at [725, 536] on div "Aquisição ABI (Preços, contratos, etc.)" at bounding box center [783, 532] width 516 height 45
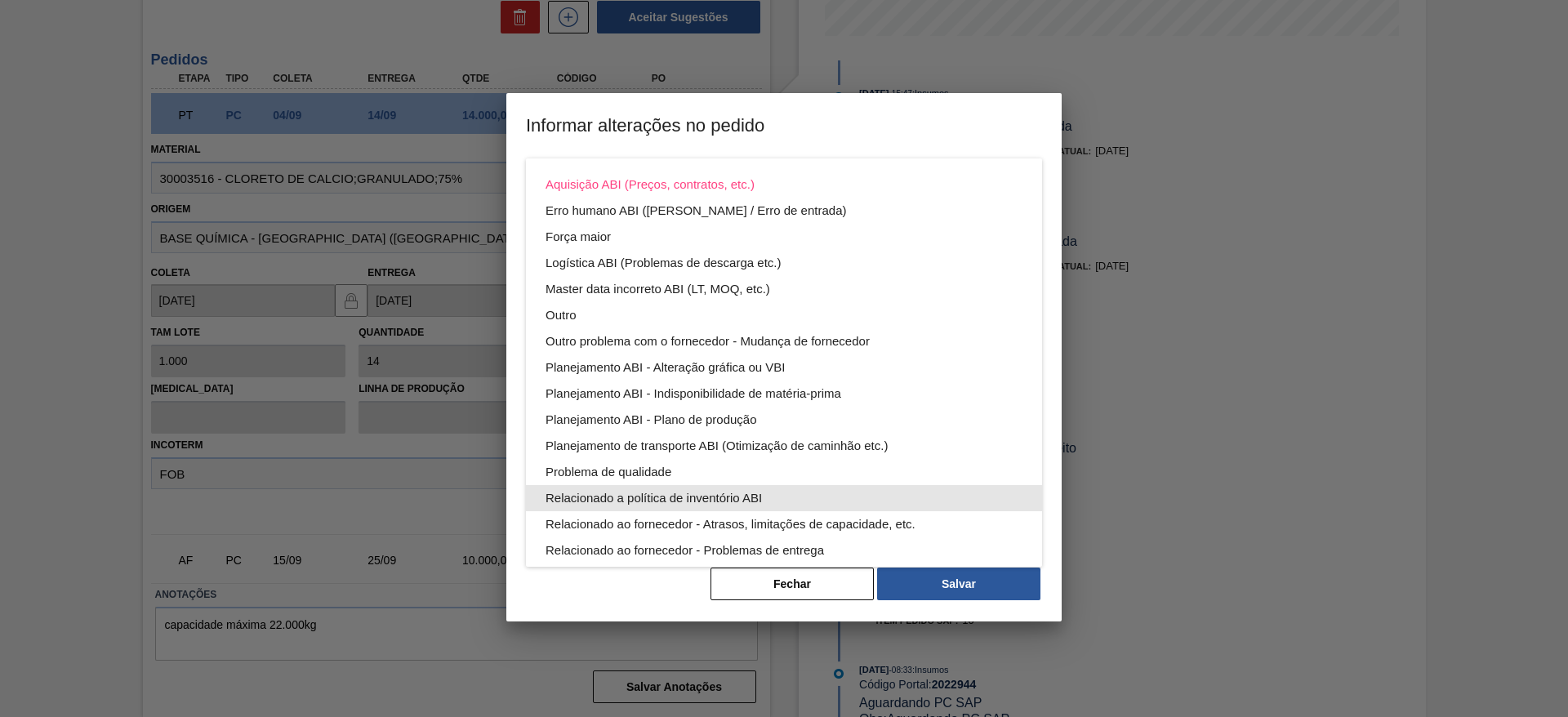
scroll to position [88, 0]
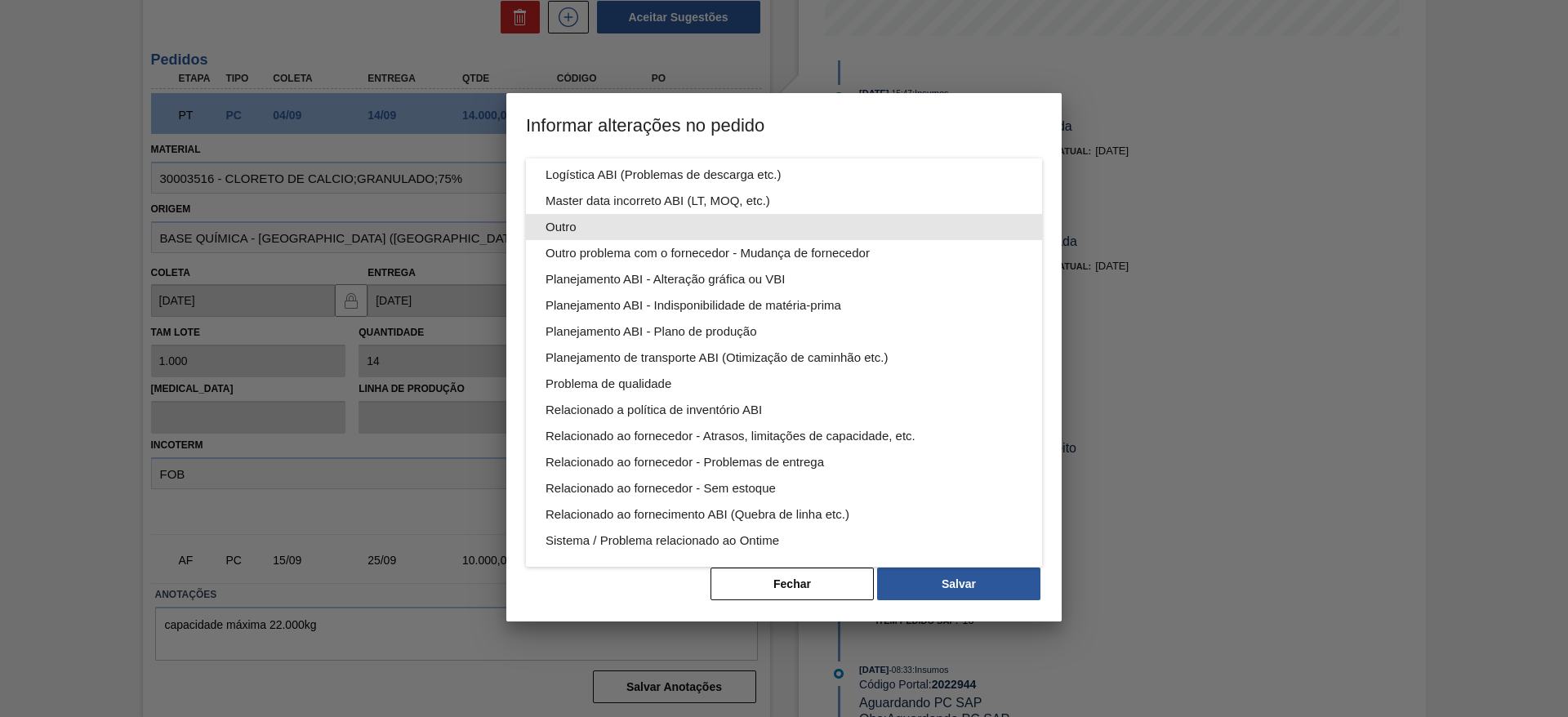
click at [592, 229] on div "Outro" at bounding box center [783, 226] width 477 height 26
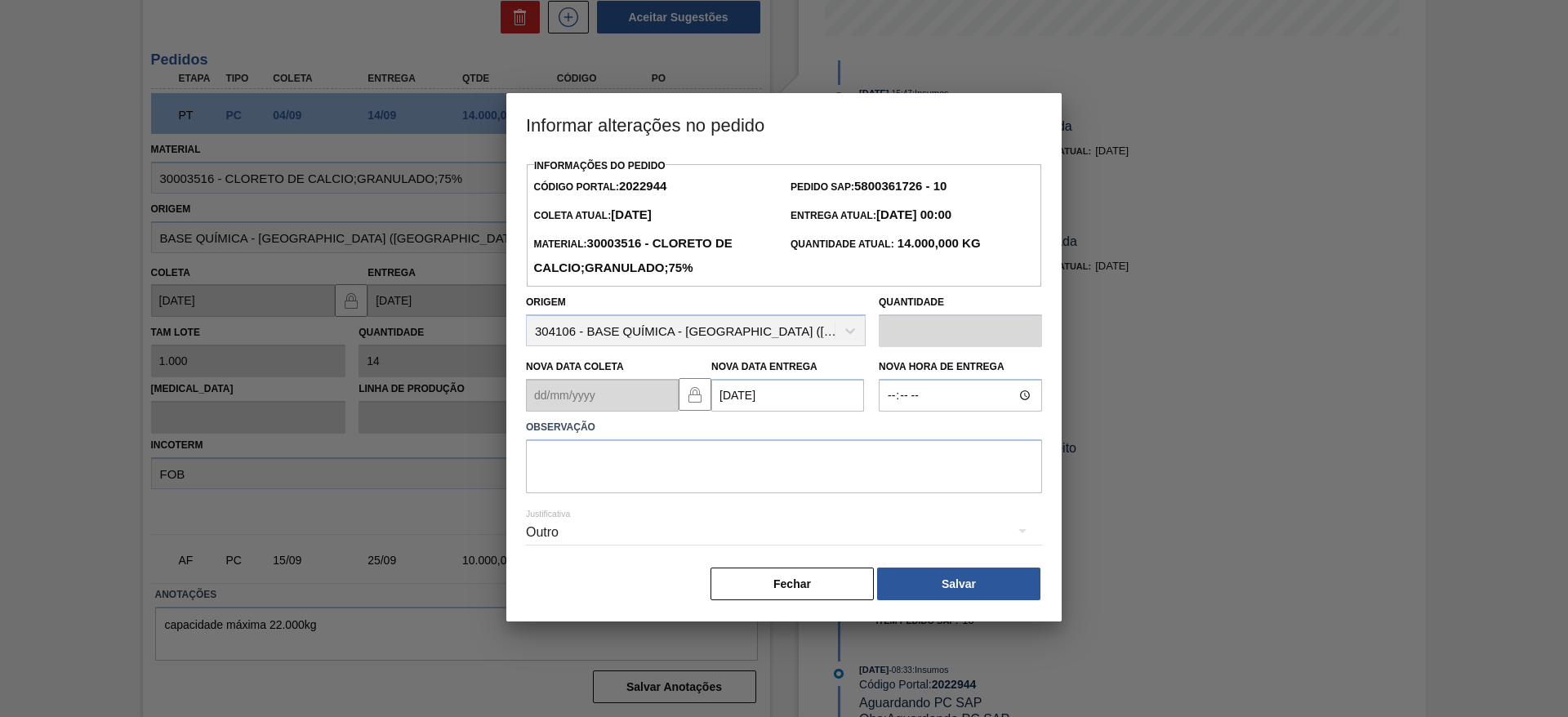
scroll to position [0, 0]
click at [678, 466] on textarea at bounding box center [783, 466] width 516 height 54
type textarea "data"
click at [1022, 574] on button "Salvar" at bounding box center [959, 583] width 163 height 33
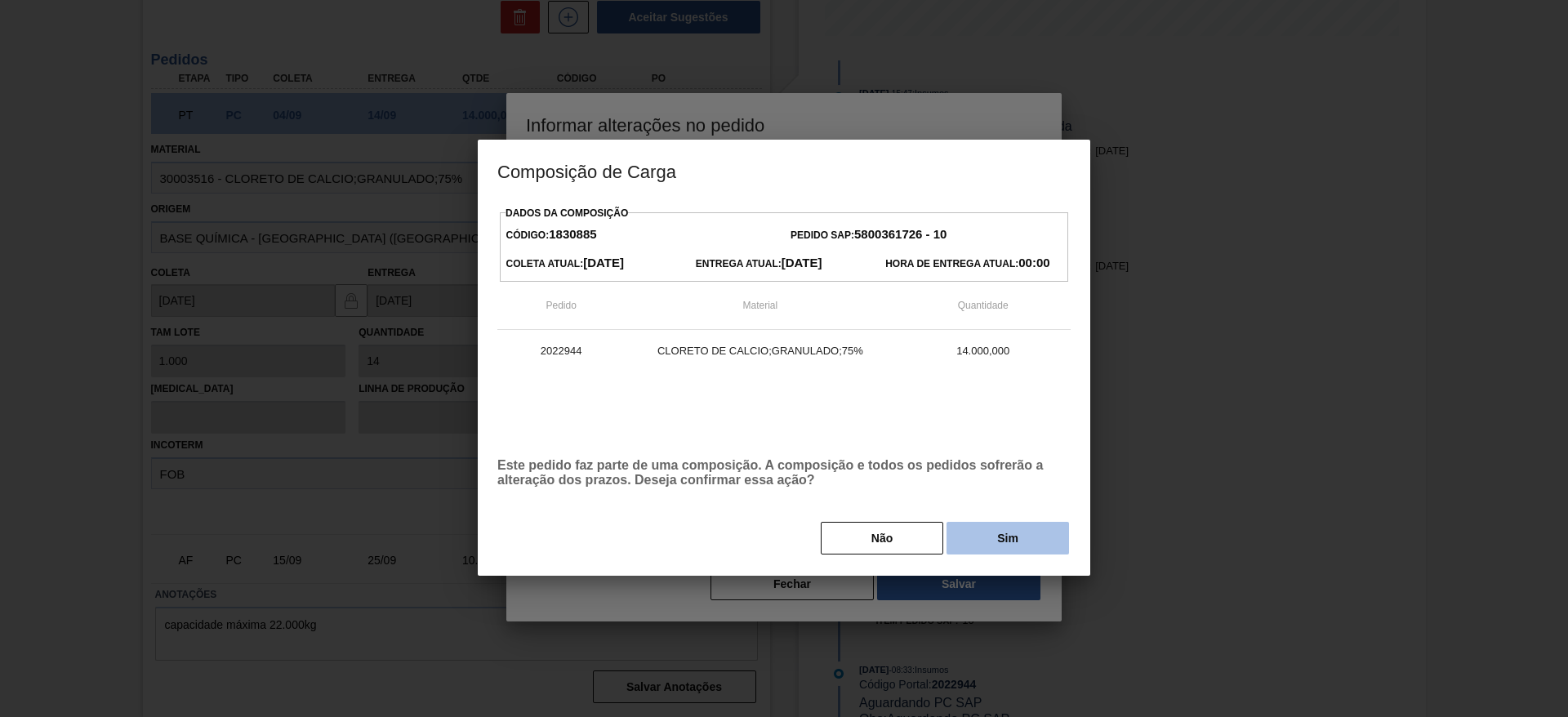
click at [1008, 535] on button "Sim" at bounding box center [1009, 538] width 123 height 33
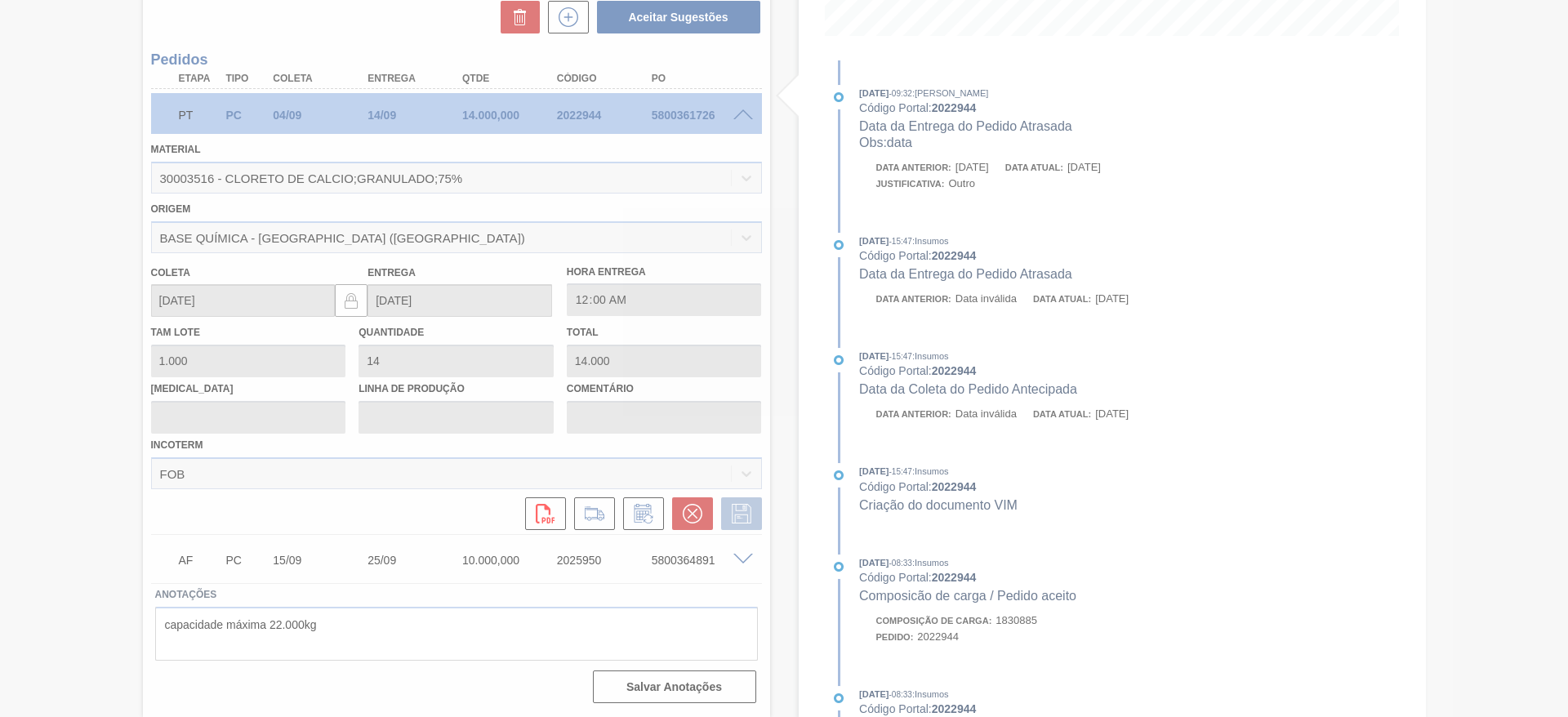
type input "data"
type input "16/09/2025"
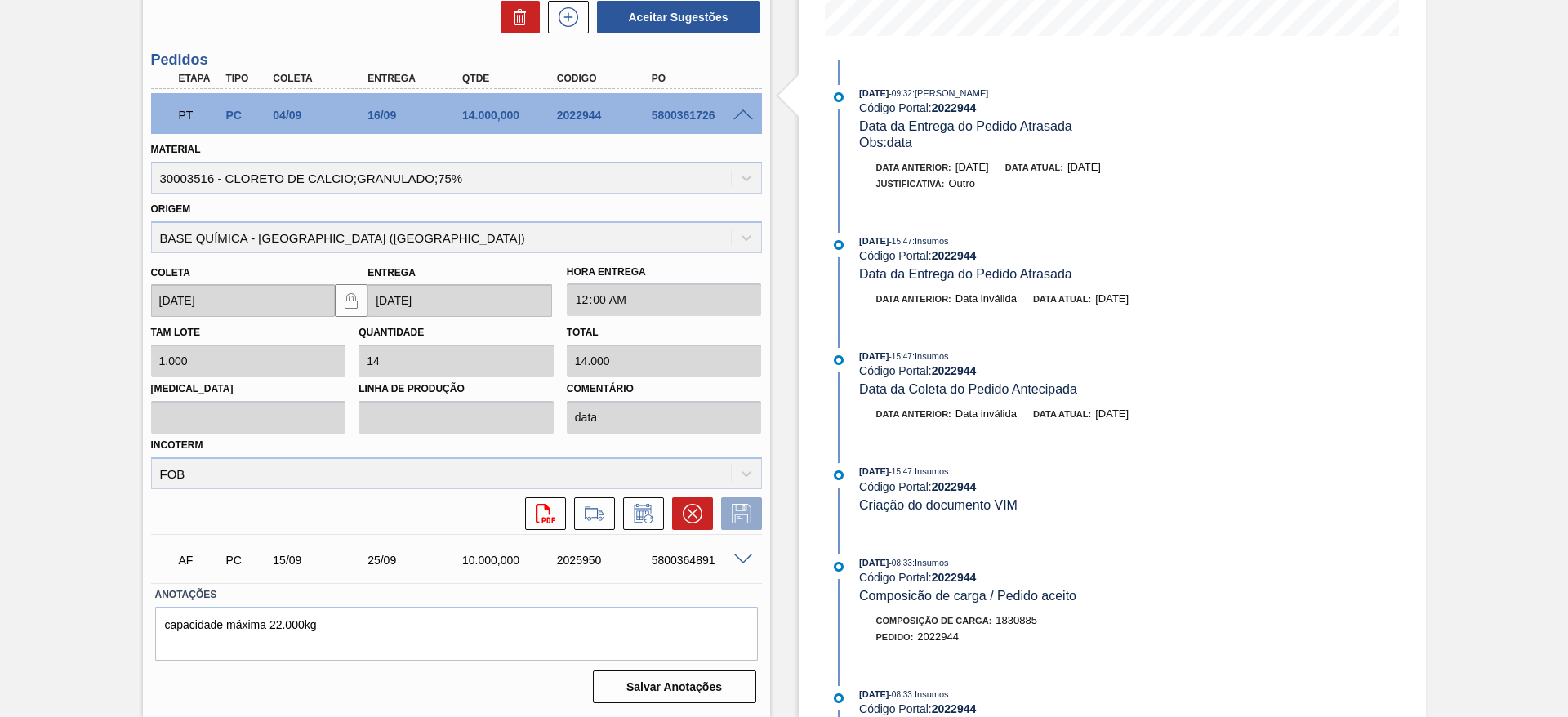
scroll to position [45, 0]
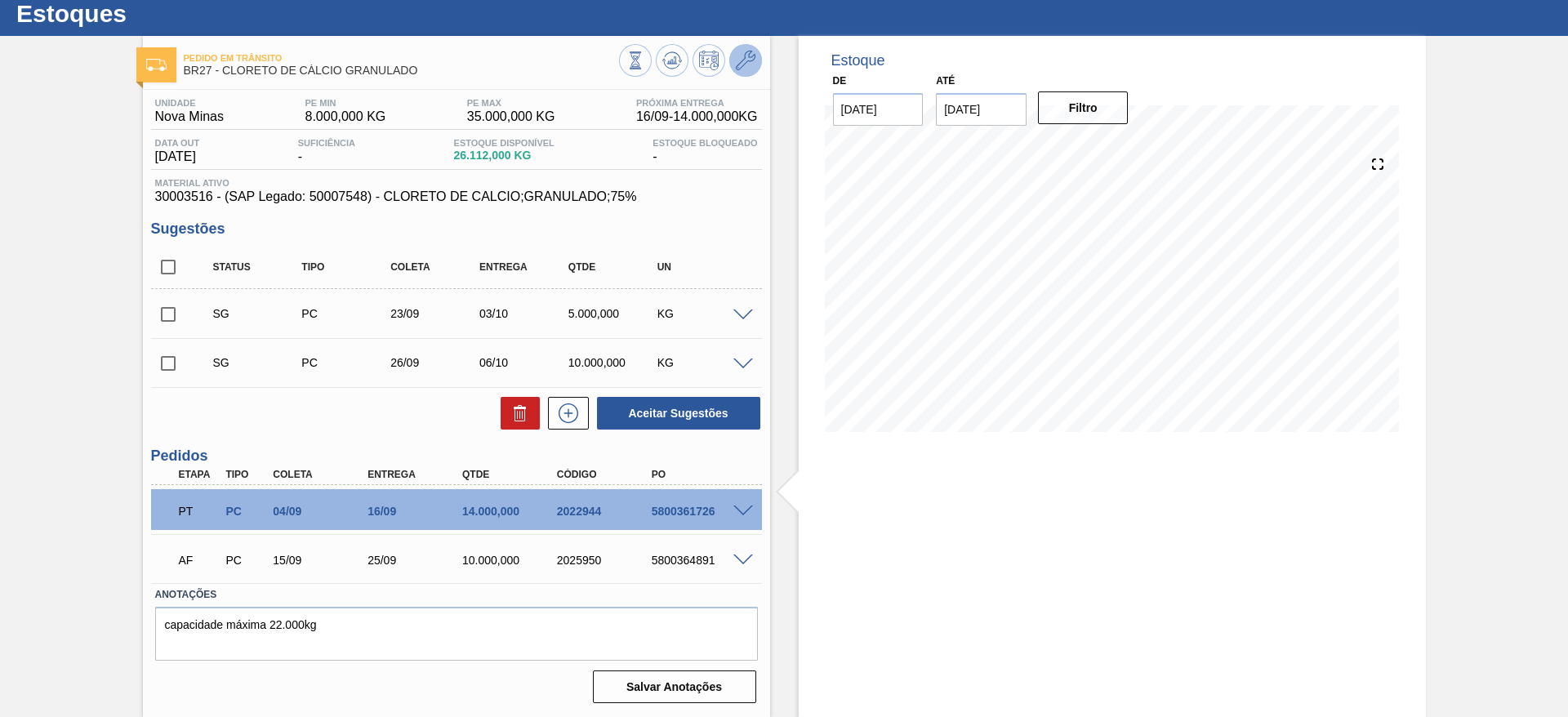
click at [746, 64] on icon at bounding box center [746, 61] width 20 height 20
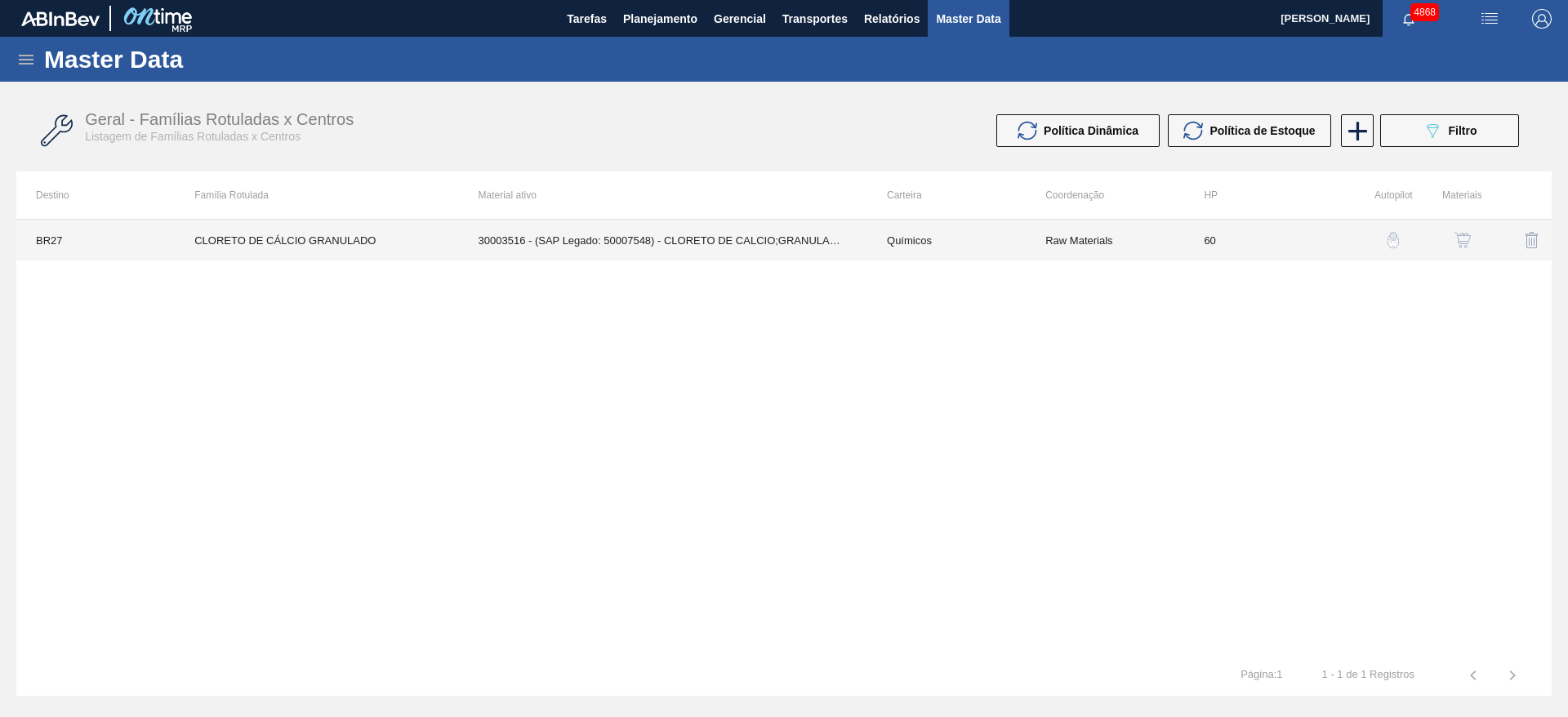
click at [643, 235] on td "30003516 - (SAP Legado: 50007548) - CLORETO DE CALCIO;GRANULADO;75%" at bounding box center [663, 240] width 408 height 41
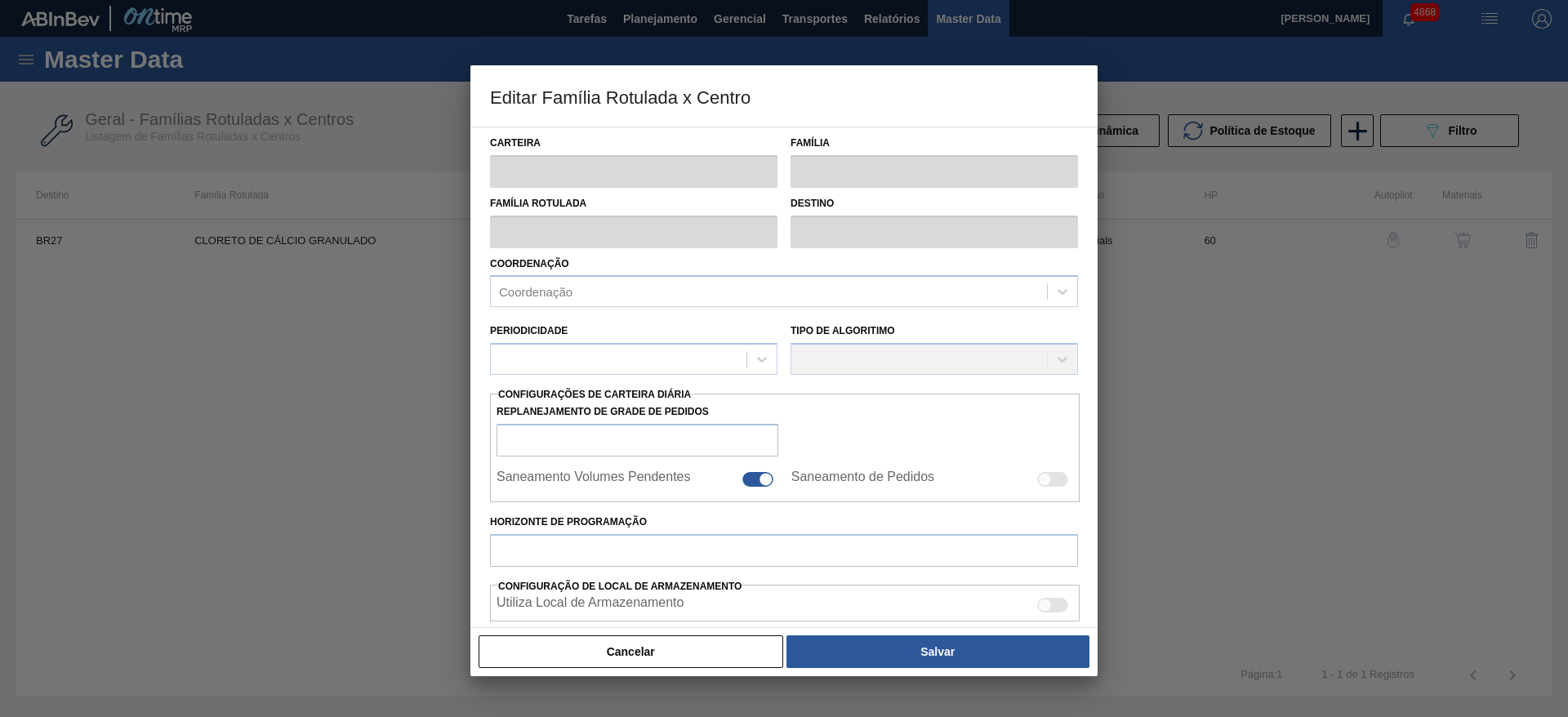
type input "Químicos"
type input "Cloreto de Cálcio"
type input "CLORETO DE CÁLCIO GRANULADO"
type input "BR27 - Nova Minas"
type input "60"
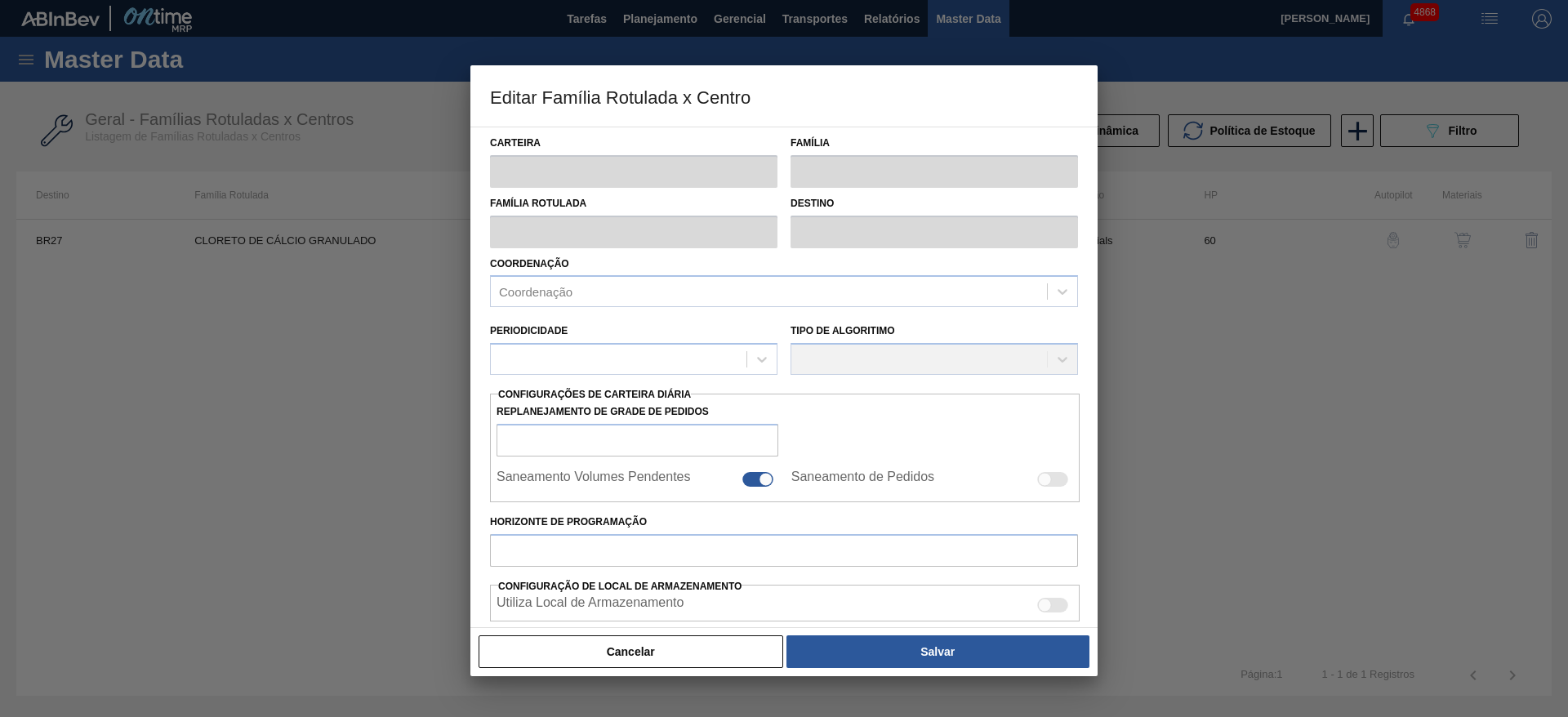
type input "8.000"
type input "35.000"
type input "50"
type input "21.500,000"
checkbox input "true"
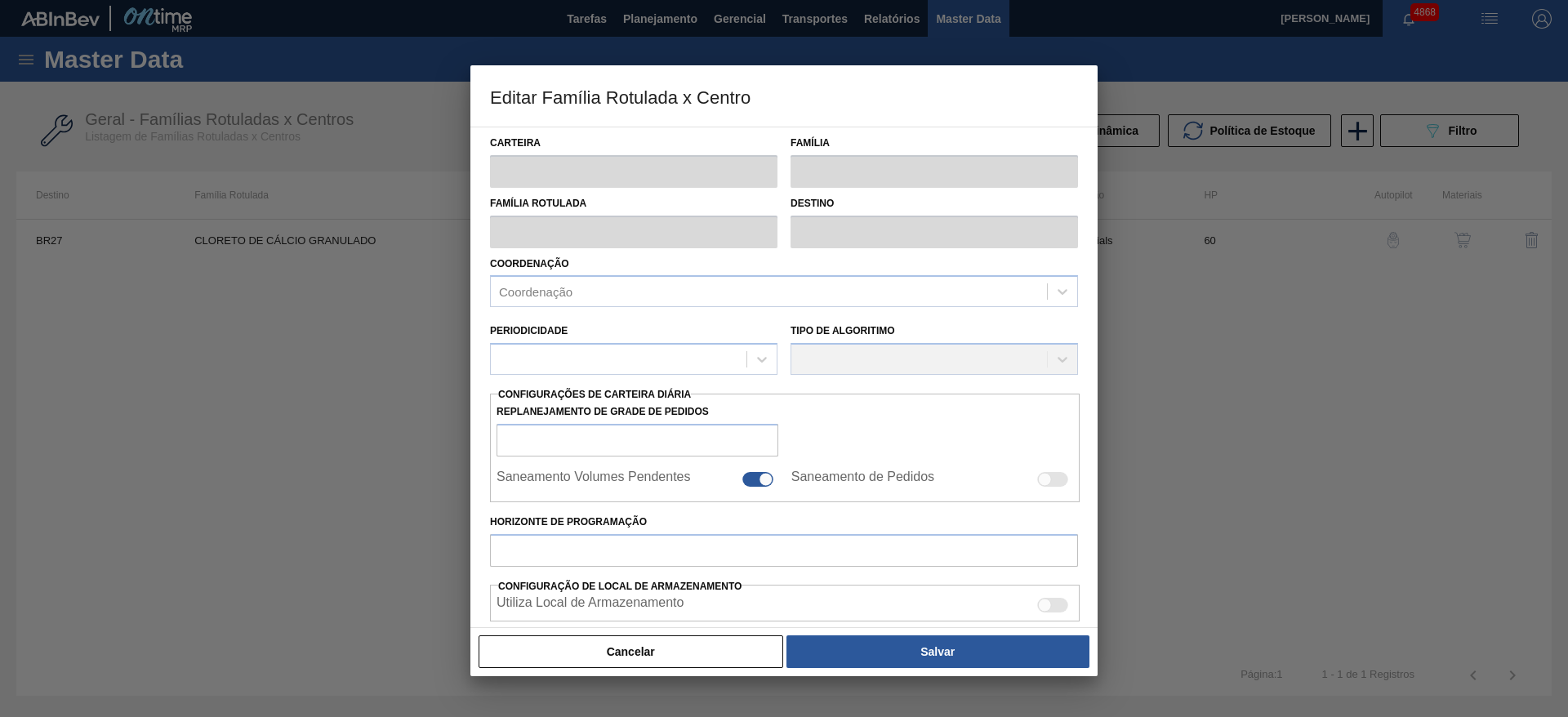
checkbox input "true"
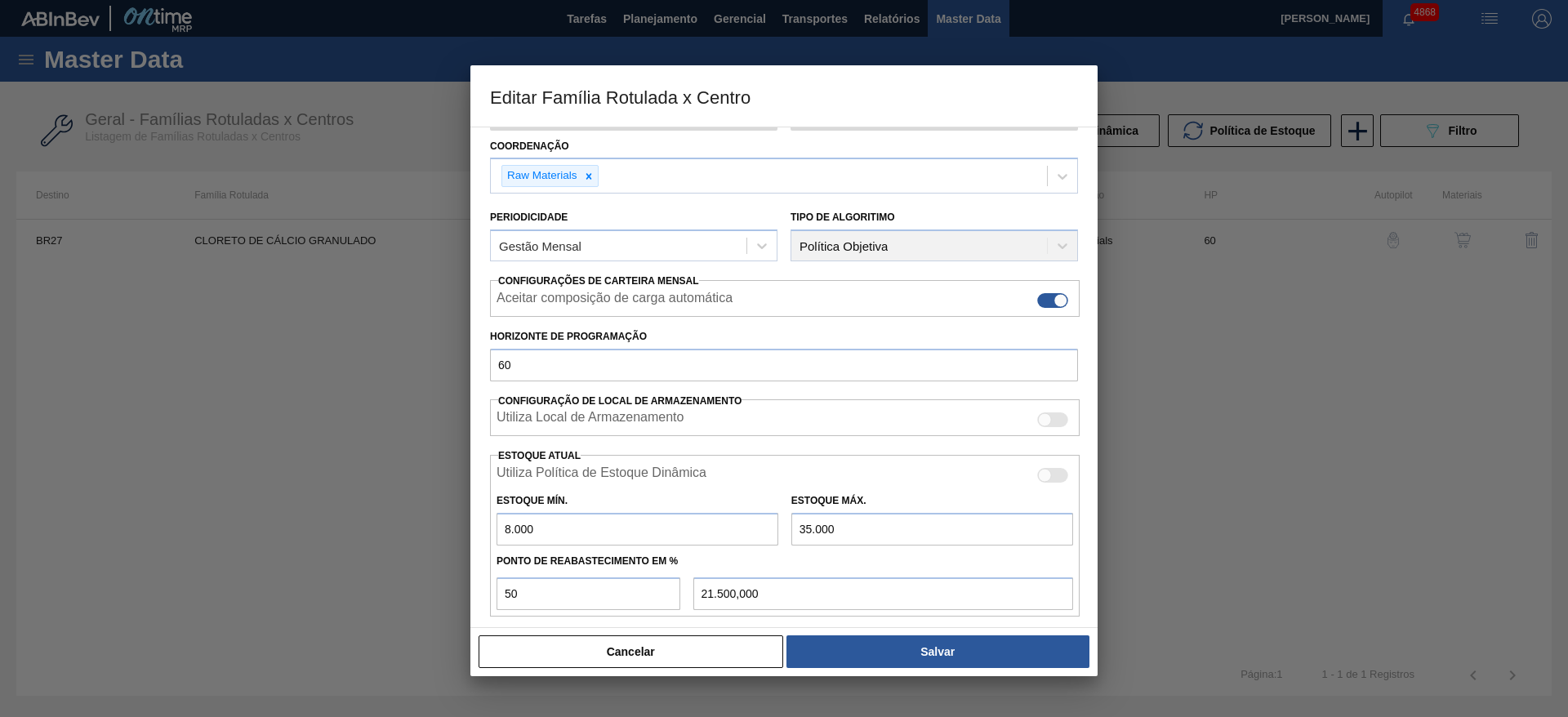
scroll to position [245, 0]
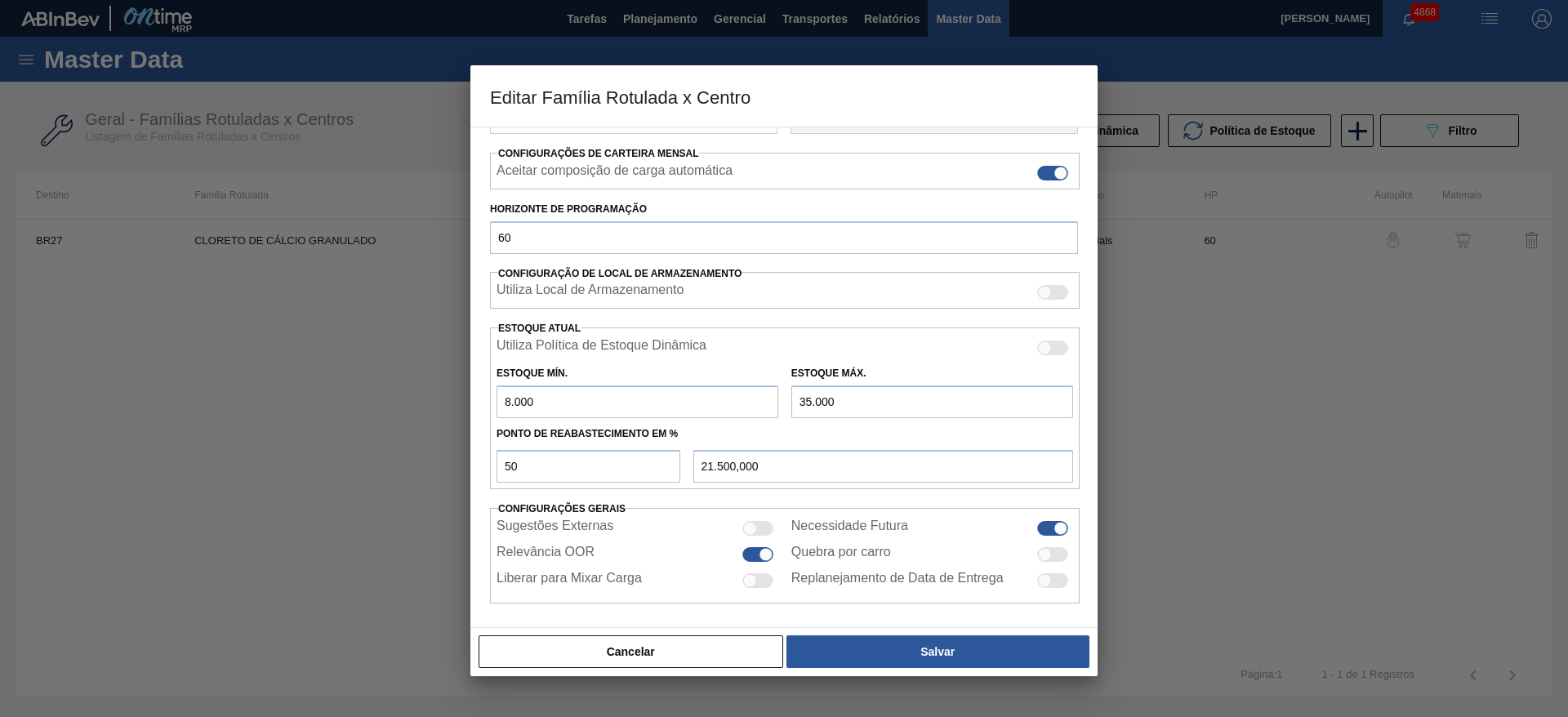
click at [510, 403] on input "8.000" at bounding box center [637, 402] width 282 height 33
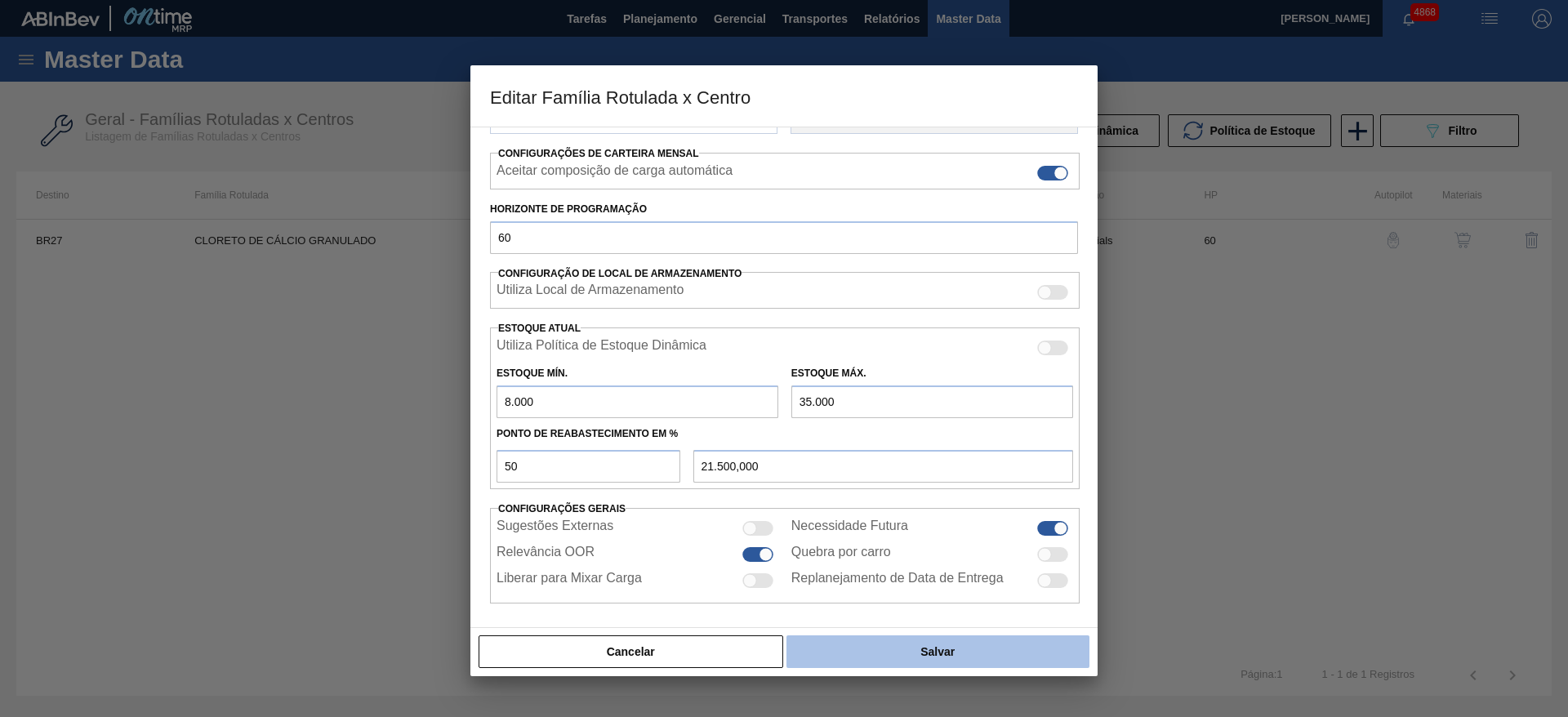
type input "9.000"
type input "22.000,000"
type input "9.000"
click at [881, 653] on button "Salvar" at bounding box center [938, 651] width 303 height 33
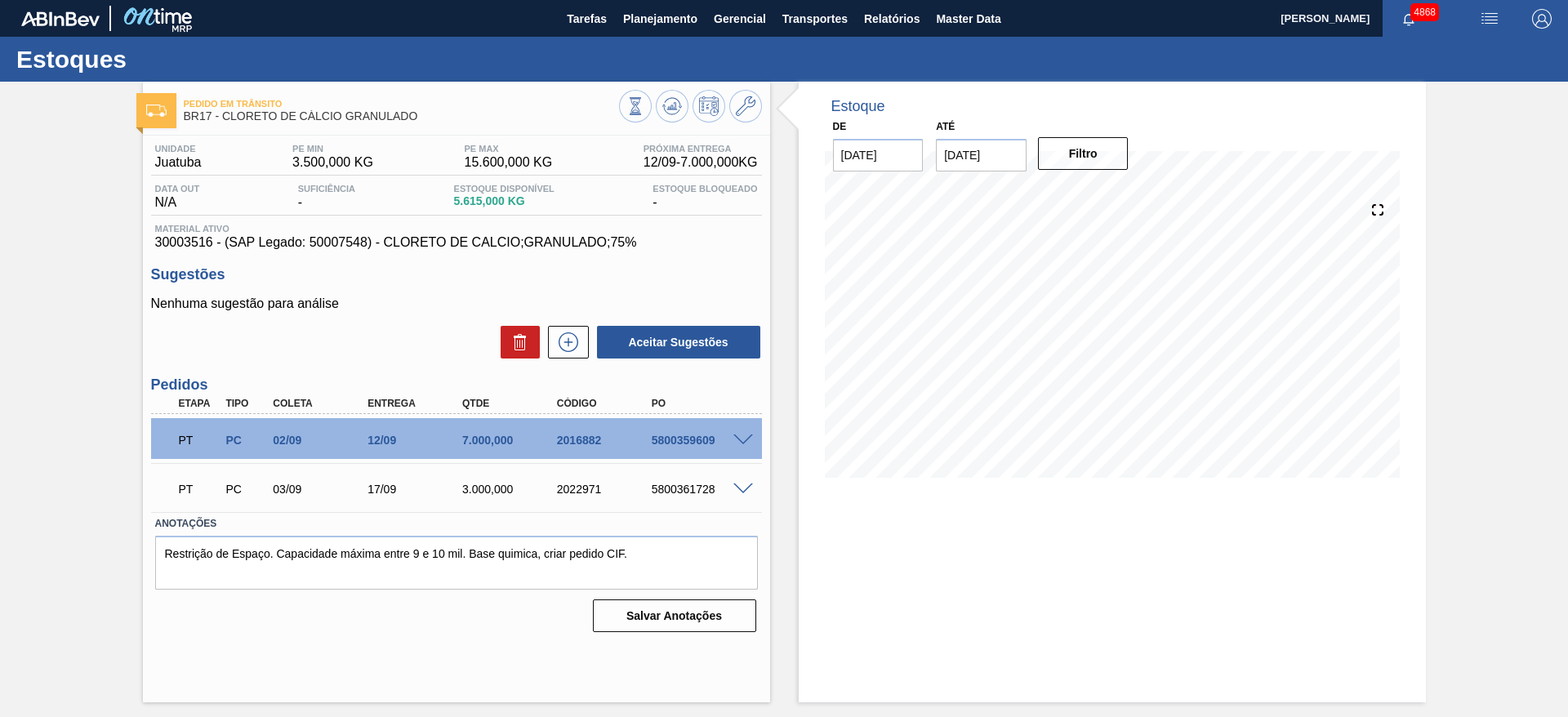
click at [1010, 580] on div "Estoque De [DATE] Até [DATE] Filtro" at bounding box center [1113, 392] width 627 height 621
